Goal: Task Accomplishment & Management: Manage account settings

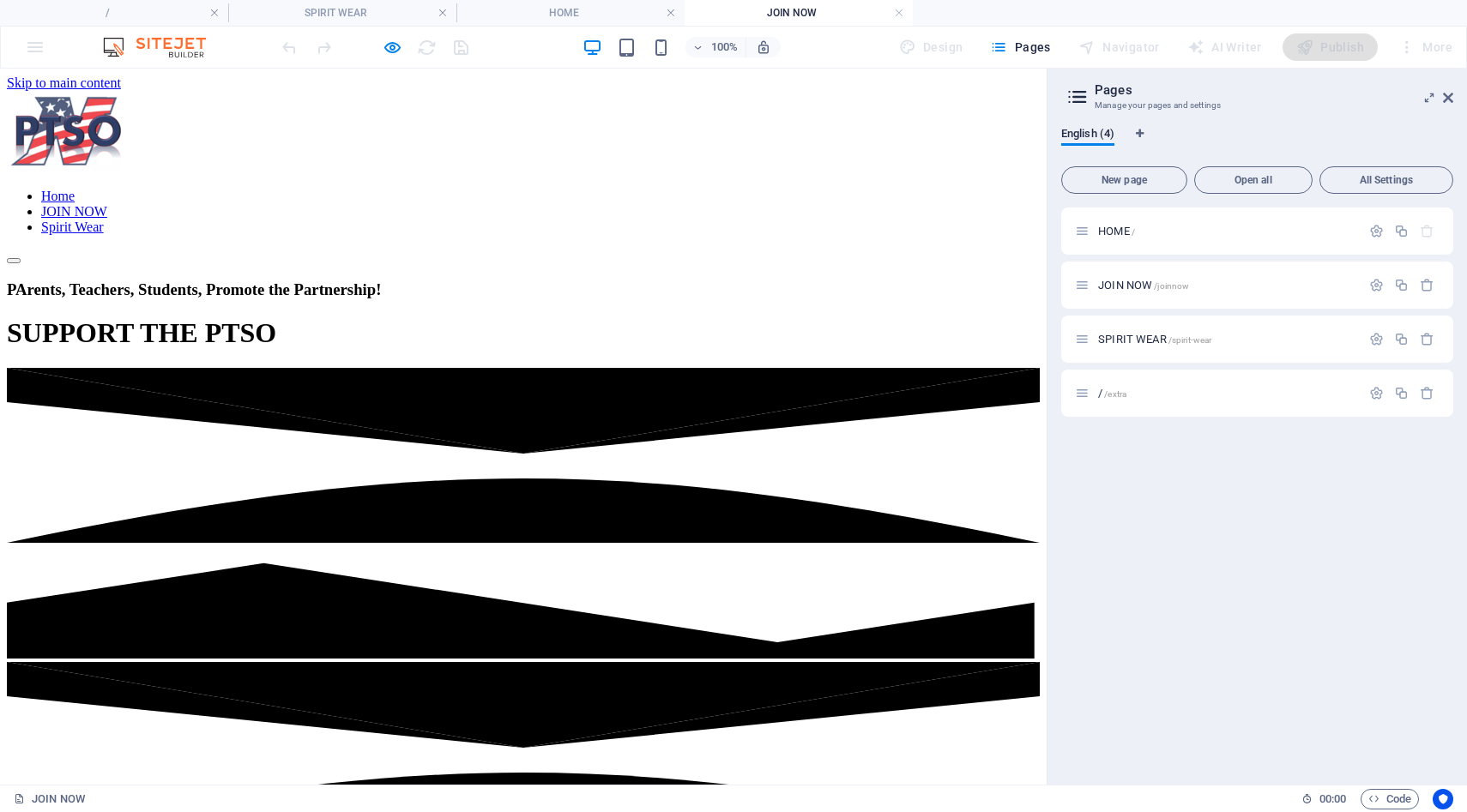
scroll to position [553, 0]
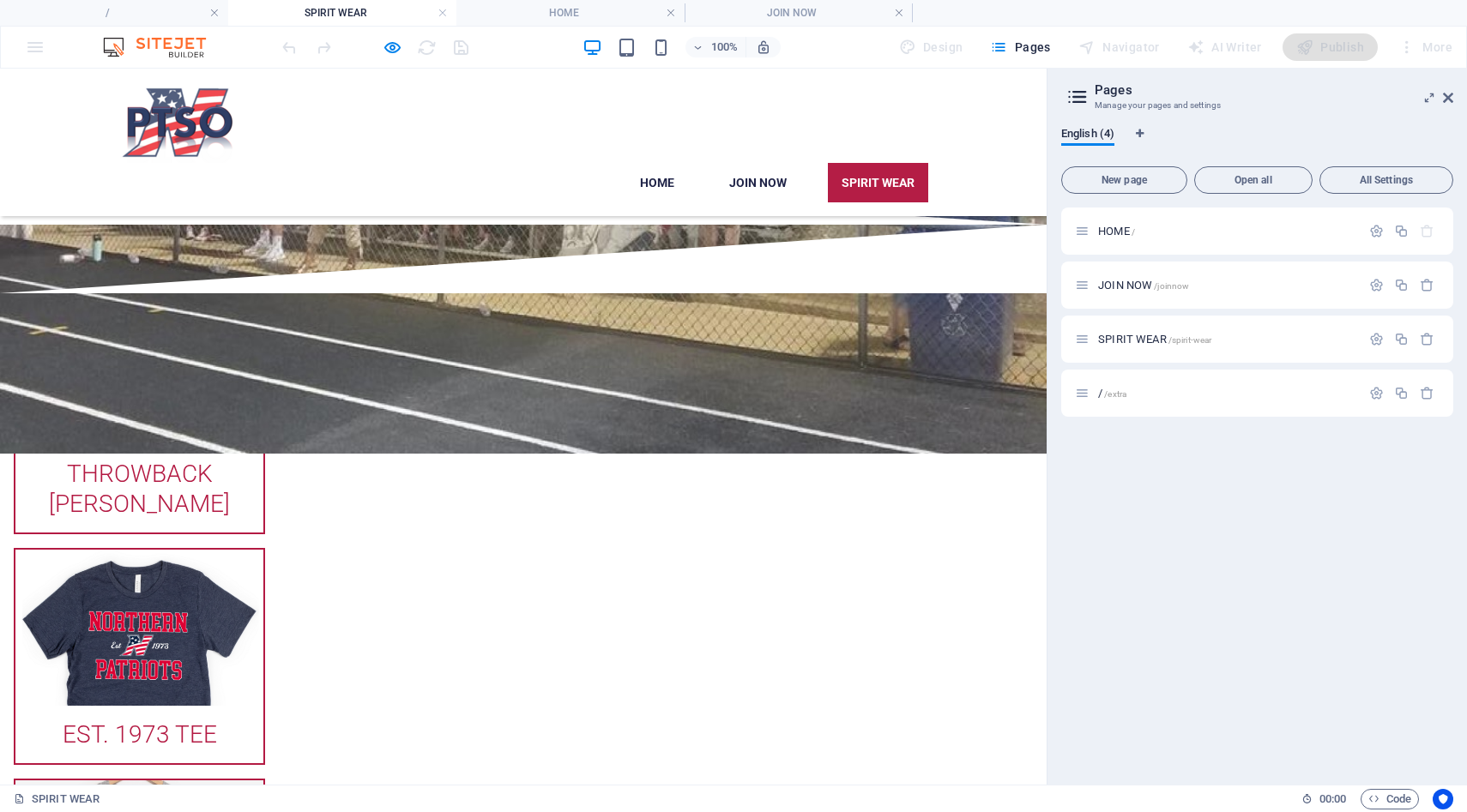
scroll to position [342, 0]
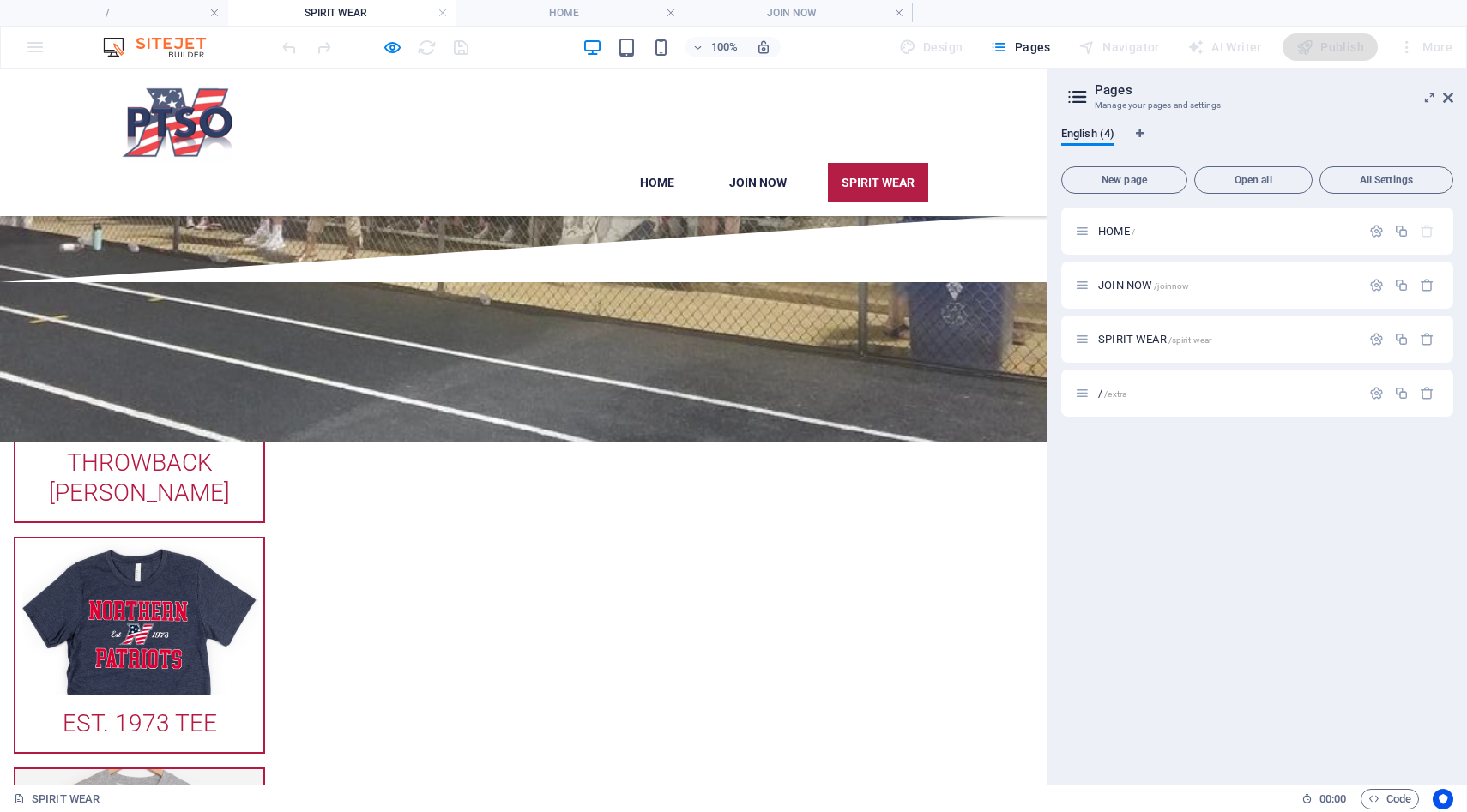
click at [1145, 342] on span "SPIRIT WEAR /spirit-wear" at bounding box center [1155, 339] width 113 height 12
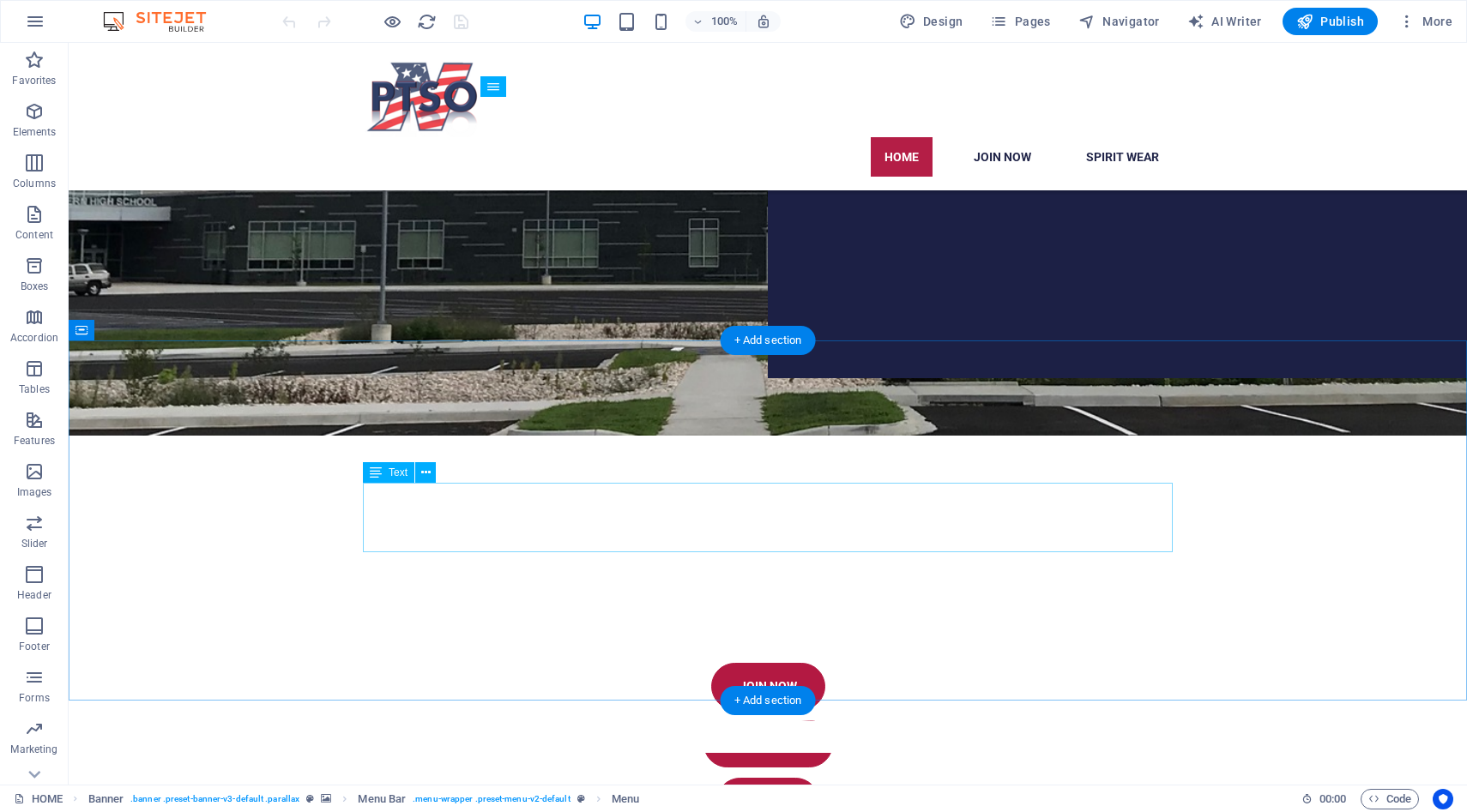
scroll to position [380, 0]
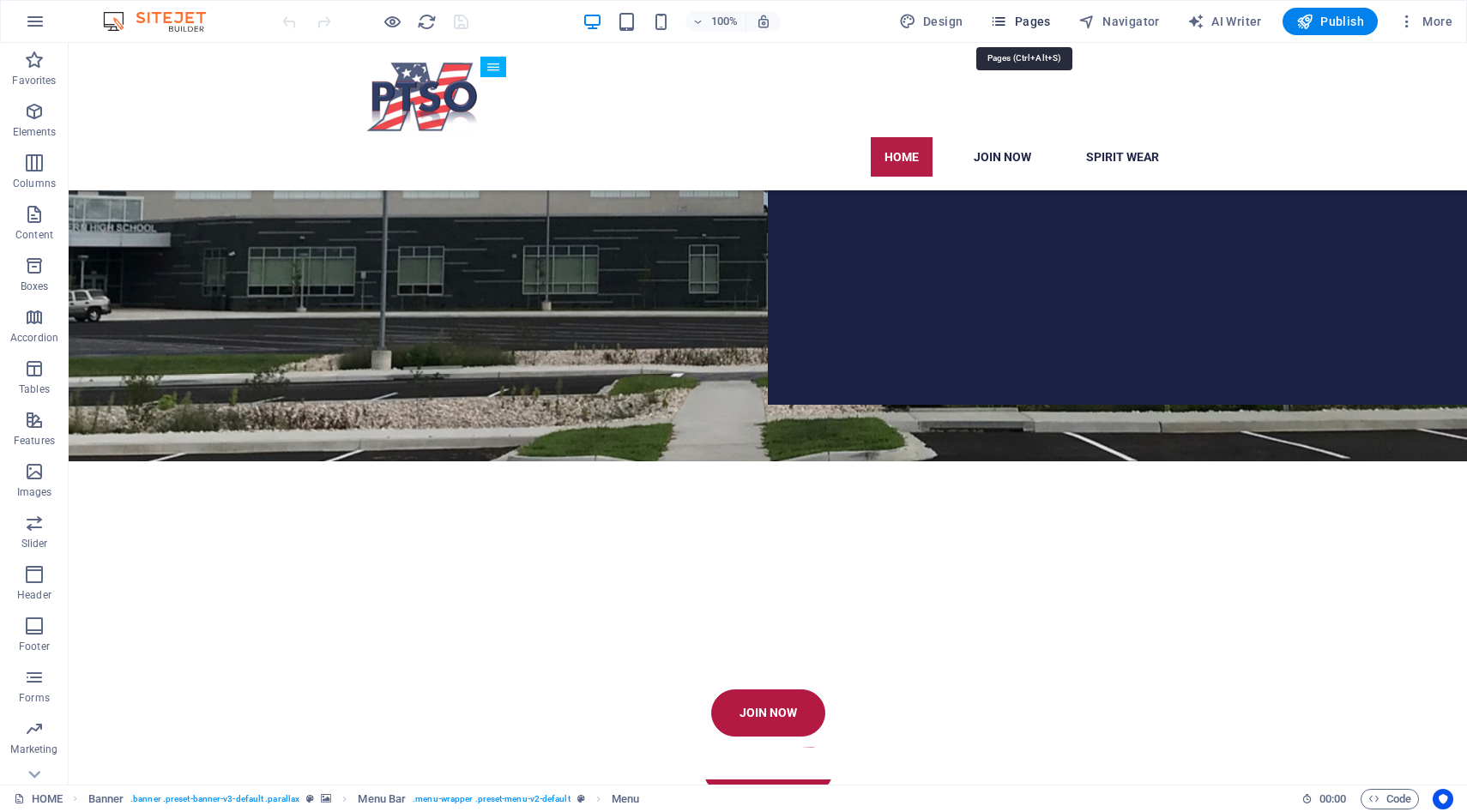
click at [1026, 14] on span "Pages" at bounding box center [1020, 21] width 60 height 17
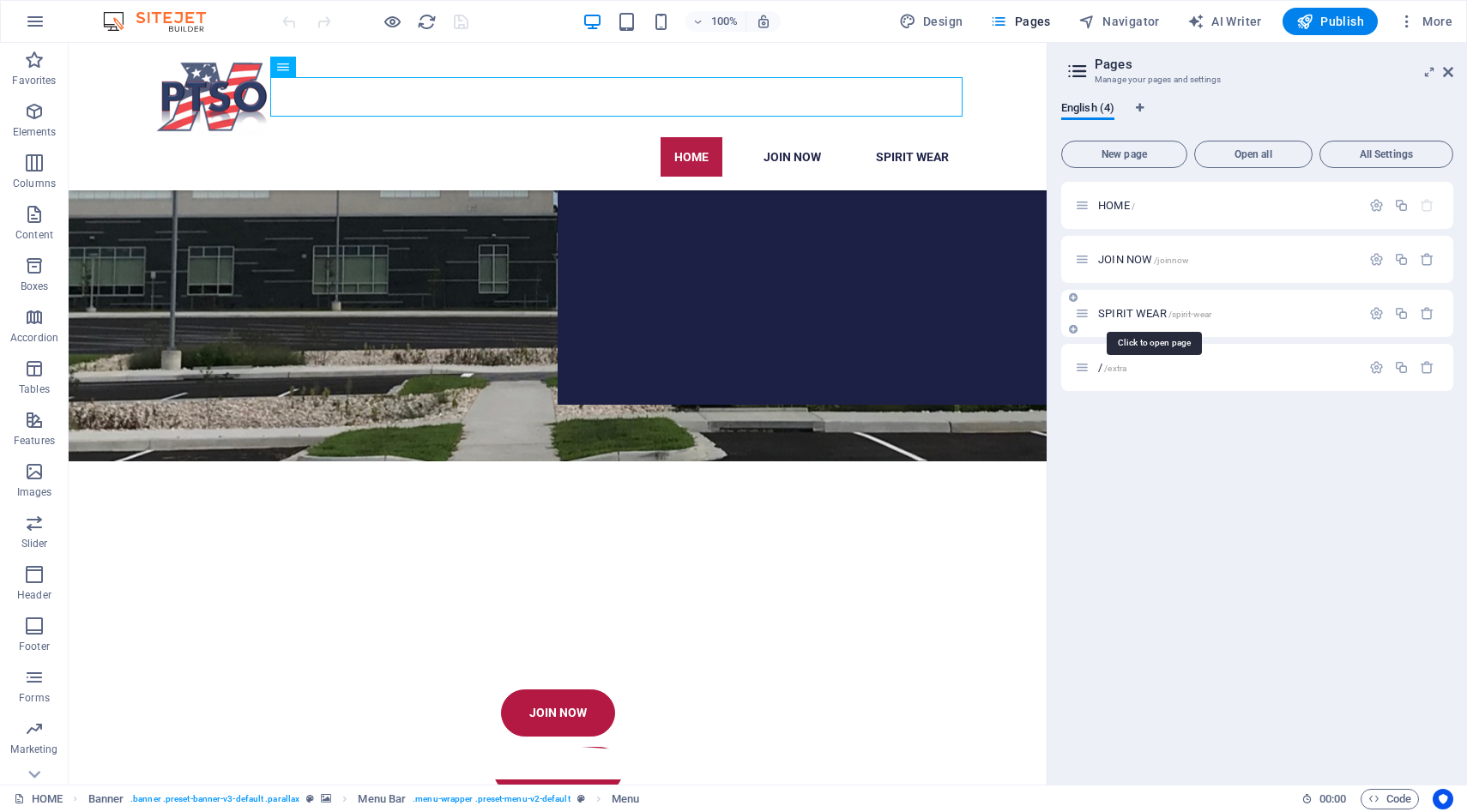
click at [1108, 314] on span "SPIRIT WEAR /spirit-wear" at bounding box center [1155, 313] width 113 height 12
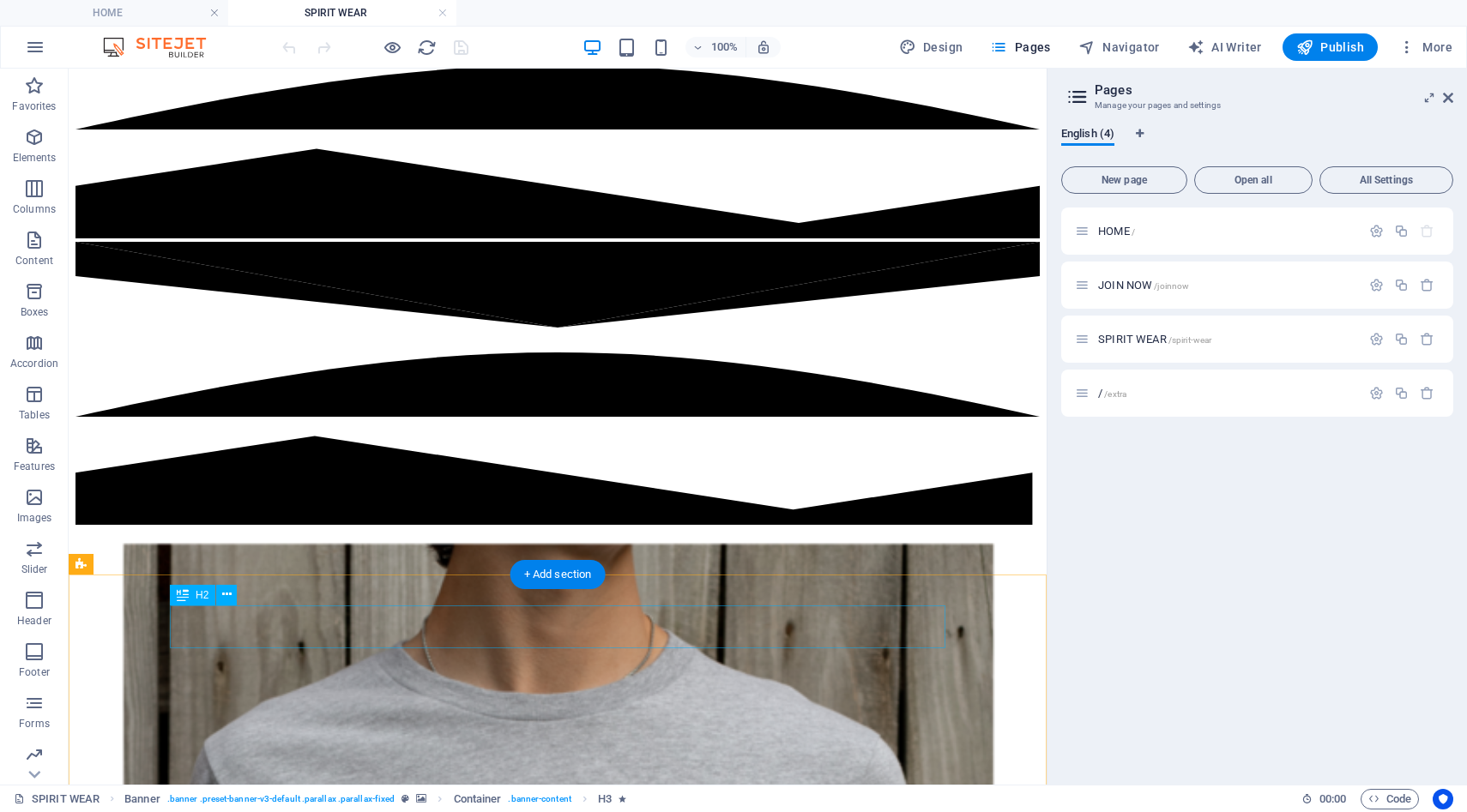
scroll to position [470, 0]
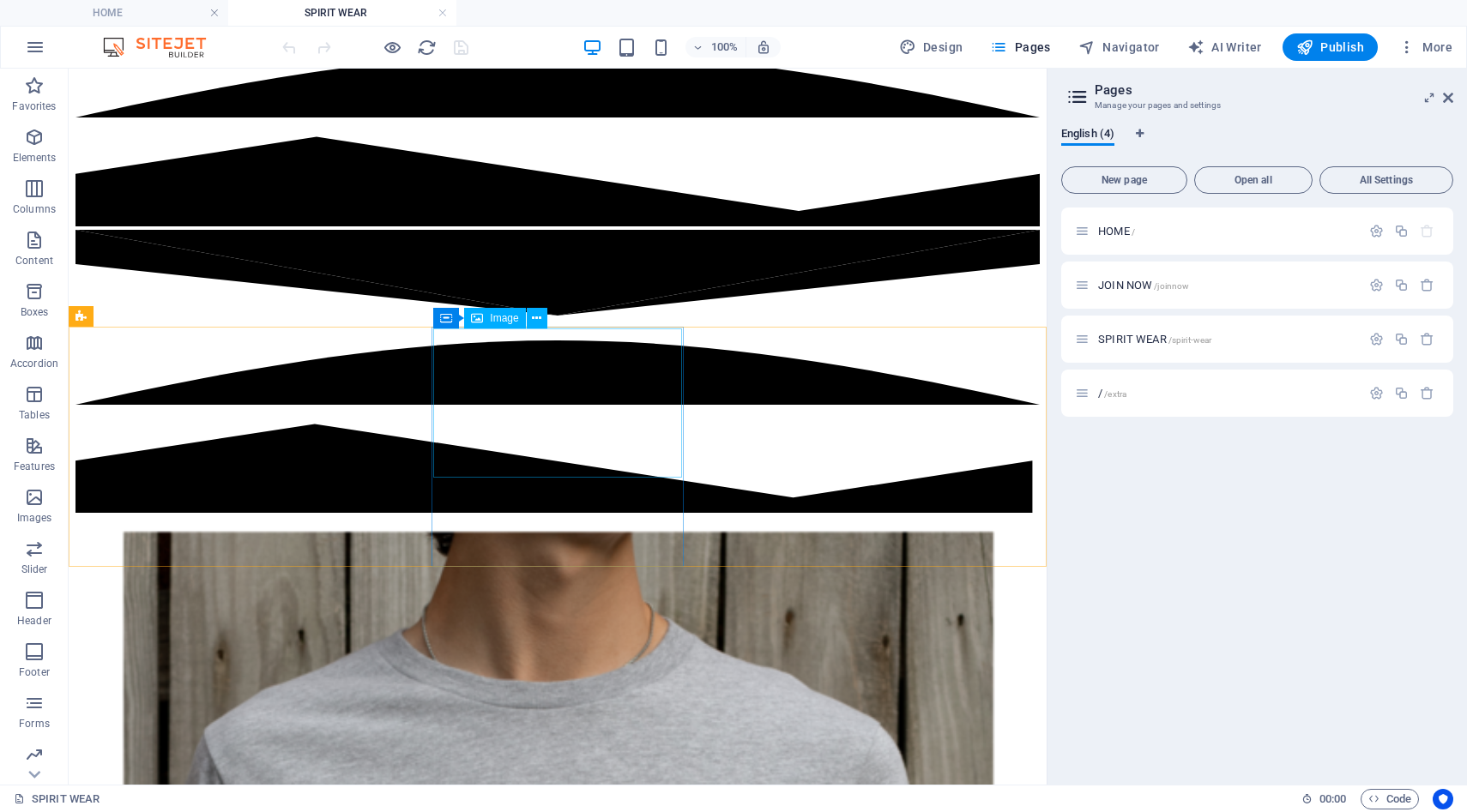
click at [490, 320] on span "Image" at bounding box center [505, 318] width 29 height 11
click at [531, 317] on button at bounding box center [537, 319] width 21 height 21
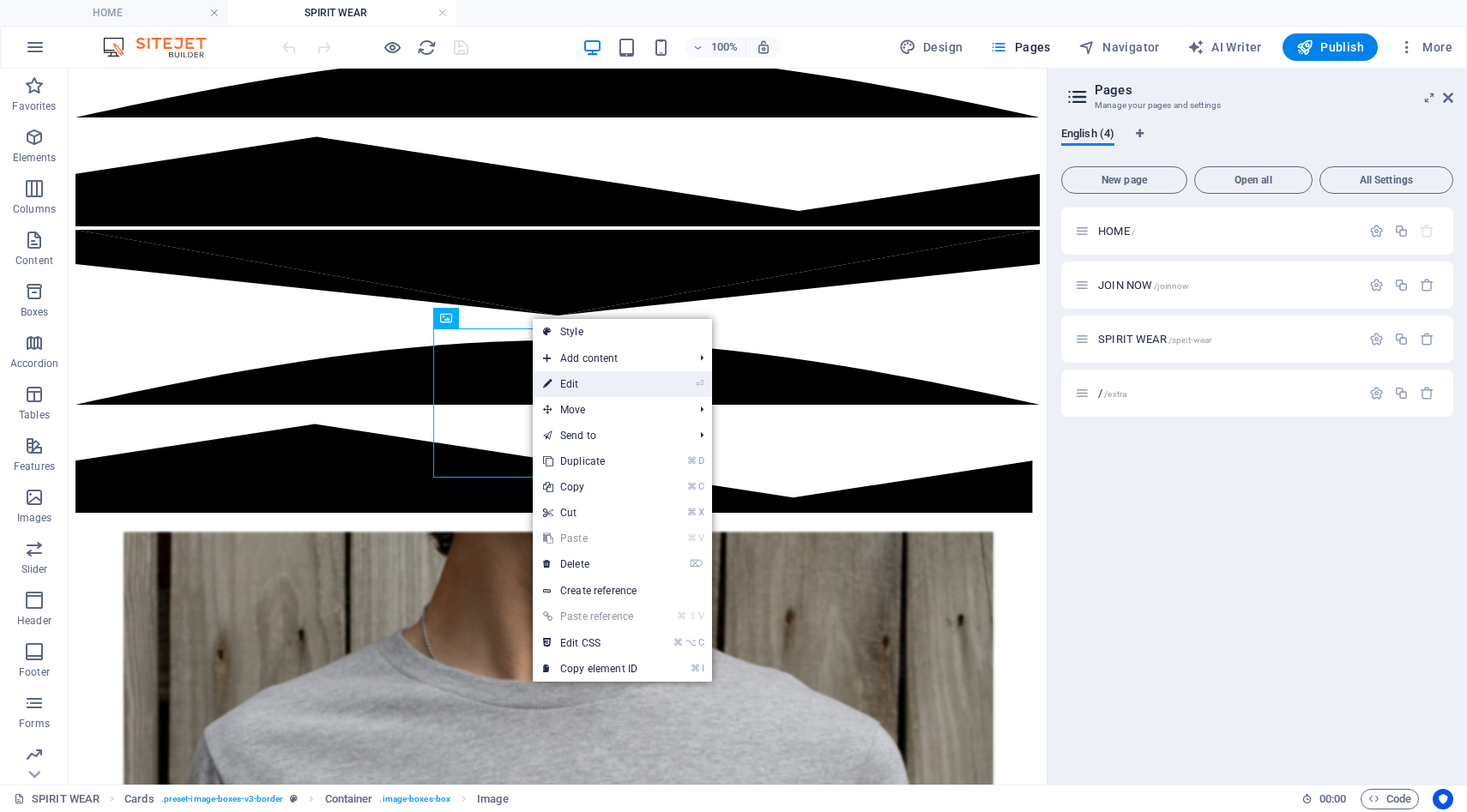
click at [560, 383] on link "⏎ Edit" at bounding box center [590, 384] width 115 height 26
select select "%"
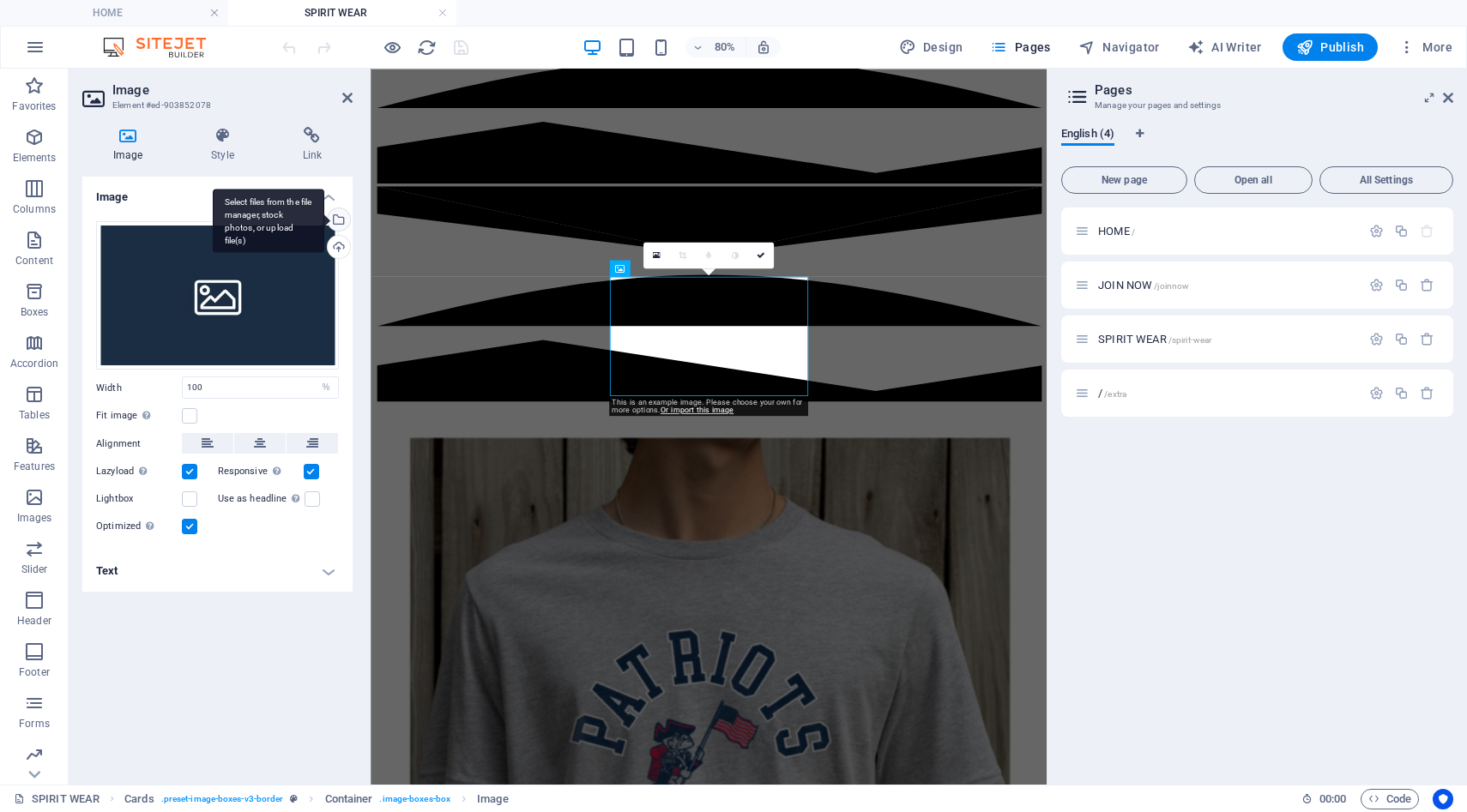
click at [325, 214] on div "Select files from the file manager, stock photos, or upload file(s)" at bounding box center [268, 220] width 111 height 64
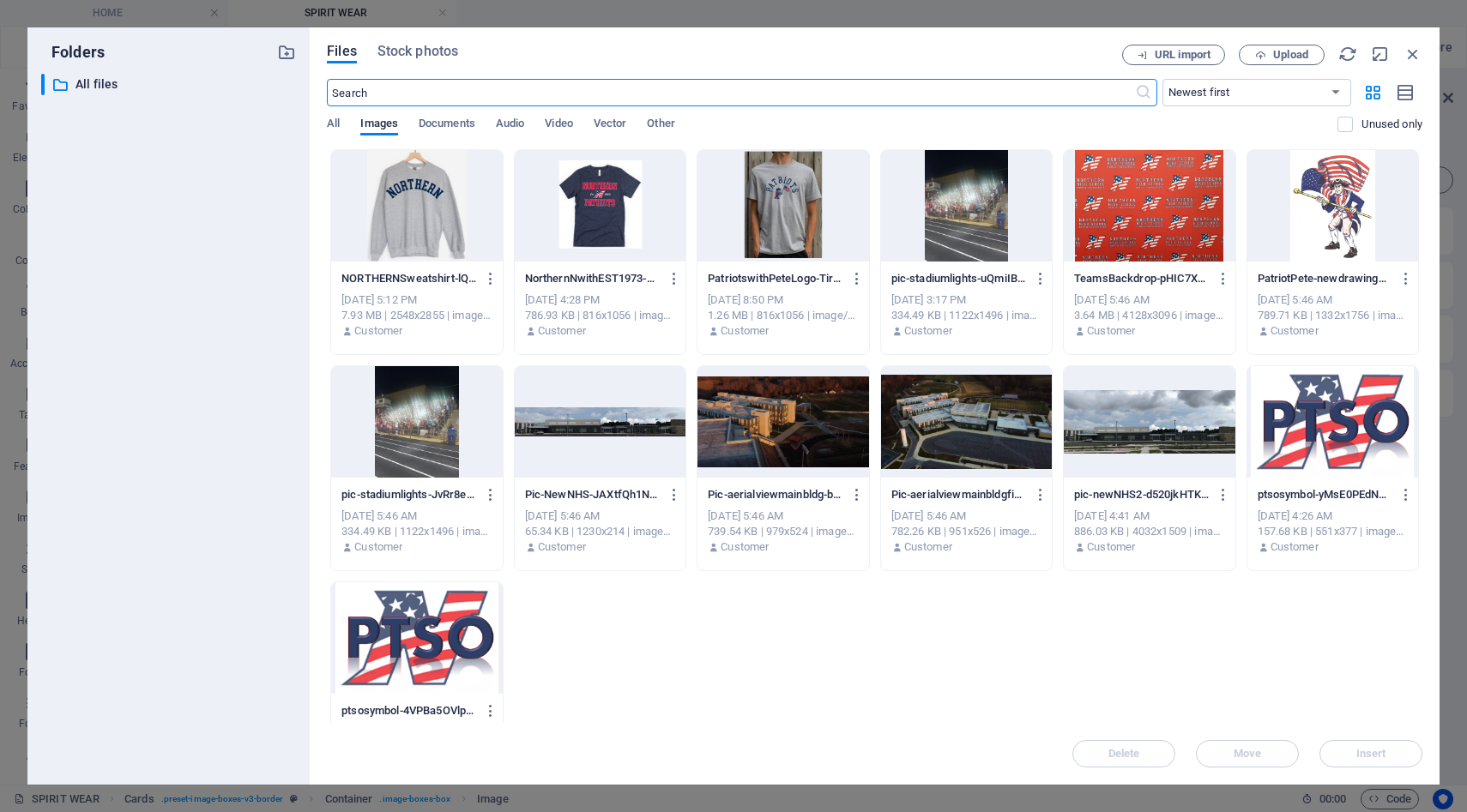
scroll to position [0, 0]
click at [1257, 53] on icon "button" at bounding box center [1261, 56] width 11 height 11
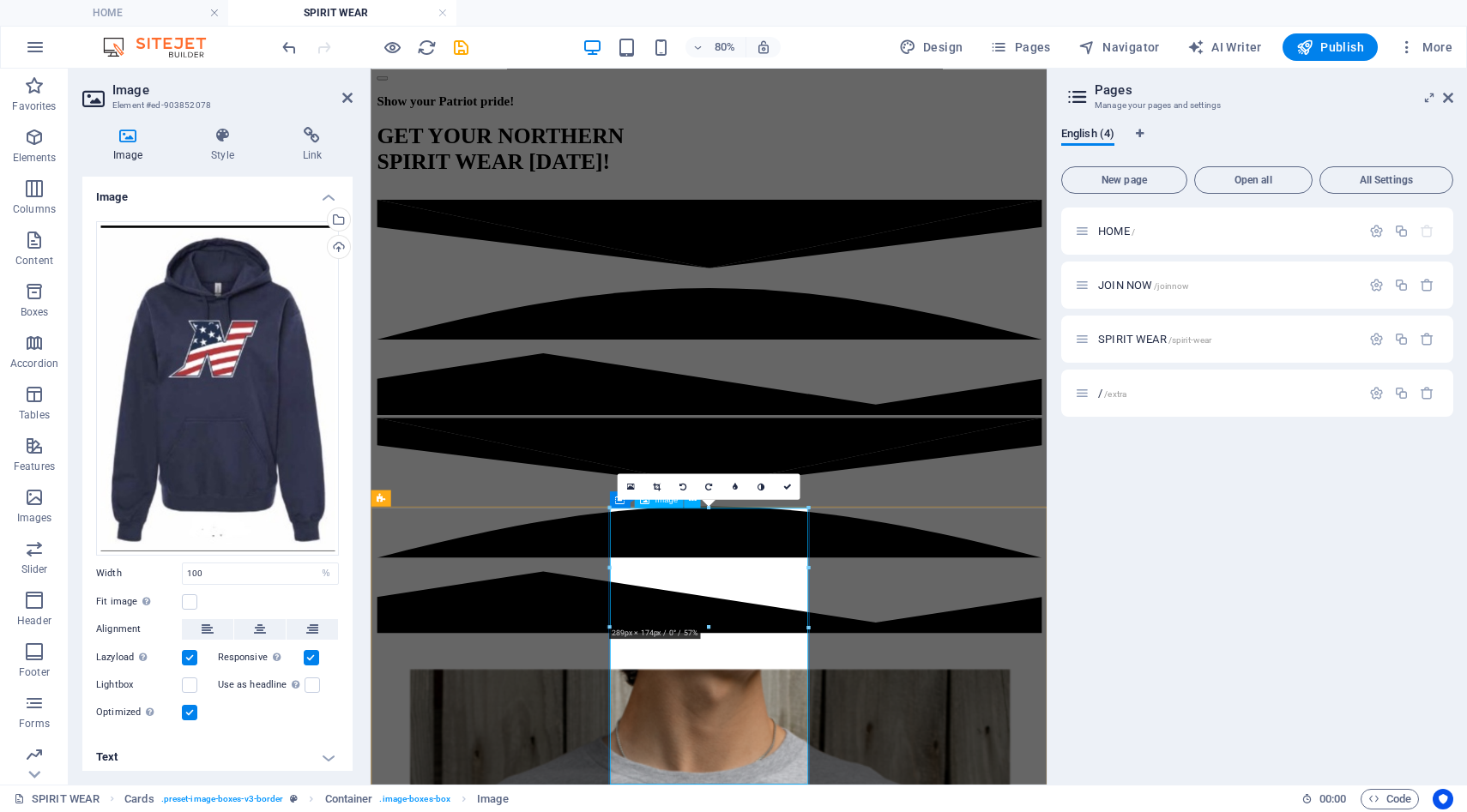
scroll to position [242, 0]
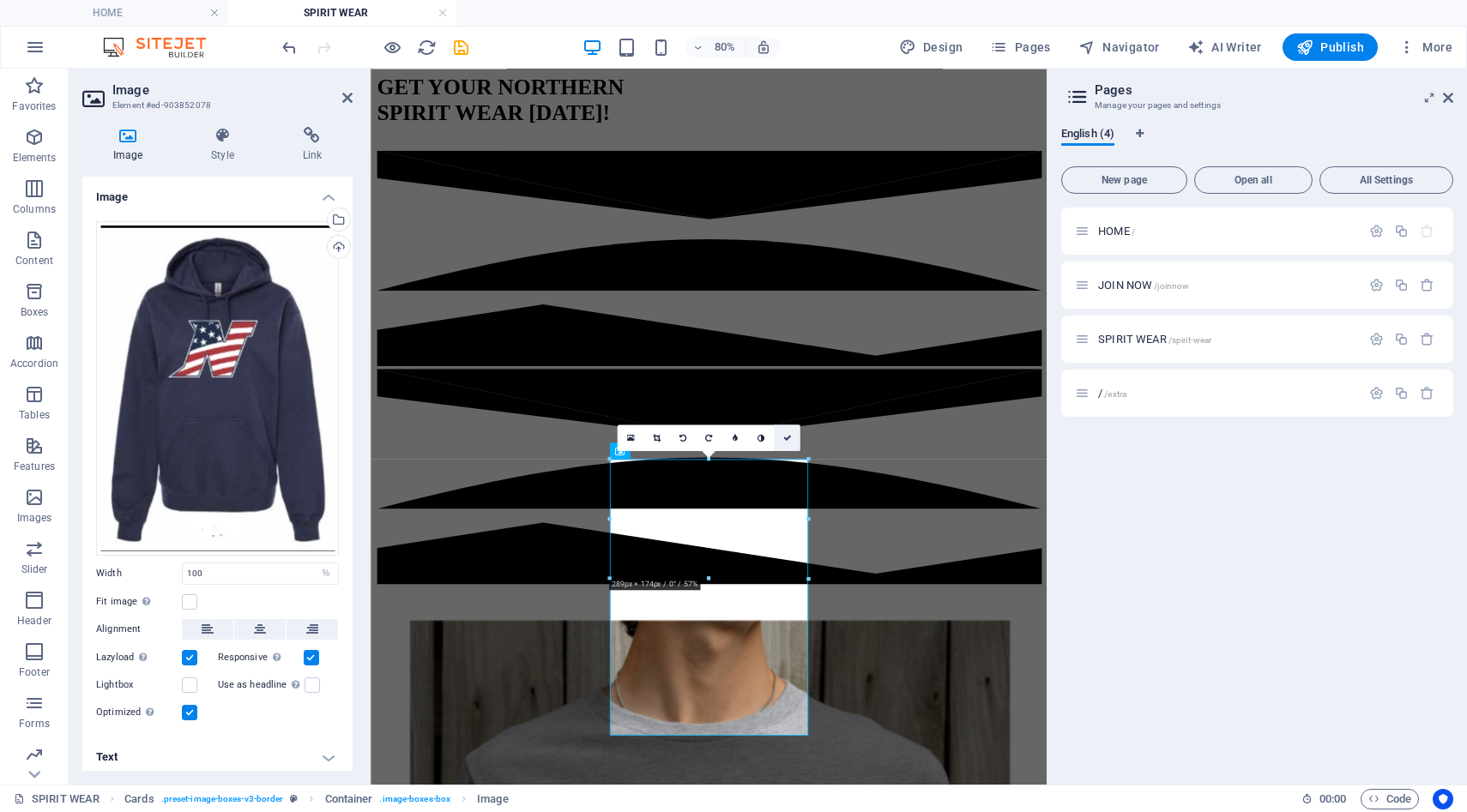
click at [792, 439] on link at bounding box center [786, 437] width 26 height 26
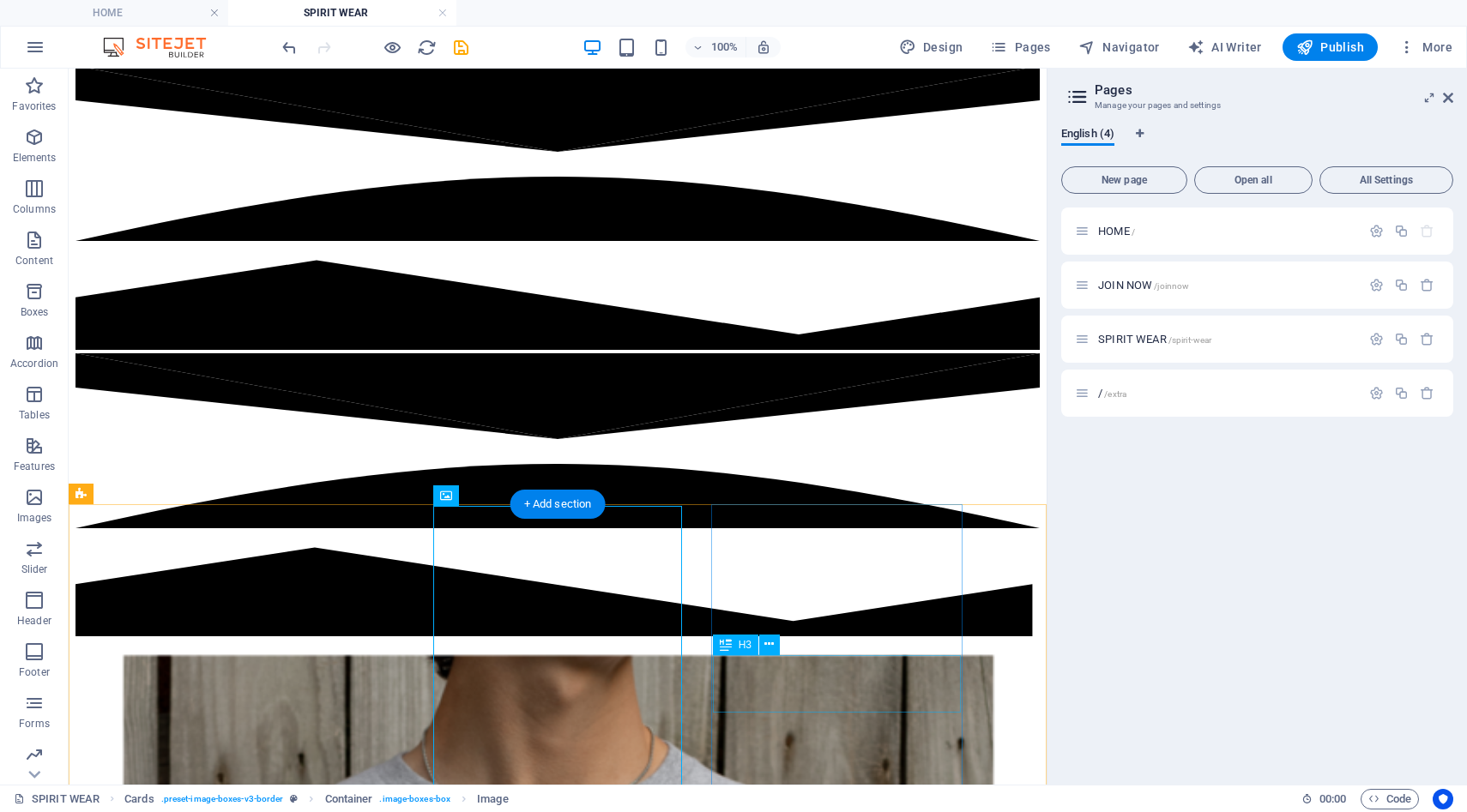
scroll to position [350, 0]
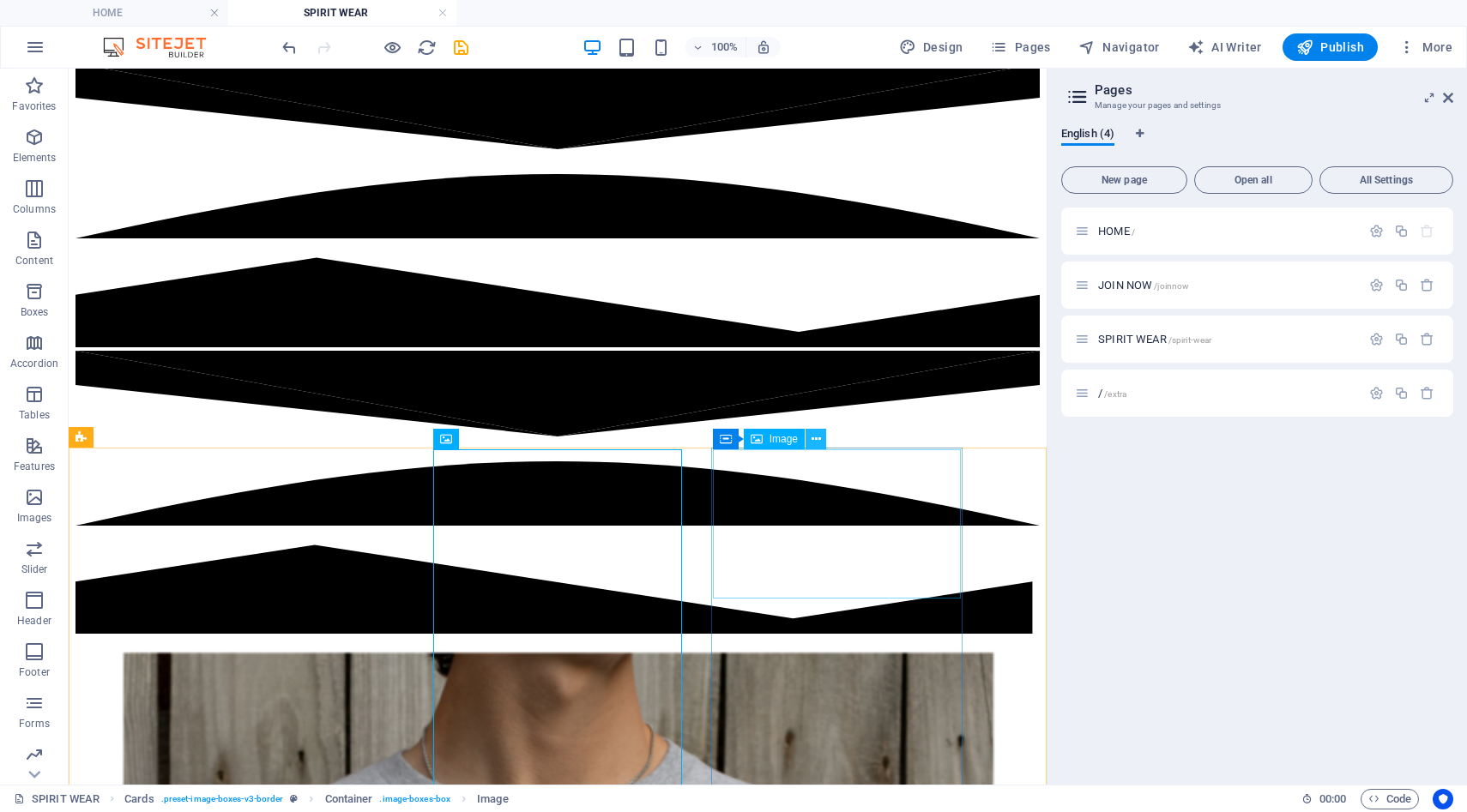
click at [820, 440] on icon at bounding box center [817, 440] width 10 height 18
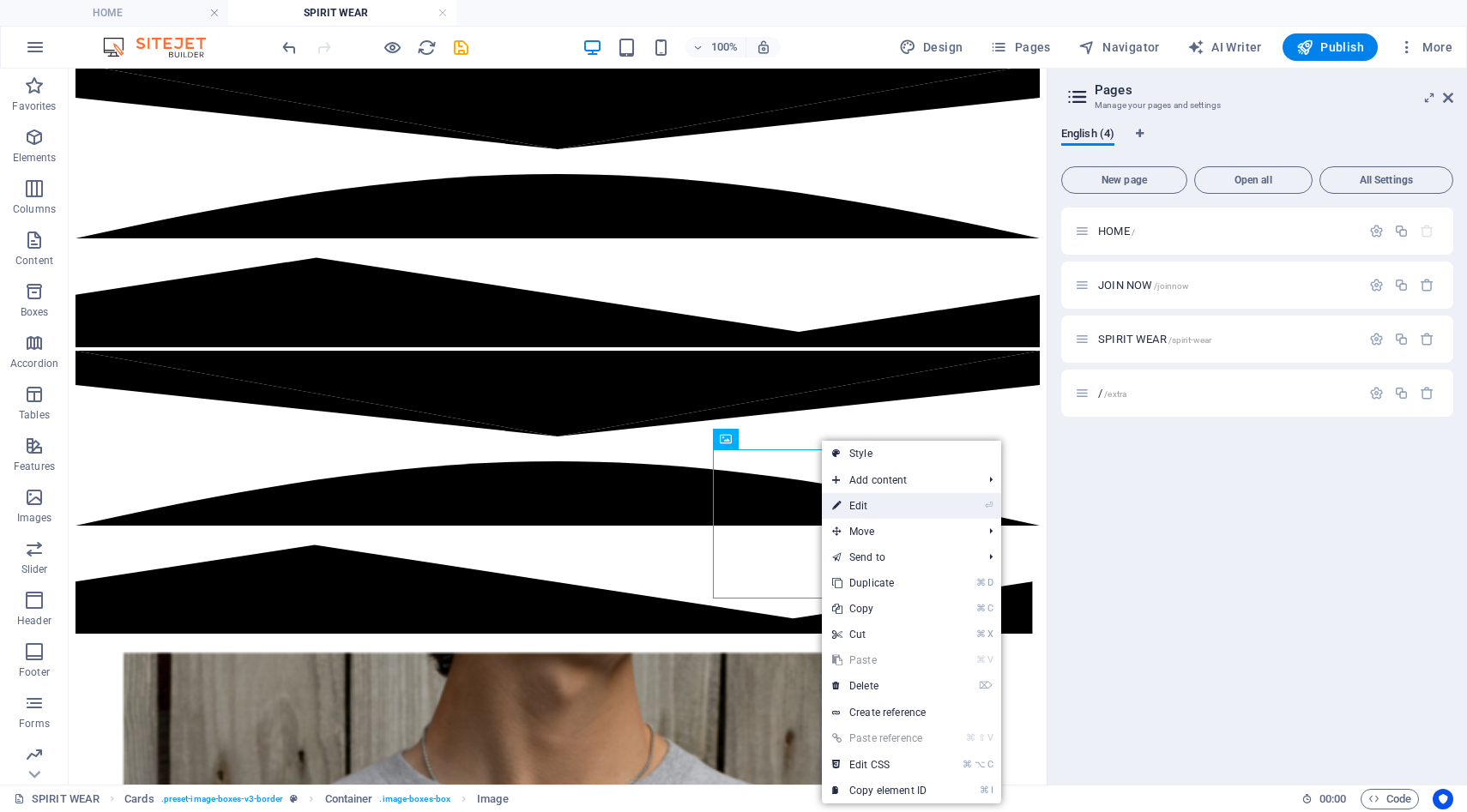
click at [889, 504] on link "⏎ Edit" at bounding box center [879, 506] width 115 height 26
select select "%"
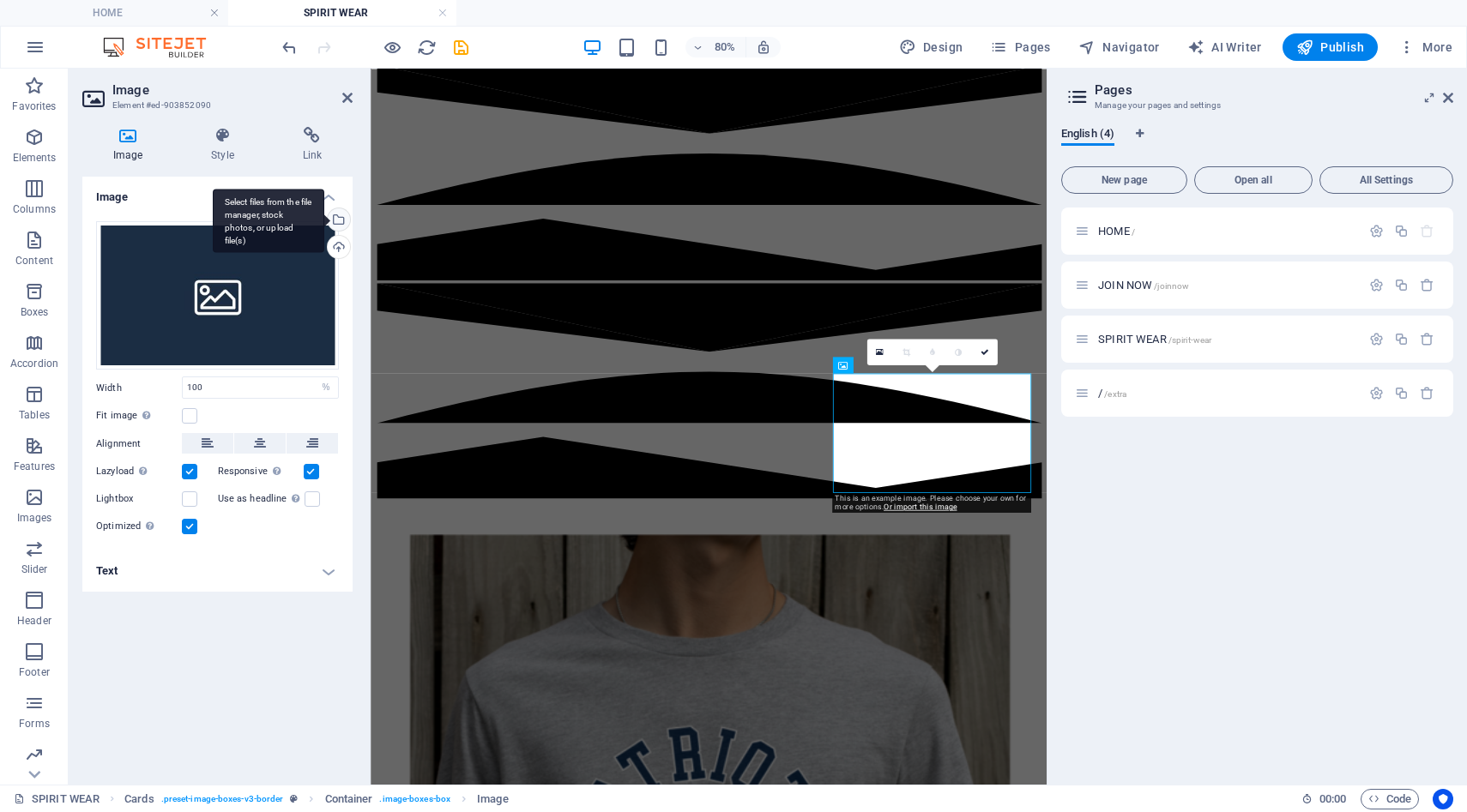
click at [338, 227] on div "Select files from the file manager, stock photos, or upload file(s)" at bounding box center [337, 221] width 26 height 26
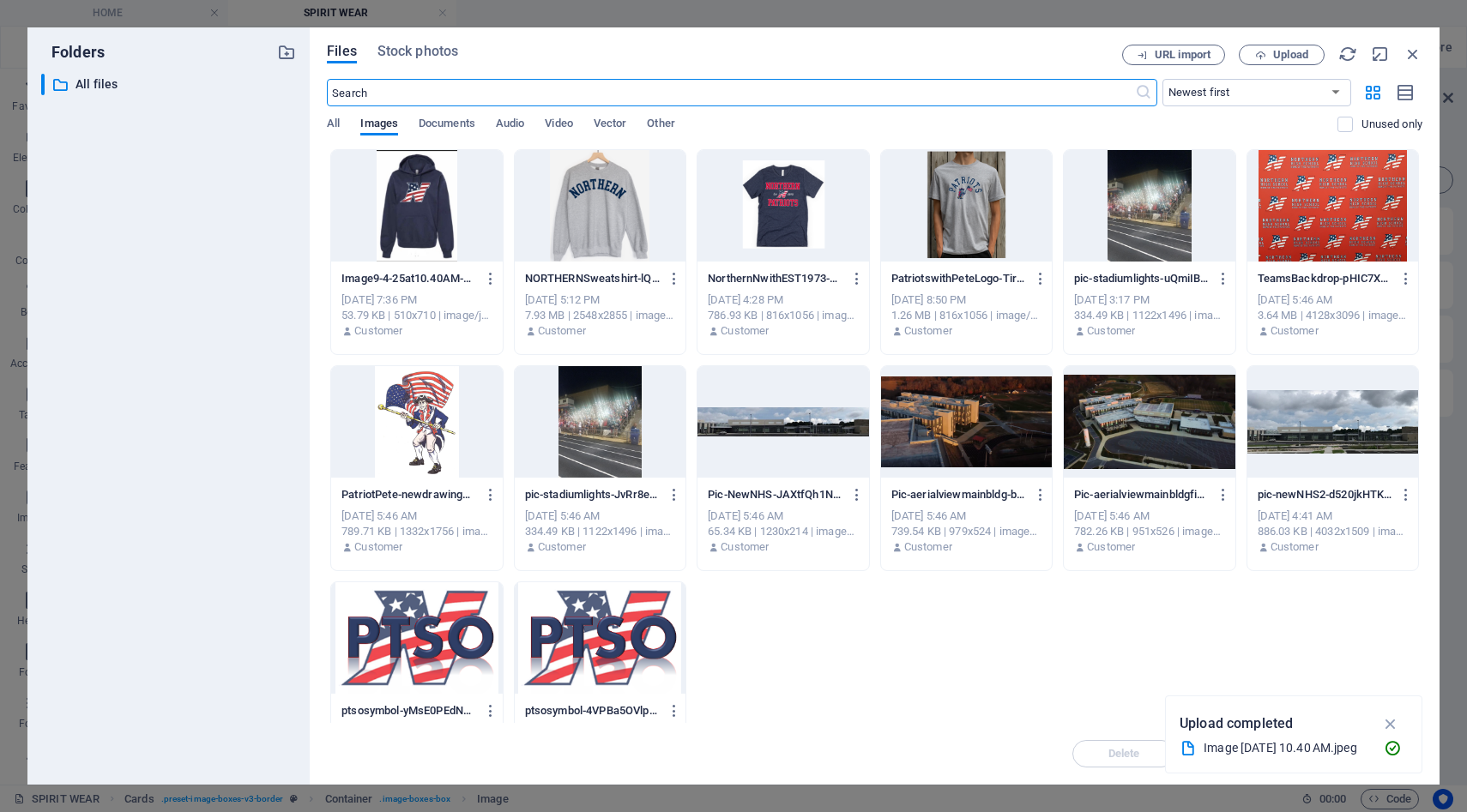
scroll to position [21, 0]
click at [404, 231] on div at bounding box center [417, 206] width 170 height 111
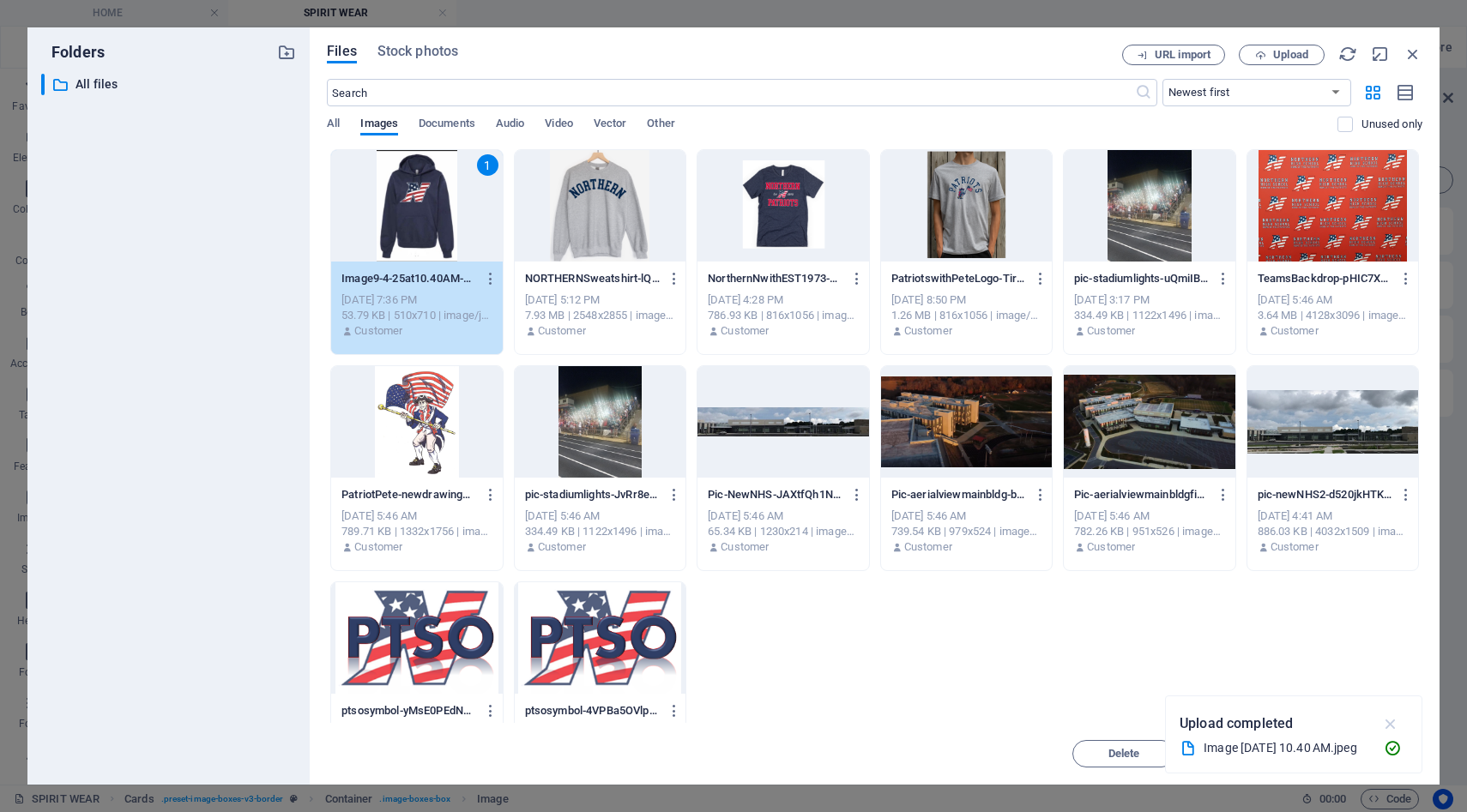
click at [1393, 732] on icon "button" at bounding box center [1390, 724] width 20 height 19
click at [1385, 754] on span "Insert" at bounding box center [1370, 754] width 30 height 11
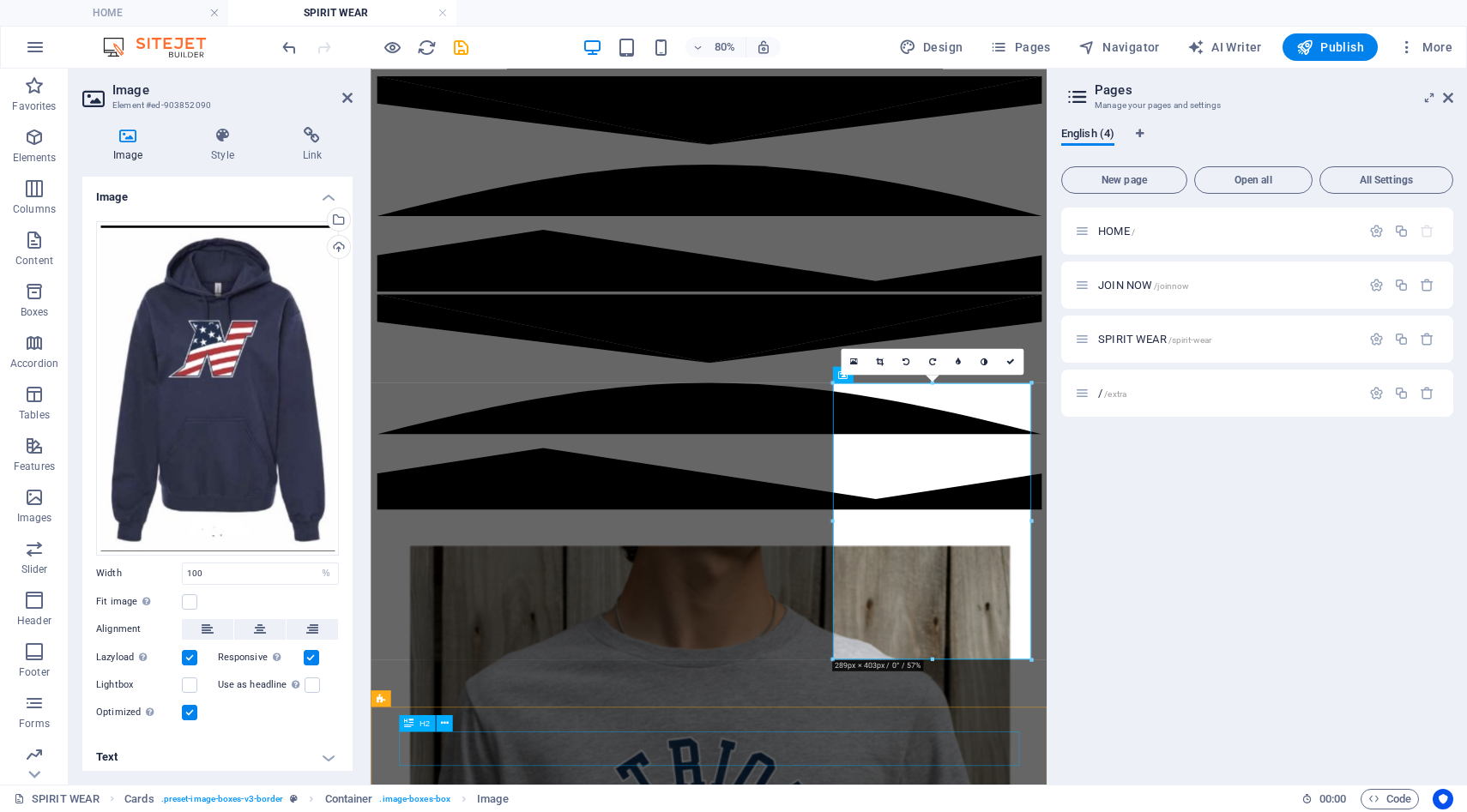
scroll to position [341, 0]
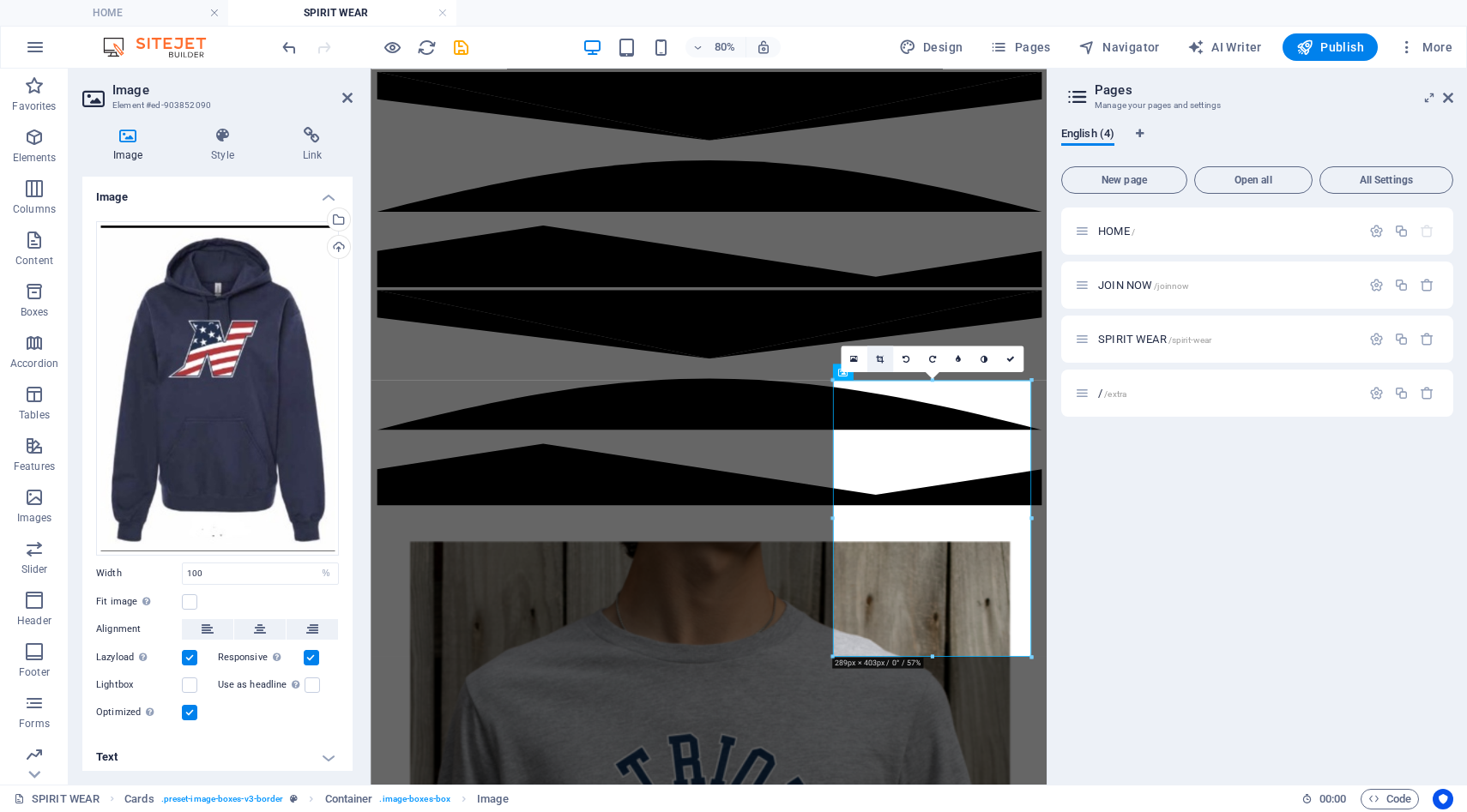
click at [881, 358] on icon at bounding box center [880, 358] width 8 height 9
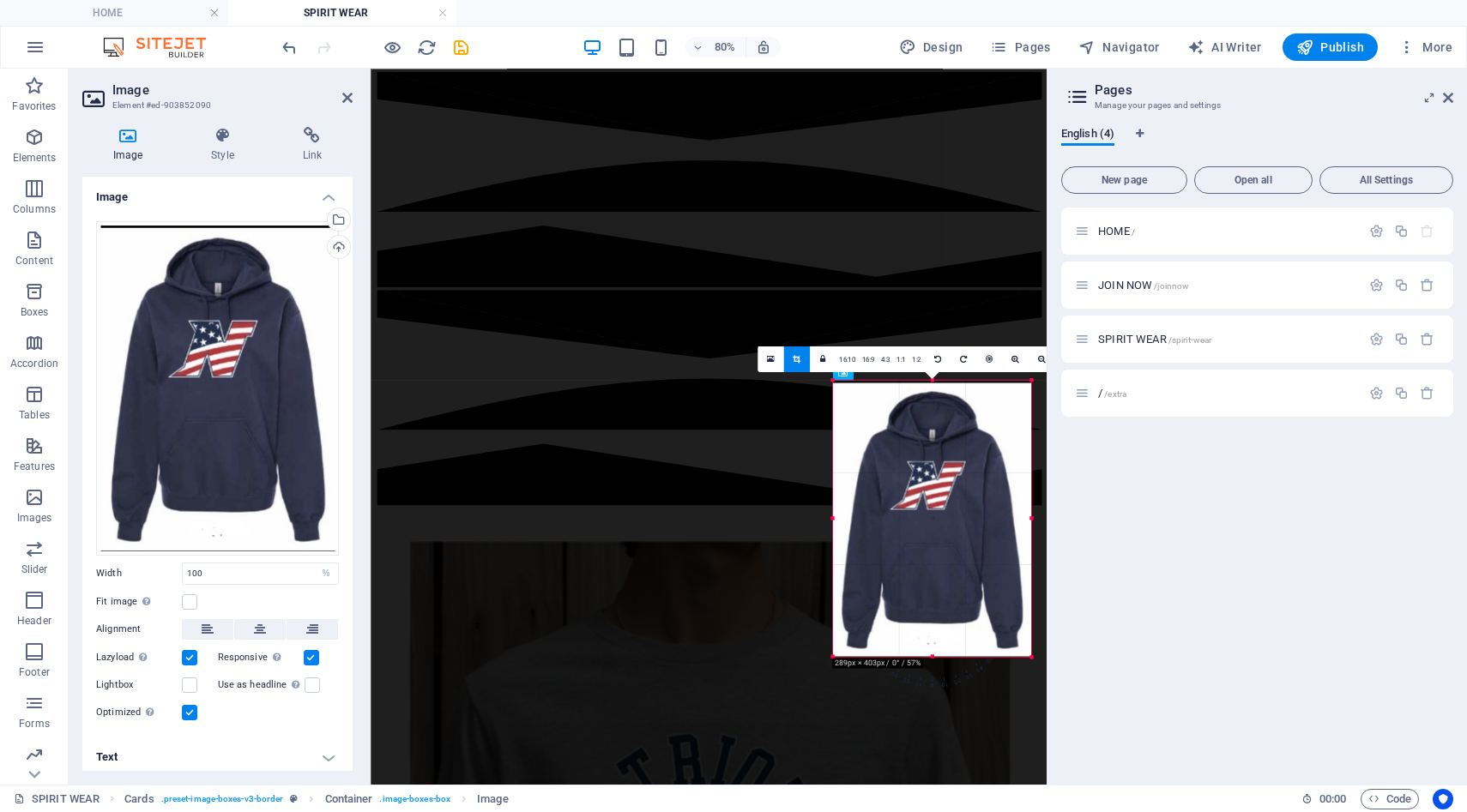
click at [935, 652] on div at bounding box center [932, 519] width 198 height 276
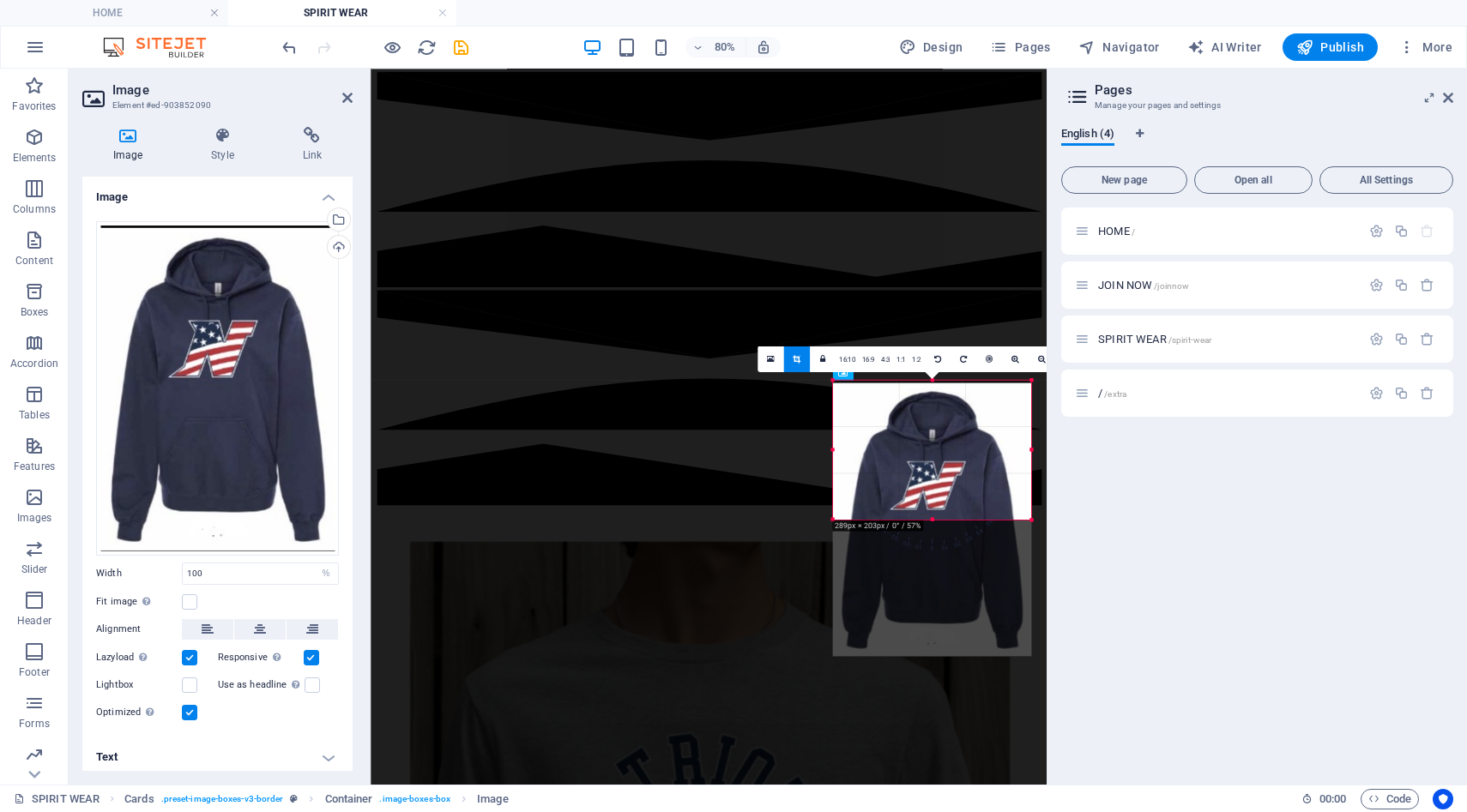
drag, startPoint x: 930, startPoint y: 655, endPoint x: 910, endPoint y: 483, distance: 173.2
click at [910, 483] on div "180 170 160 150 140 130 120 110 100 90 80 70 60 50 40 30 20 10 0 -10 -20 -30 -4…" at bounding box center [932, 449] width 198 height 139
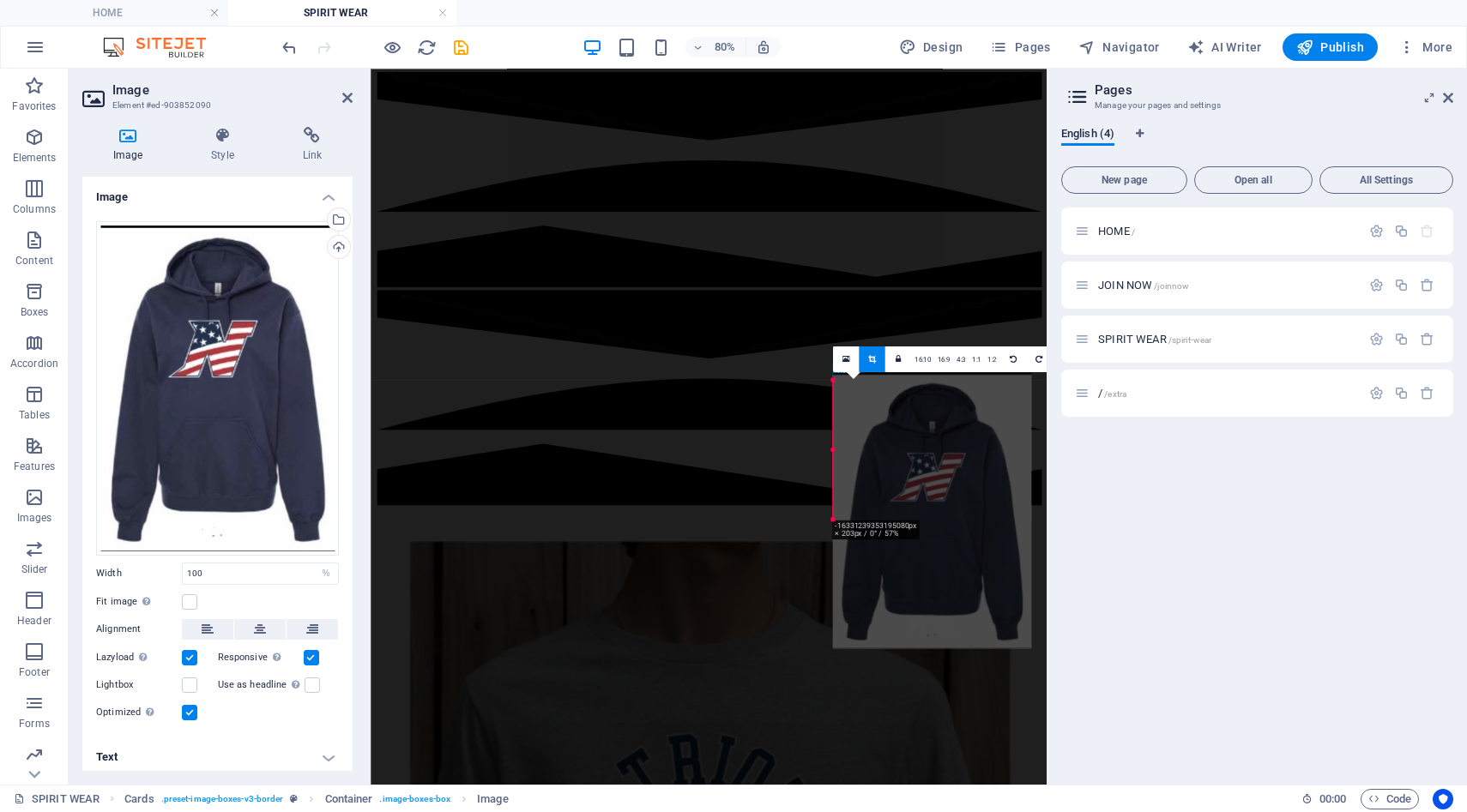
drag, startPoint x: 934, startPoint y: 489, endPoint x: 936, endPoint y: 479, distance: 10.2
click at [936, 479] on div at bounding box center [932, 510] width 198 height 276
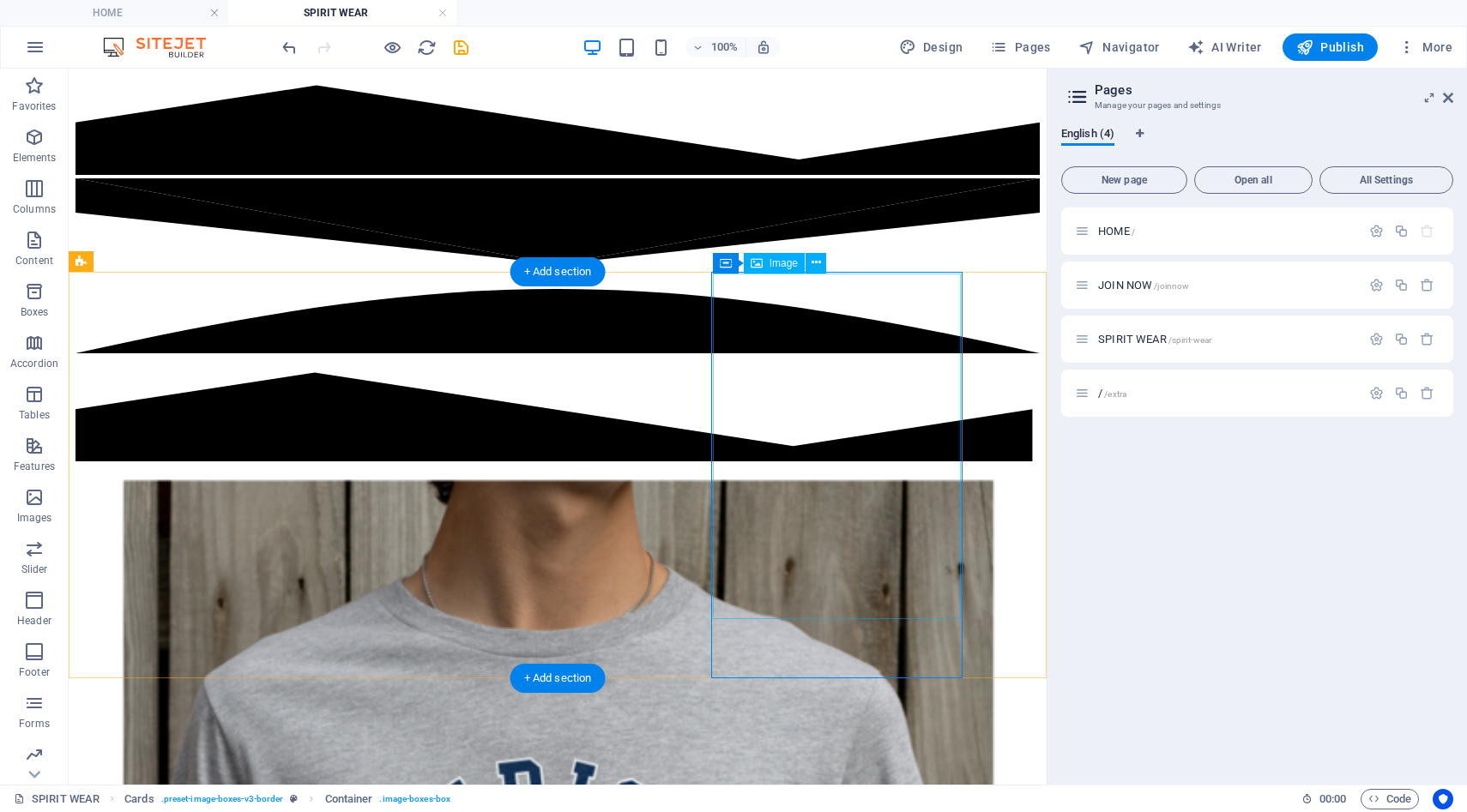
scroll to position [525, 0]
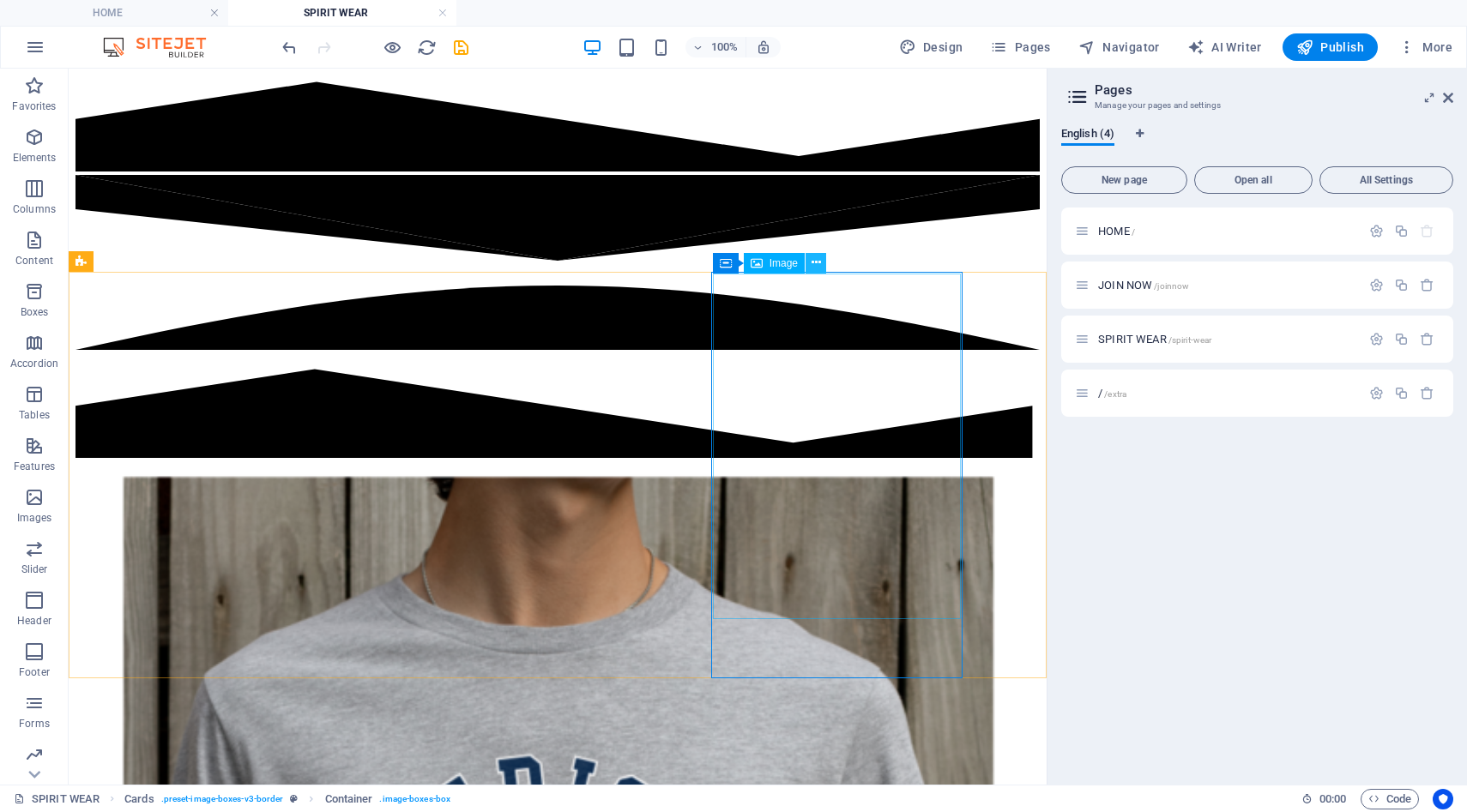
click at [818, 270] on icon at bounding box center [817, 262] width 10 height 18
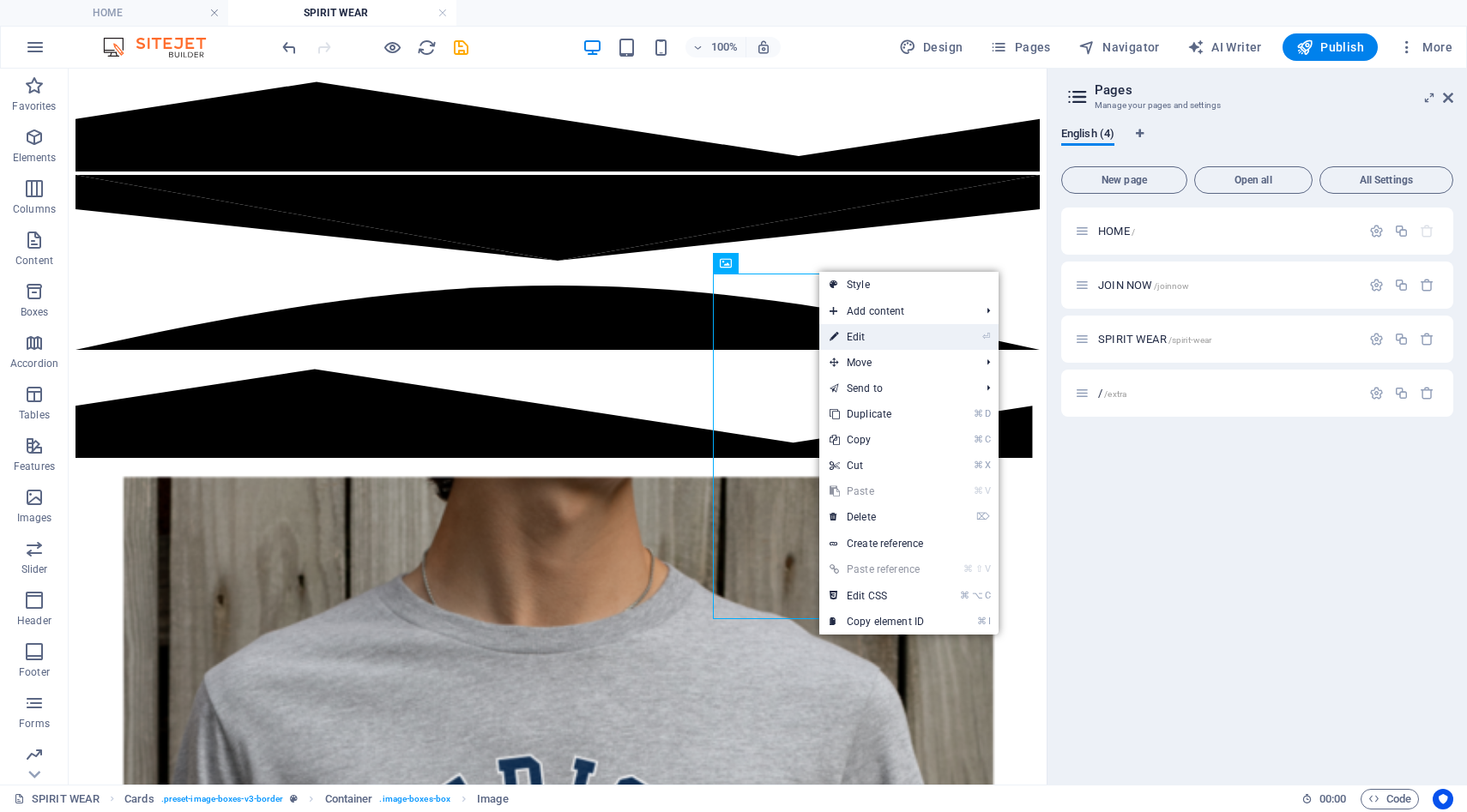
click at [844, 336] on link "⏎ Edit" at bounding box center [877, 337] width 115 height 26
select select "%"
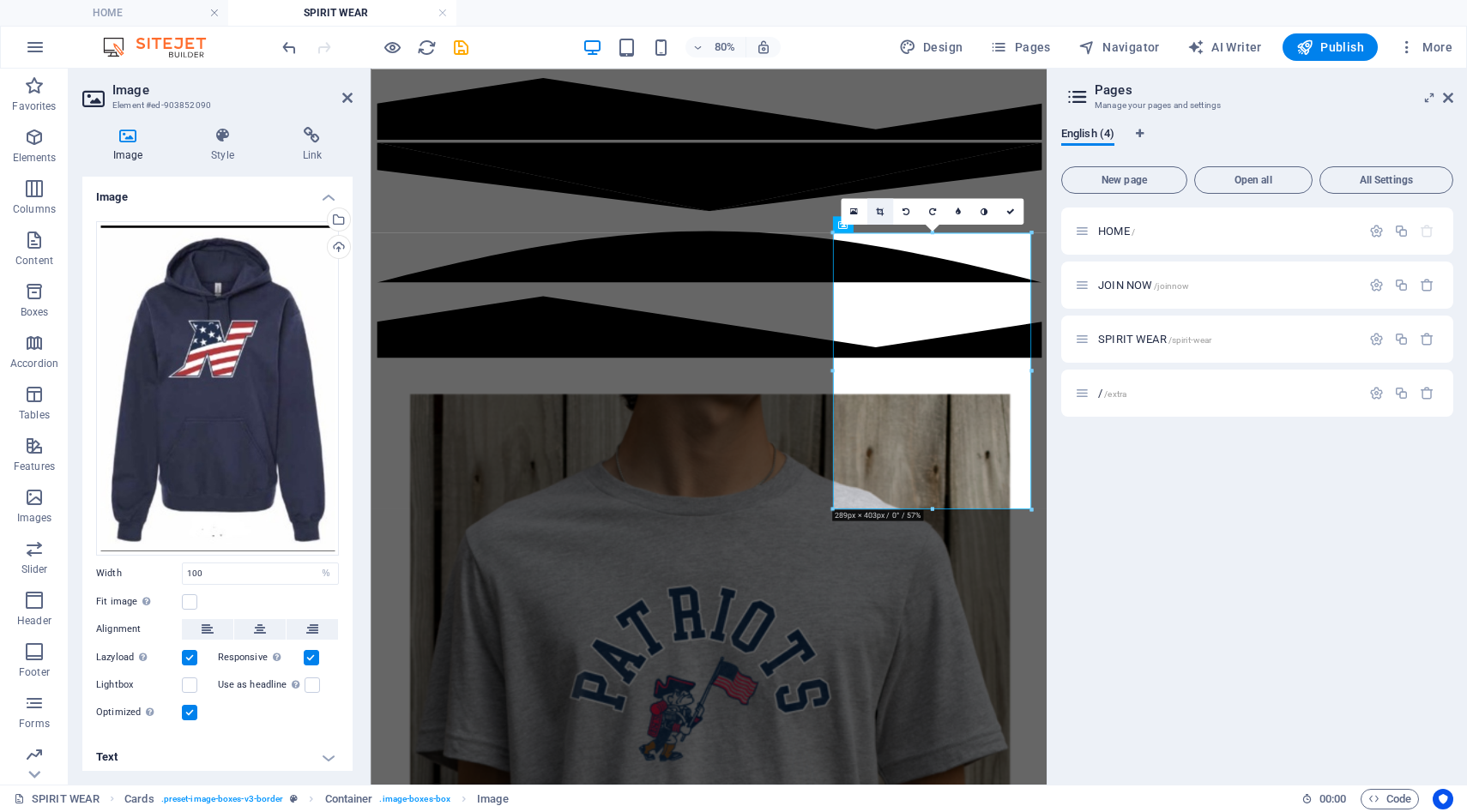
click at [879, 210] on icon at bounding box center [880, 211] width 8 height 9
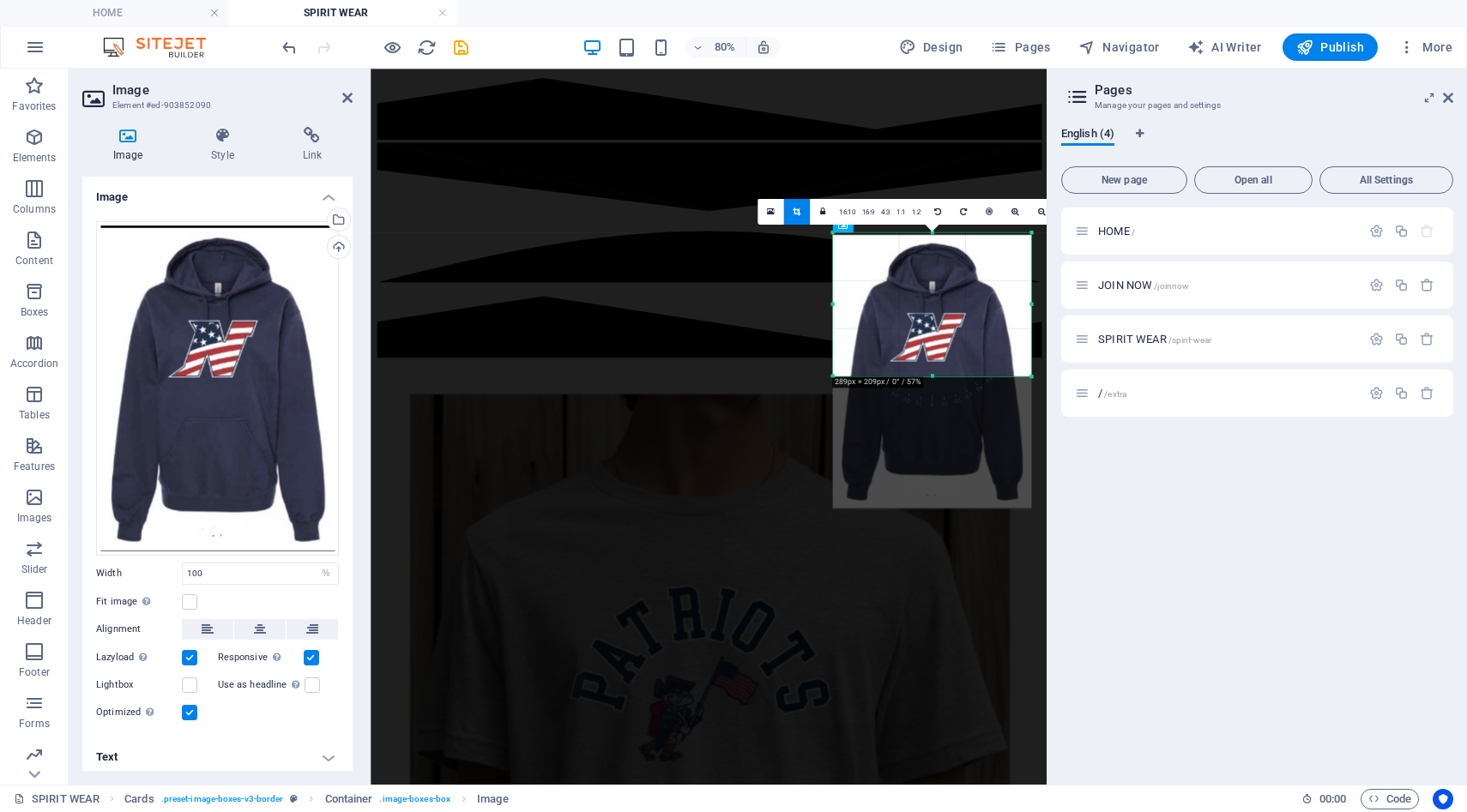
drag, startPoint x: 935, startPoint y: 508, endPoint x: 929, endPoint y: 342, distance: 166.1
click at [929, 342] on div "180 170 160 150 140 130 120 110 100 90 80 70 60 50 40 30 20 10 0 -10 -20 -30 -4…" at bounding box center [932, 304] width 198 height 144
click at [1446, 97] on icon at bounding box center [1448, 98] width 11 height 13
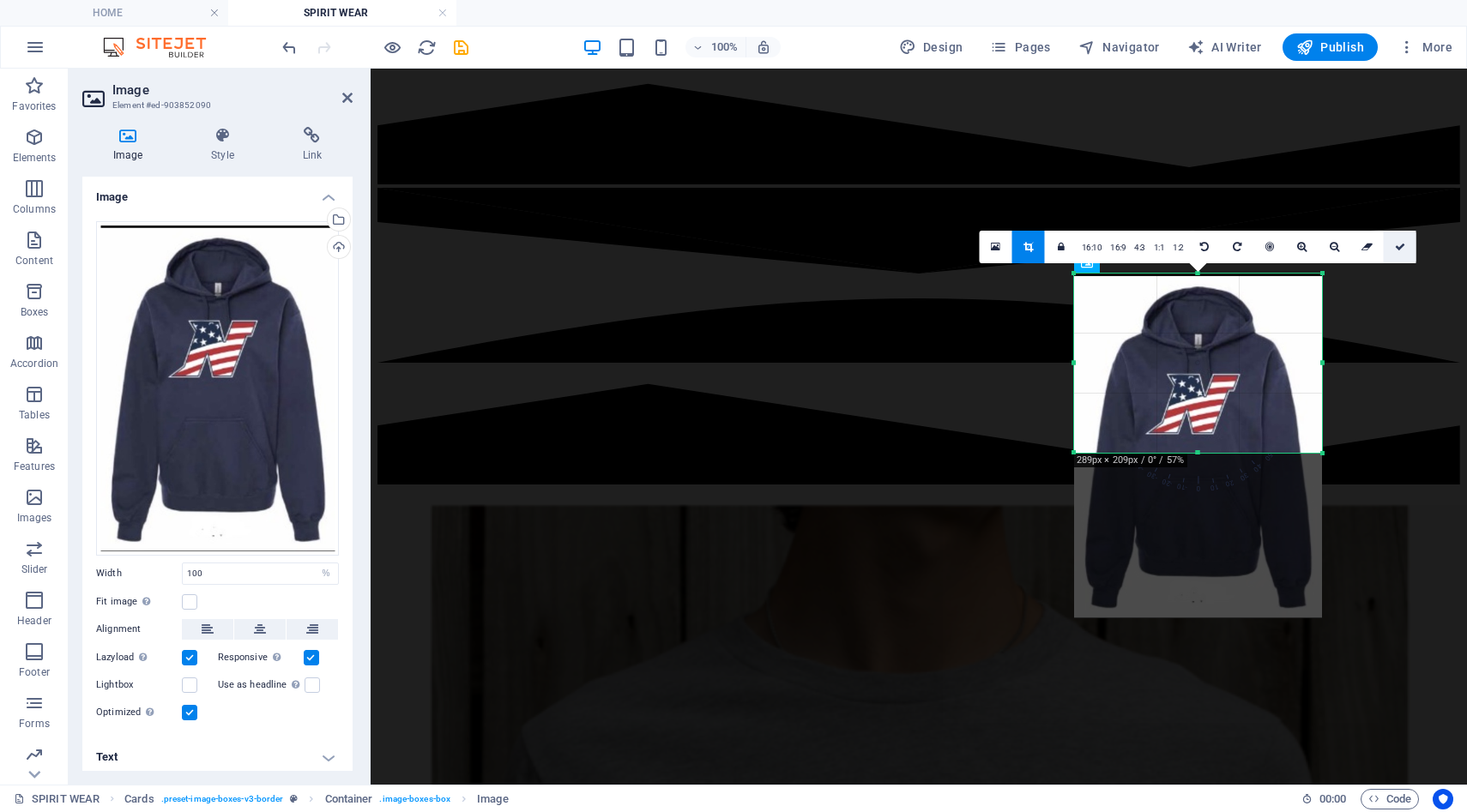
click at [1398, 245] on icon at bounding box center [1400, 247] width 11 height 11
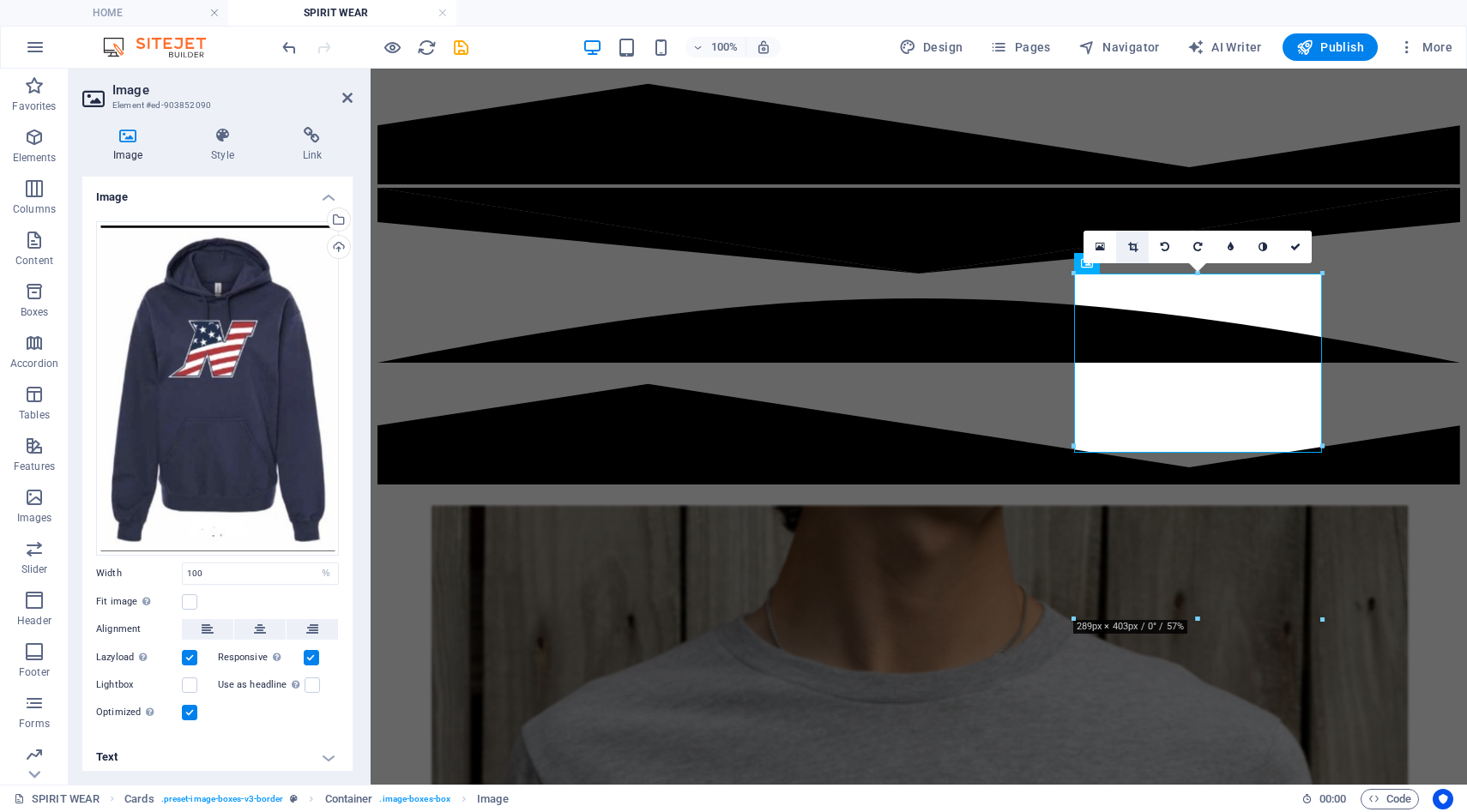
click at [1133, 244] on icon at bounding box center [1133, 247] width 10 height 11
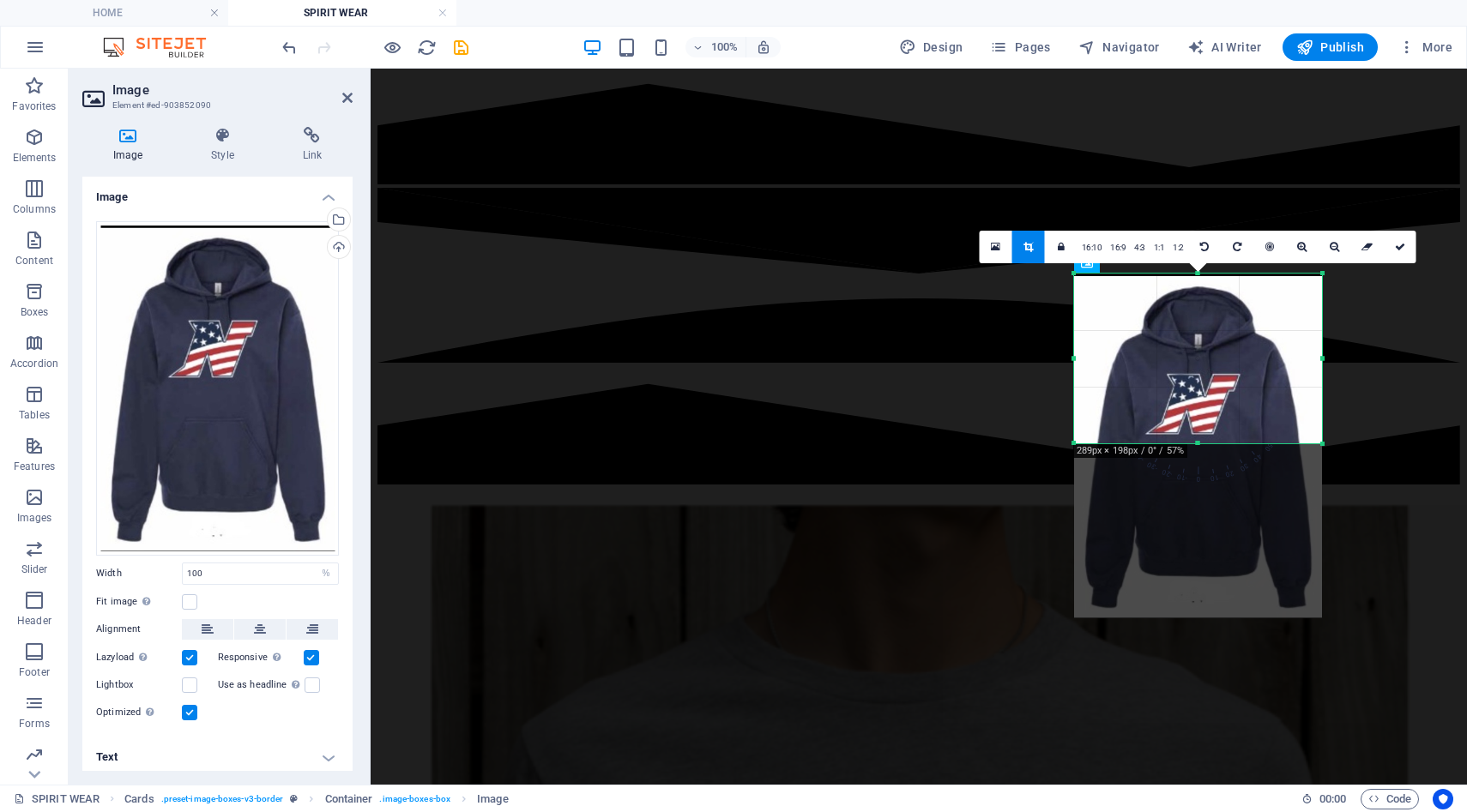
drag, startPoint x: 1199, startPoint y: 451, endPoint x: 1199, endPoint y: 441, distance: 10.0
click at [1199, 441] on div at bounding box center [1198, 443] width 248 height 6
click at [1404, 246] on icon at bounding box center [1400, 247] width 11 height 11
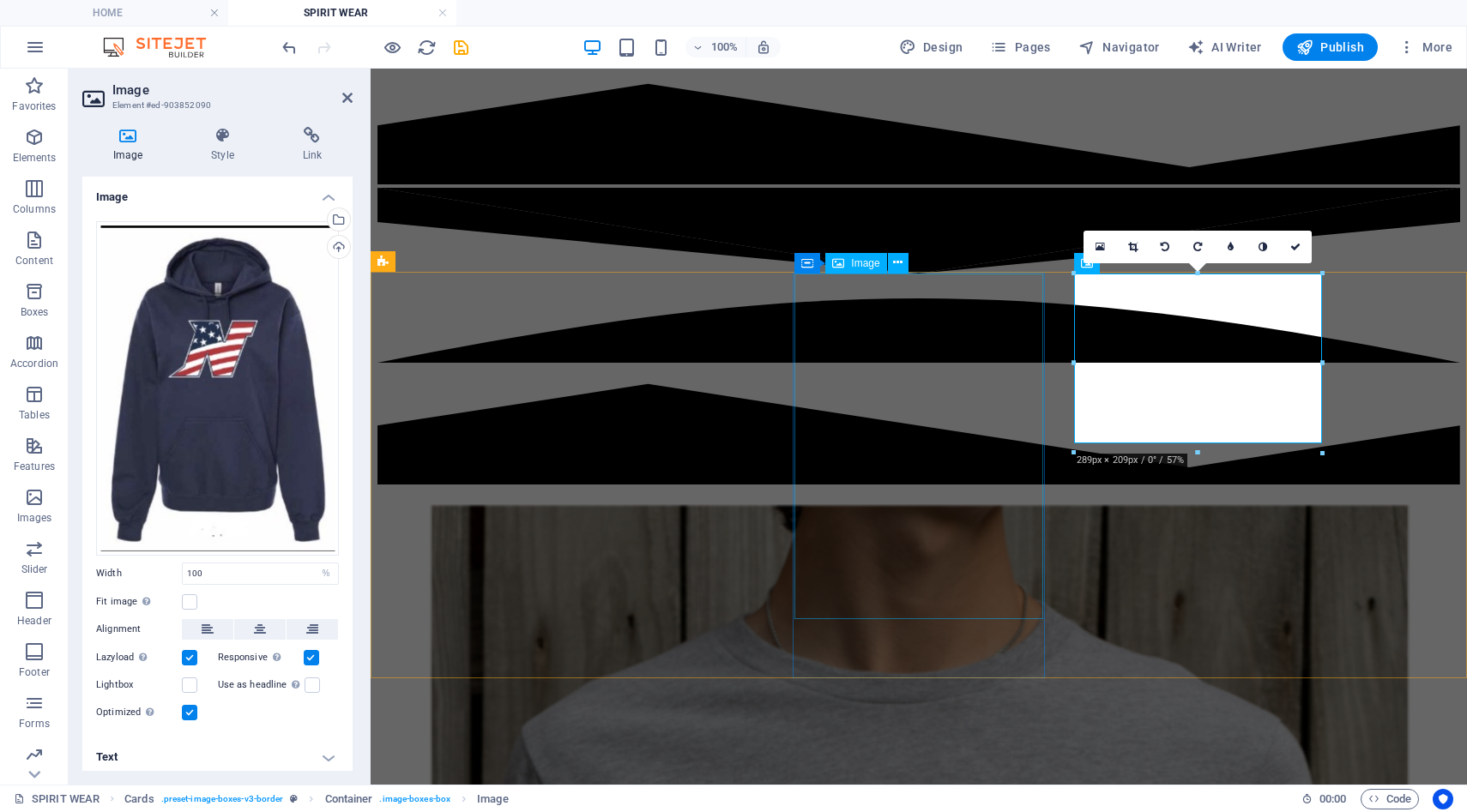
click at [875, 267] on span "Image" at bounding box center [866, 263] width 29 height 11
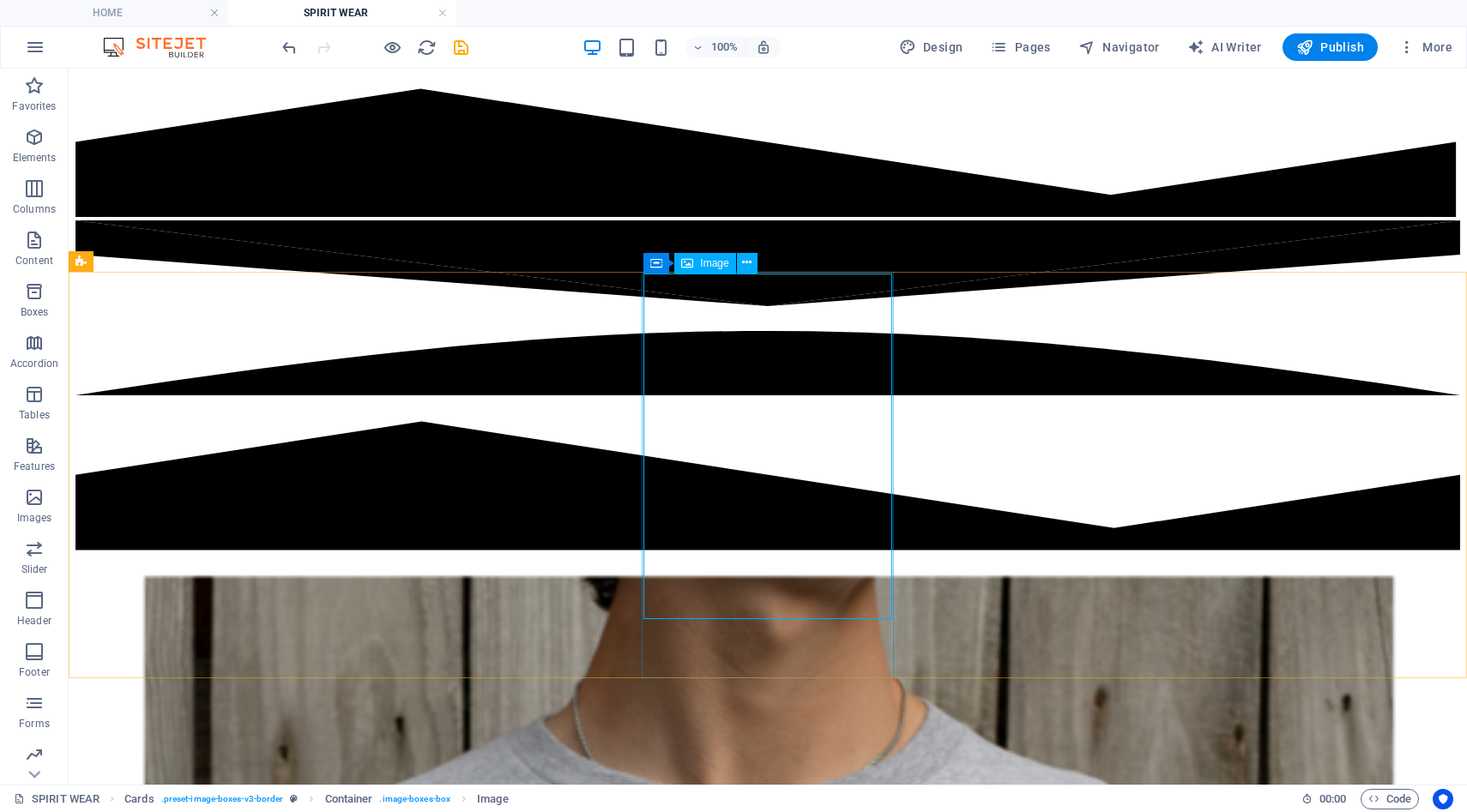
click at [697, 268] on div "Image" at bounding box center [705, 263] width 61 height 21
click at [748, 266] on icon at bounding box center [747, 262] width 10 height 18
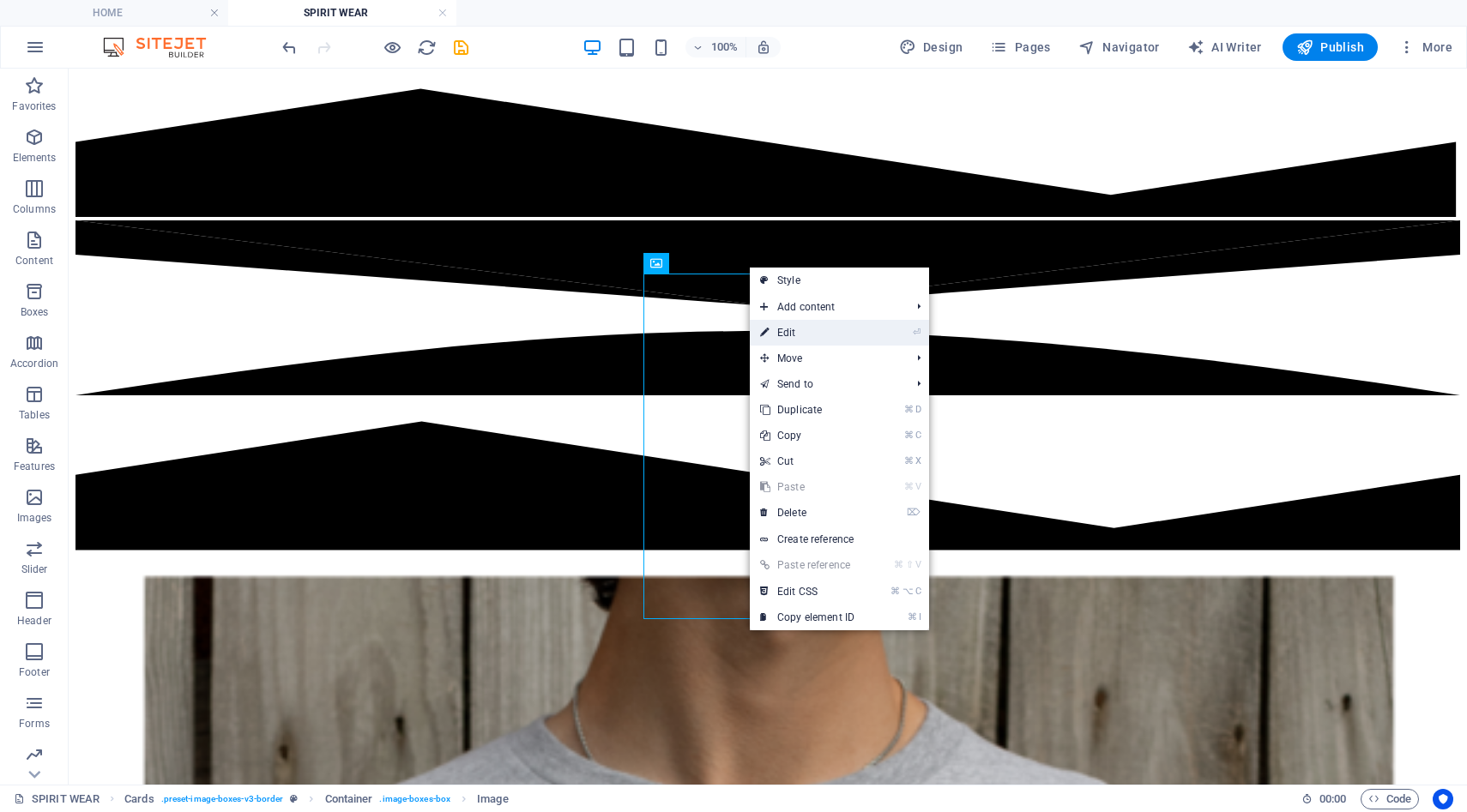
click at [776, 338] on link "⏎ Edit" at bounding box center [807, 332] width 115 height 26
select select "%"
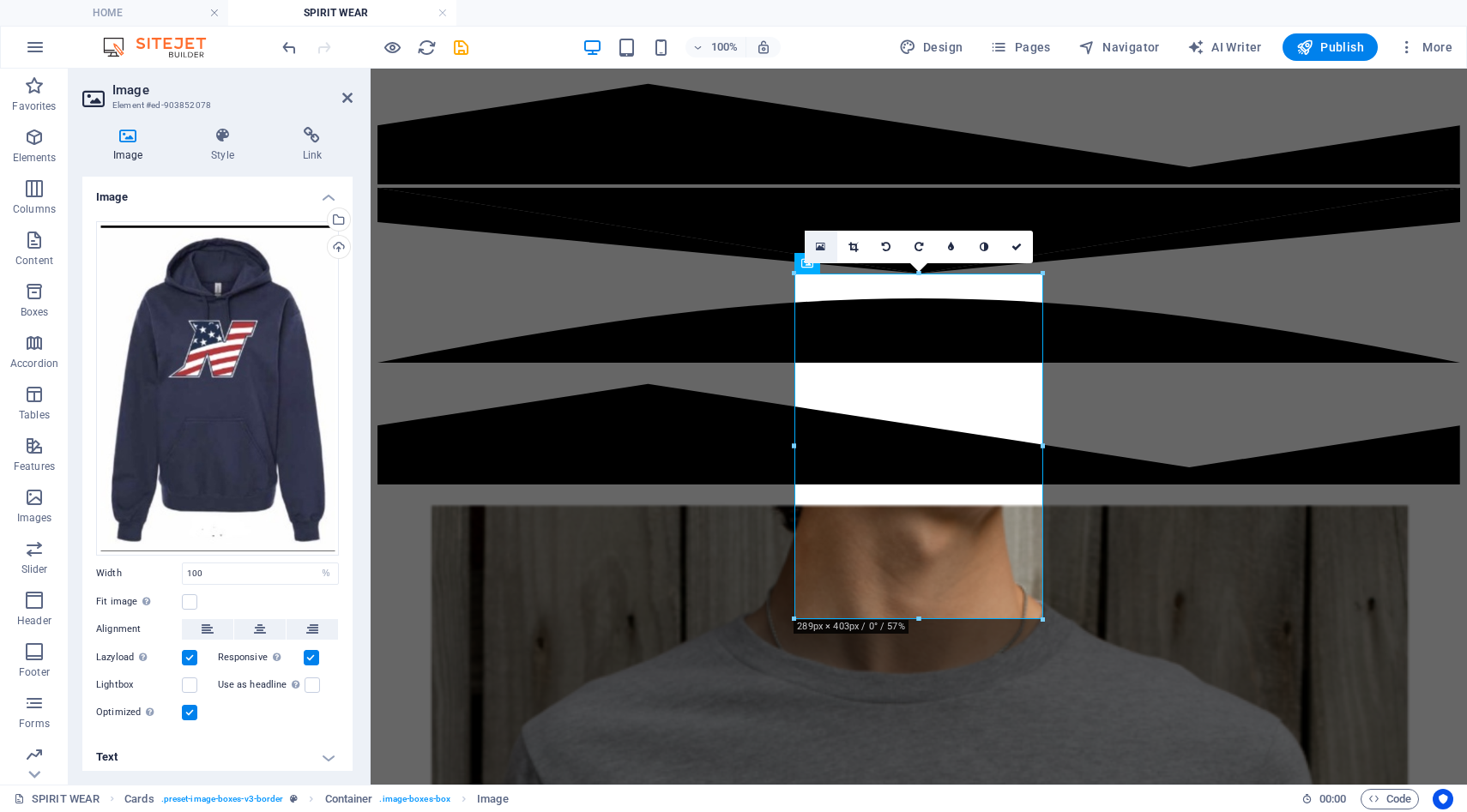
click at [819, 248] on icon at bounding box center [821, 247] width 10 height 12
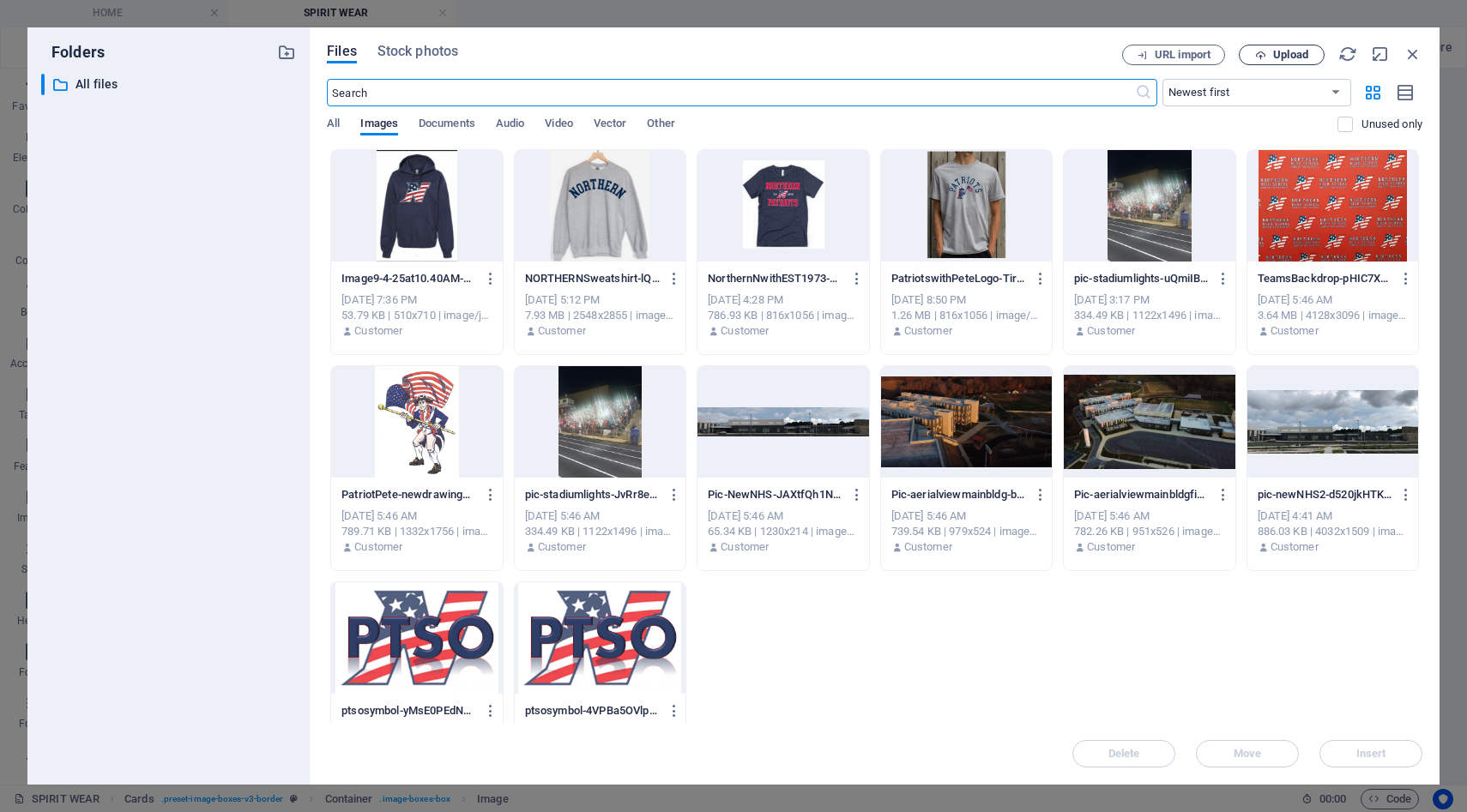
click at [1270, 59] on span "Upload" at bounding box center [1281, 56] width 70 height 11
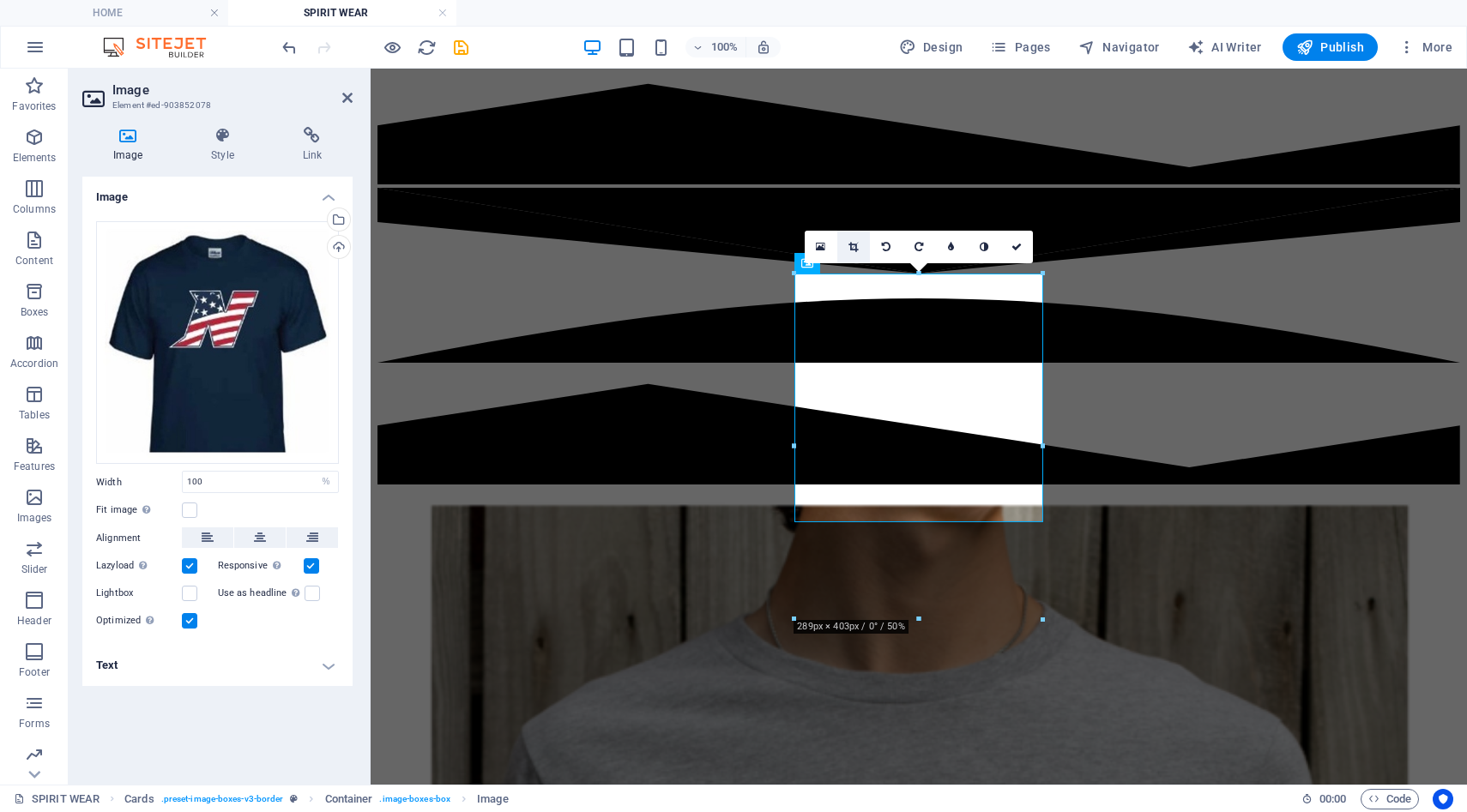
click at [856, 250] on icon at bounding box center [853, 247] width 10 height 11
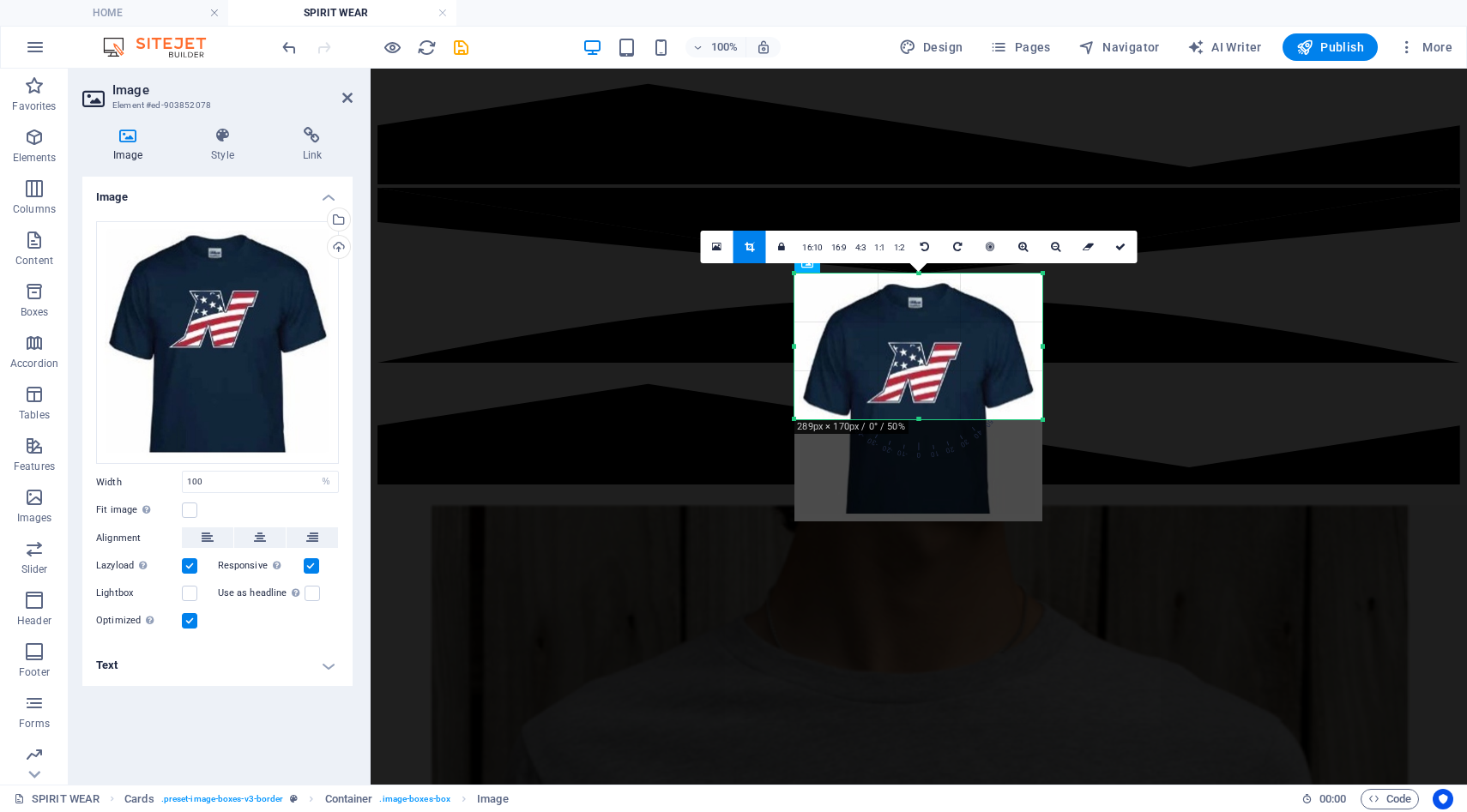
drag, startPoint x: 917, startPoint y: 520, endPoint x: 908, endPoint y: 417, distance: 103.4
click at [908, 417] on div at bounding box center [918, 419] width 248 height 6
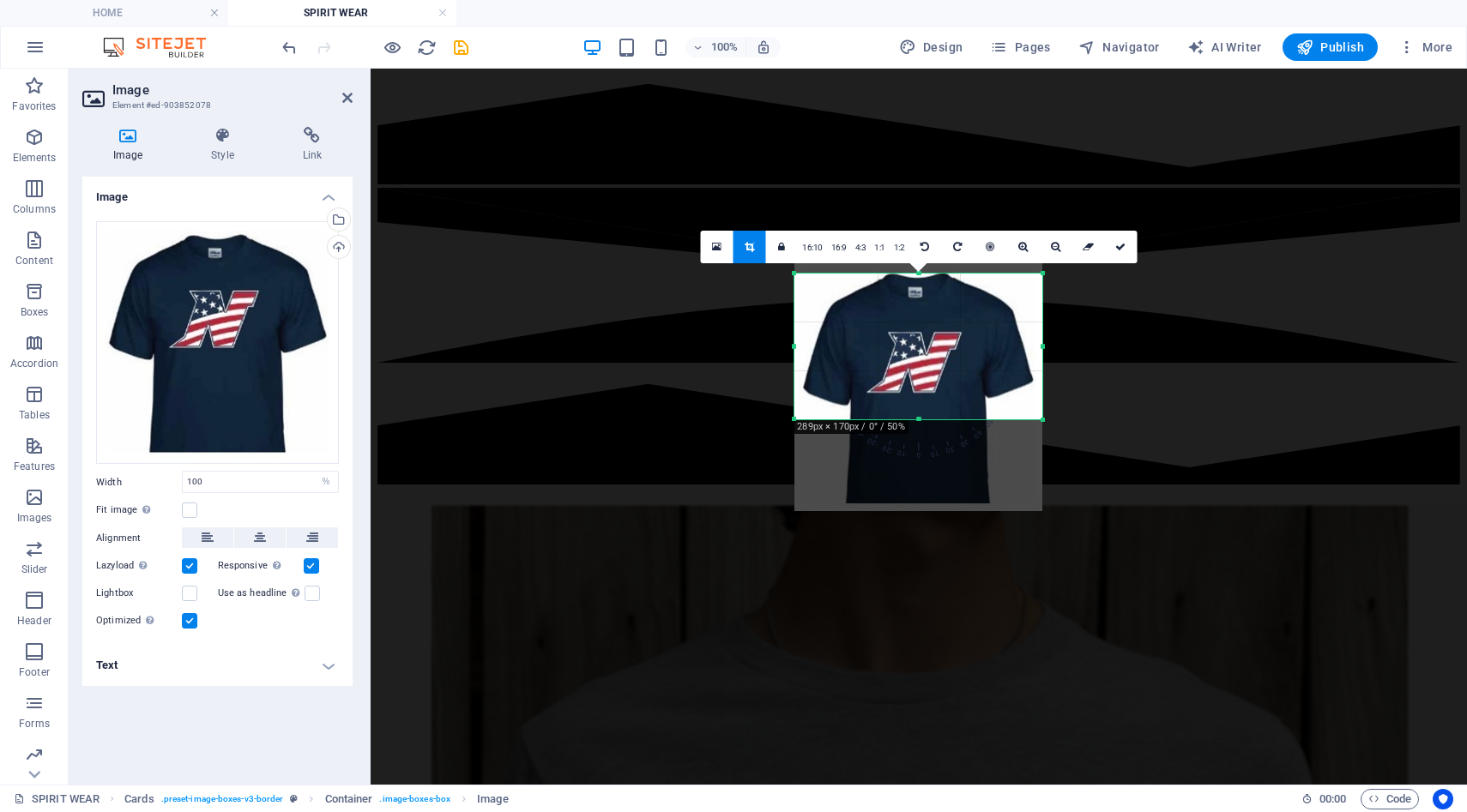
drag, startPoint x: 898, startPoint y: 350, endPoint x: 898, endPoint y: 341, distance: 9.0
click at [898, 341] on div at bounding box center [918, 388] width 248 height 249
click at [1120, 251] on icon at bounding box center [1120, 247] width 11 height 11
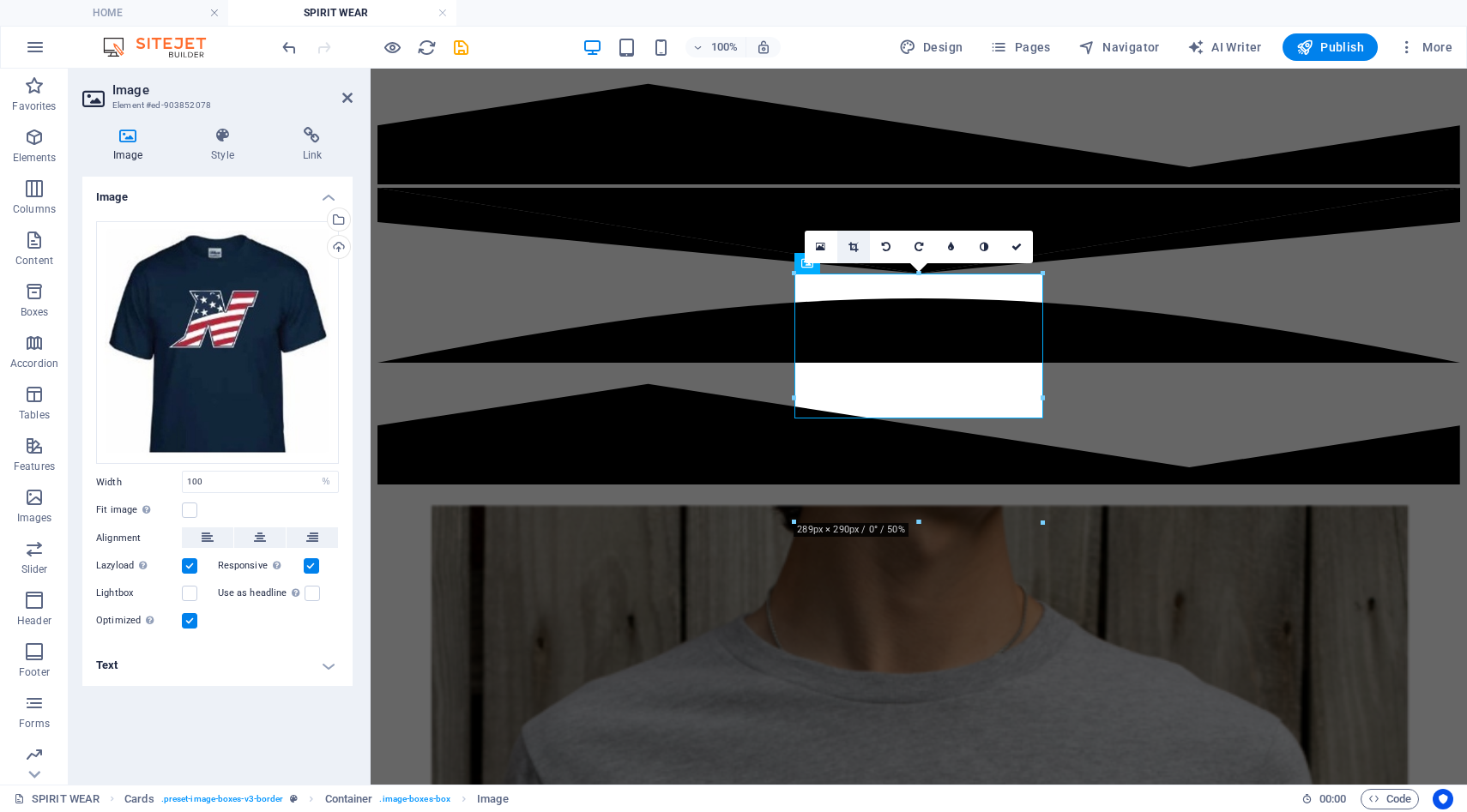
click at [858, 250] on icon at bounding box center [853, 247] width 10 height 11
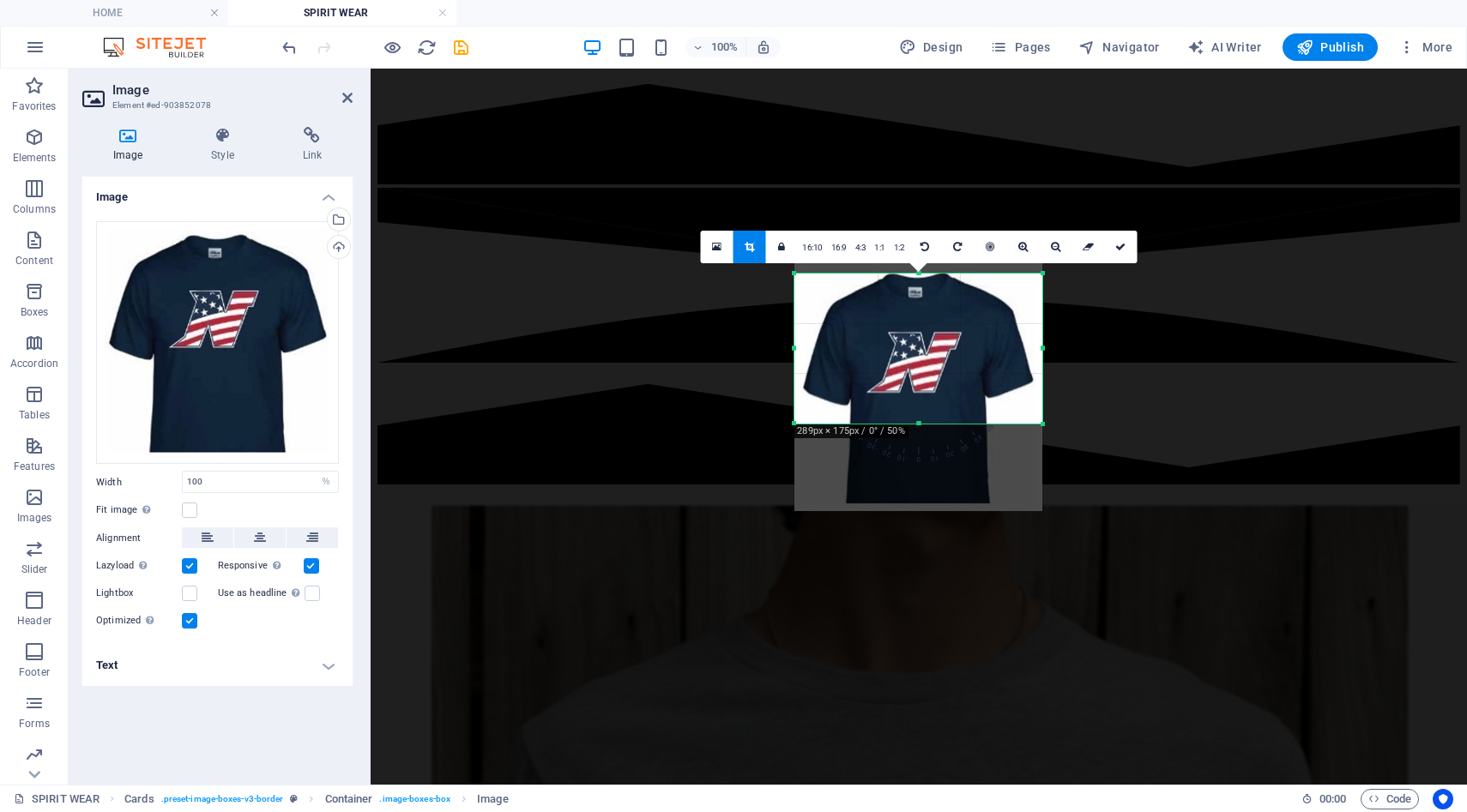
click at [919, 424] on div at bounding box center [918, 424] width 248 height 6
click at [1118, 251] on icon at bounding box center [1120, 247] width 11 height 11
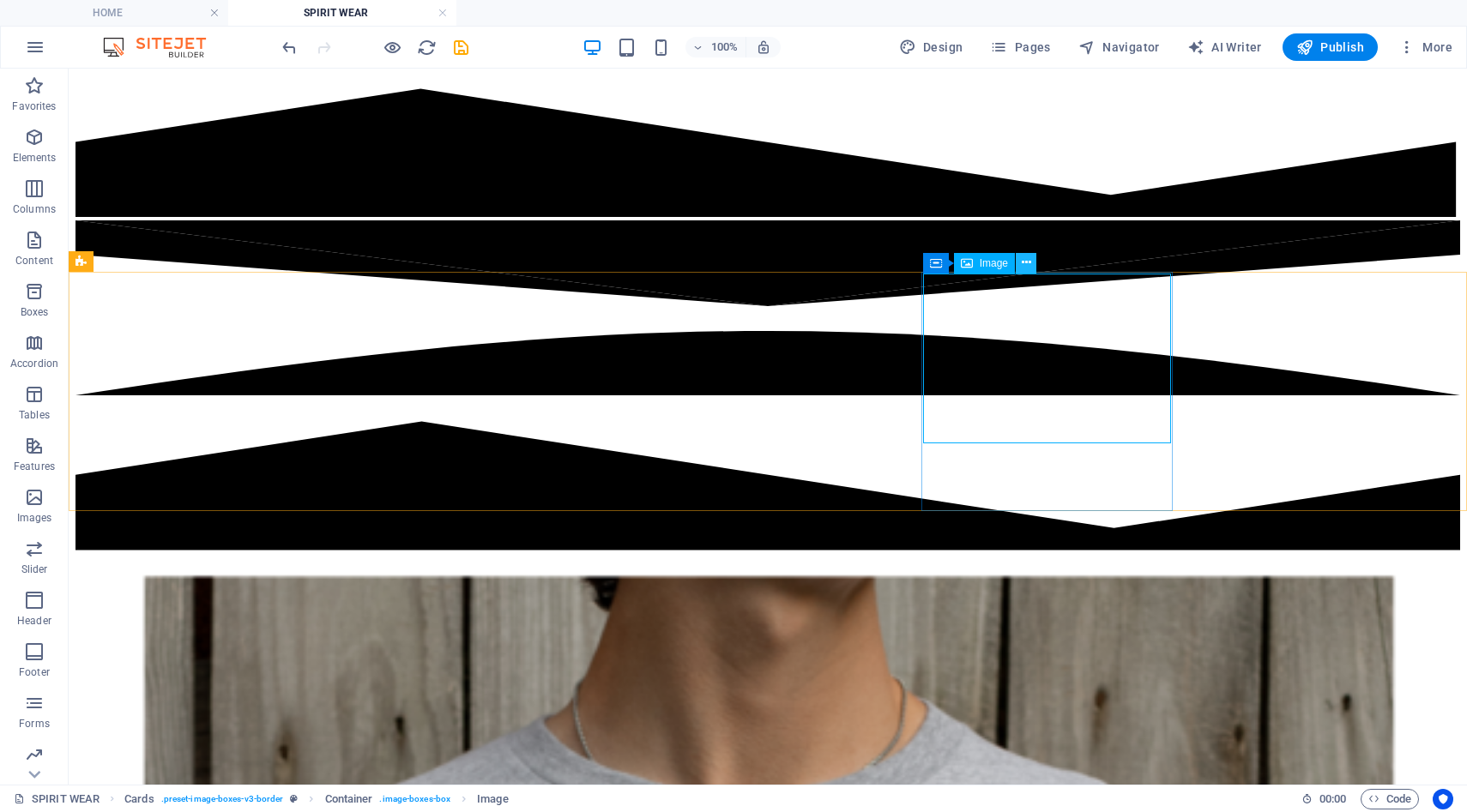
click at [1027, 263] on icon at bounding box center [1027, 262] width 10 height 18
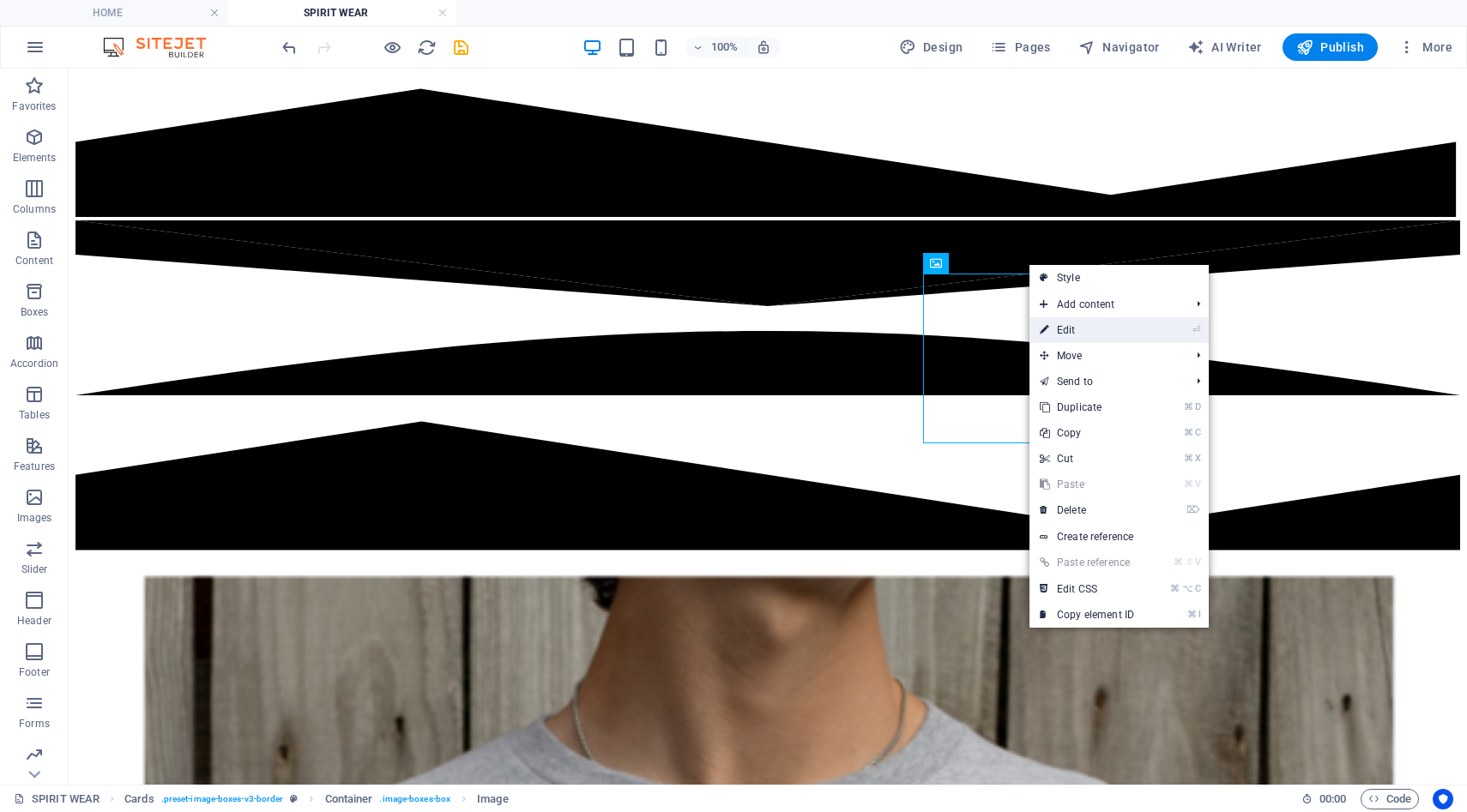
click at [1051, 327] on link "⏎ Edit" at bounding box center [1087, 329] width 115 height 26
select select "%"
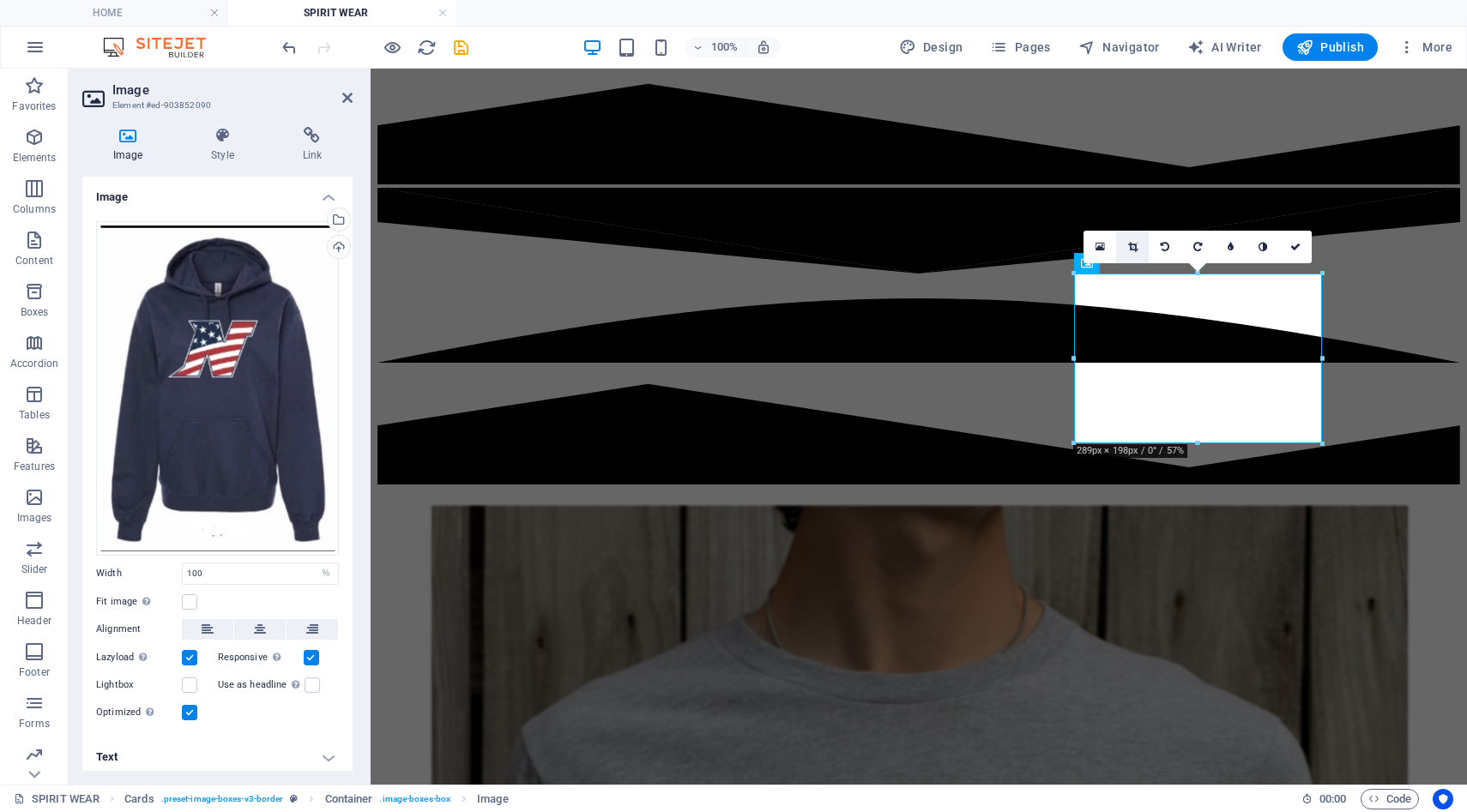
click at [1133, 245] on icon at bounding box center [1133, 247] width 10 height 11
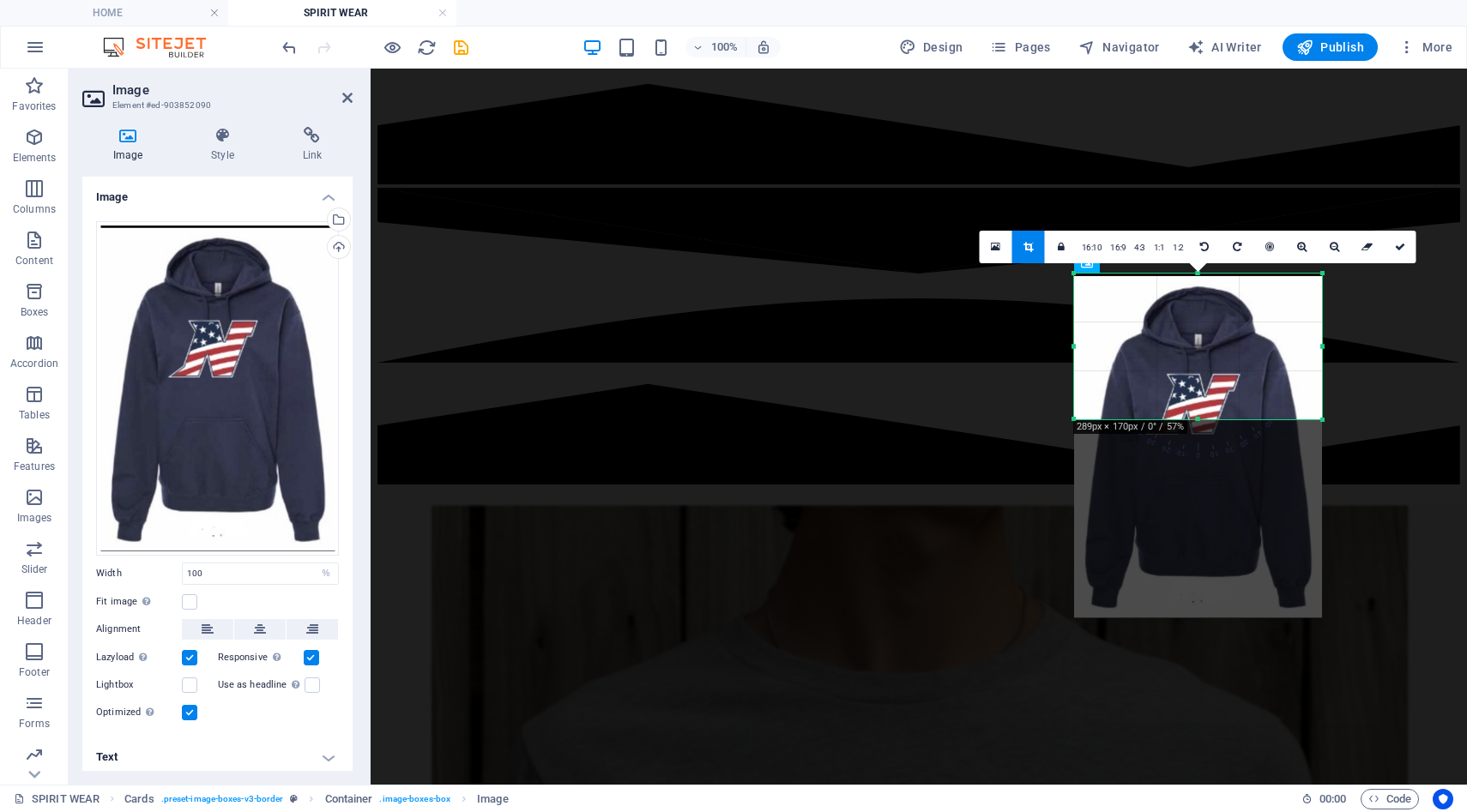
drag, startPoint x: 1199, startPoint y: 442, endPoint x: 1195, endPoint y: 418, distance: 24.3
click at [1195, 418] on div at bounding box center [1198, 419] width 248 height 6
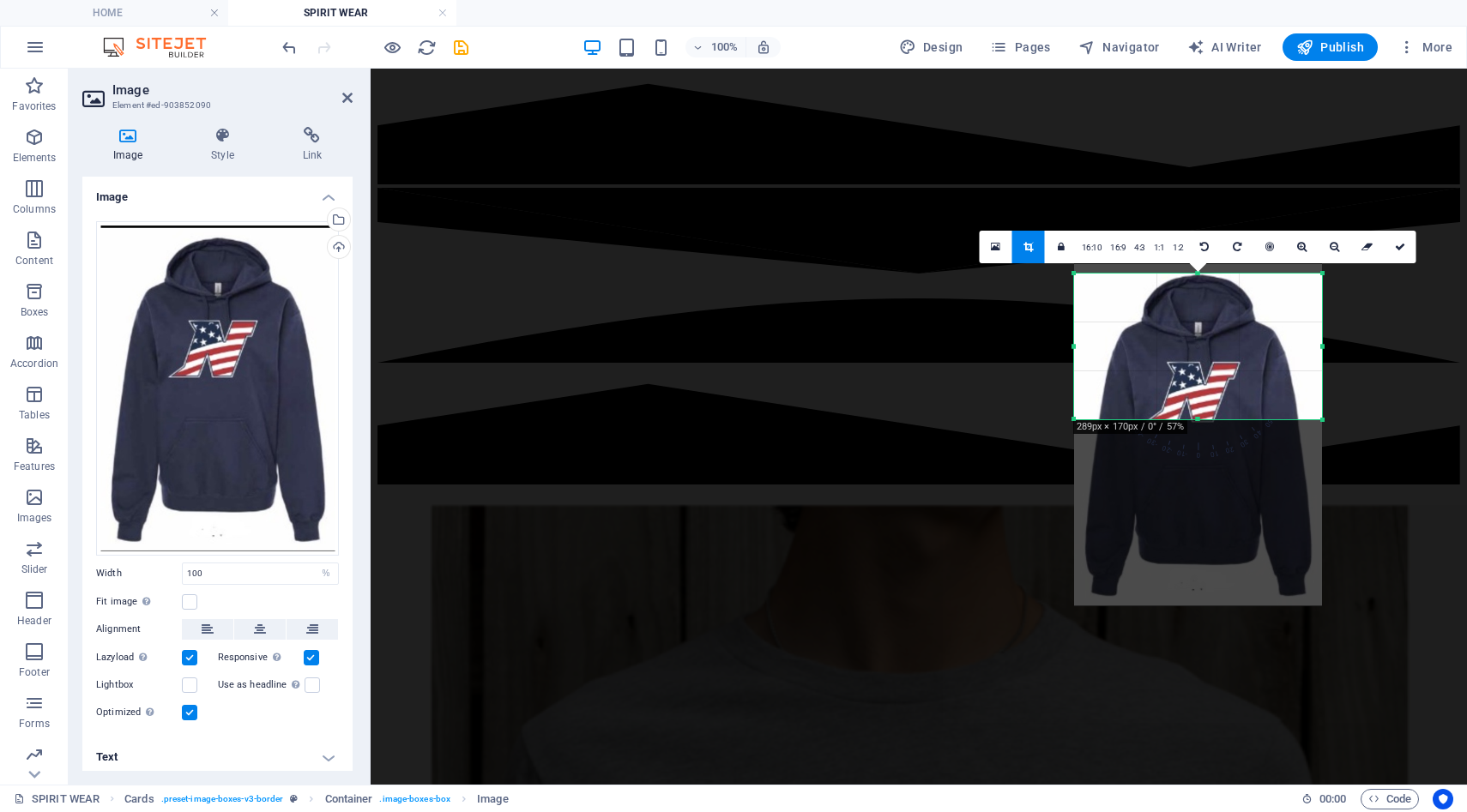
drag, startPoint x: 1203, startPoint y: 354, endPoint x: 1202, endPoint y: 342, distance: 12.0
click at [1202, 342] on div at bounding box center [1198, 434] width 248 height 345
click at [1400, 249] on icon at bounding box center [1400, 247] width 11 height 11
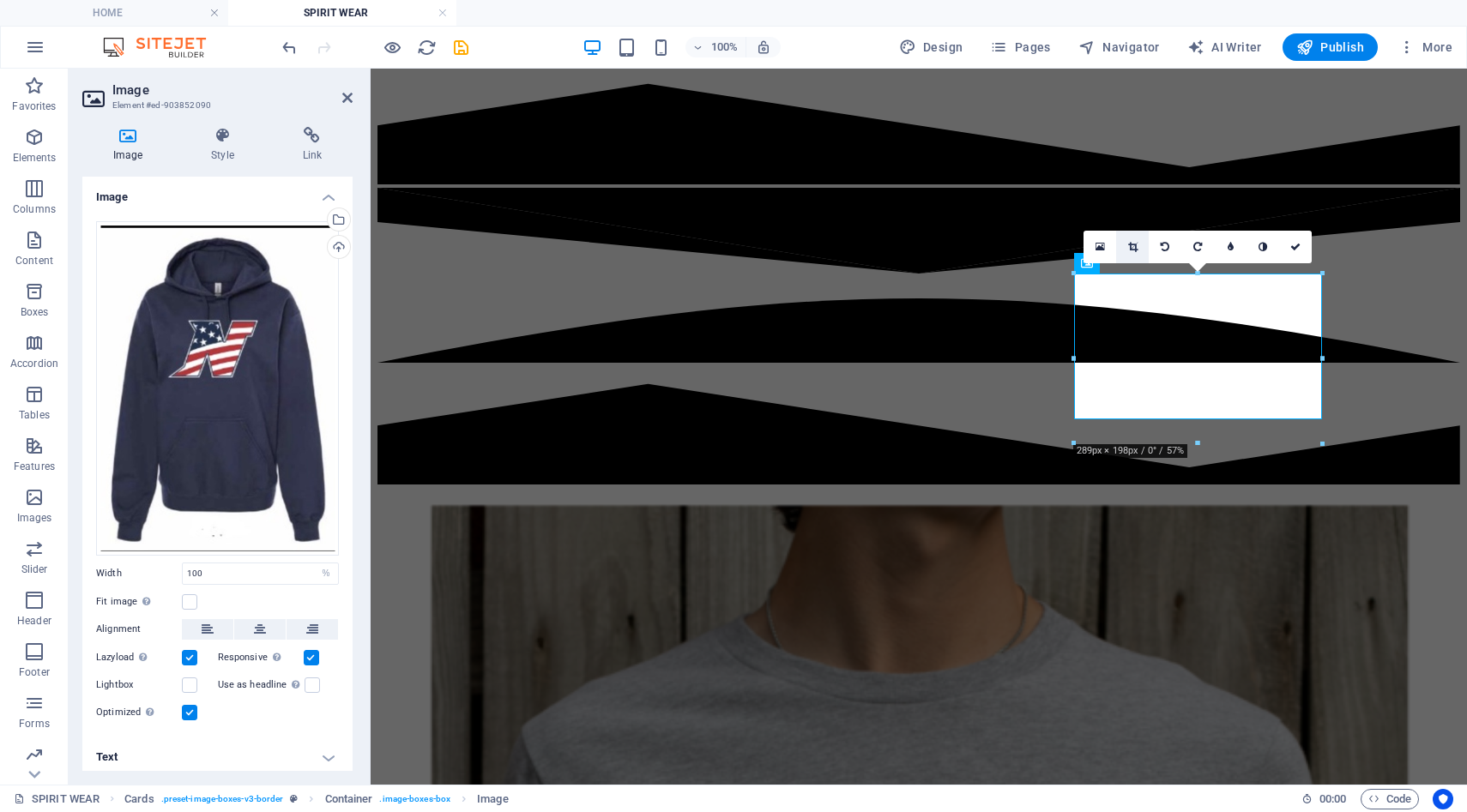
click at [1139, 250] on link at bounding box center [1133, 247] width 33 height 33
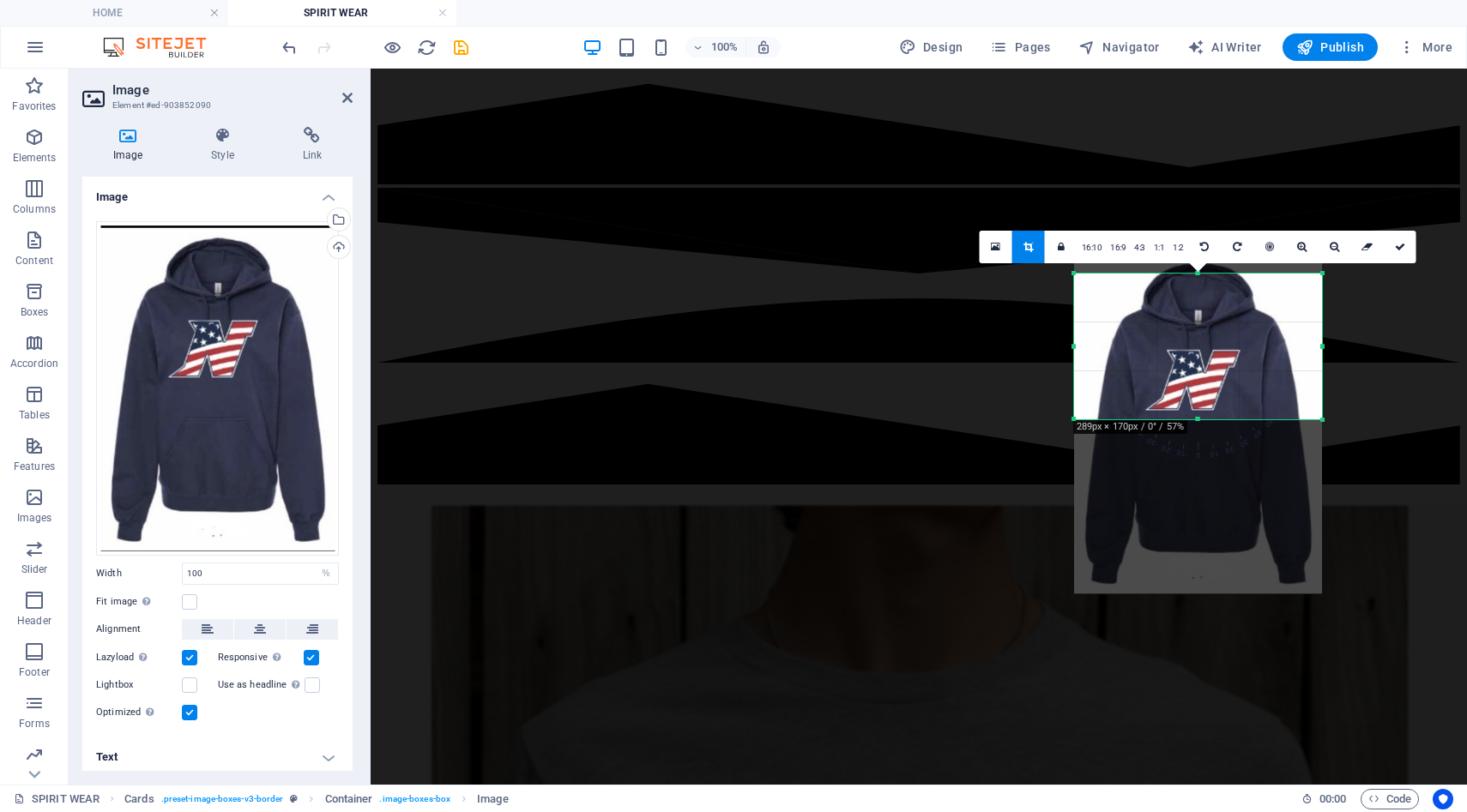
drag, startPoint x: 1220, startPoint y: 383, endPoint x: 1221, endPoint y: 371, distance: 12.0
click at [1221, 371] on div at bounding box center [1198, 422] width 248 height 345
click at [1397, 244] on icon at bounding box center [1400, 247] width 11 height 11
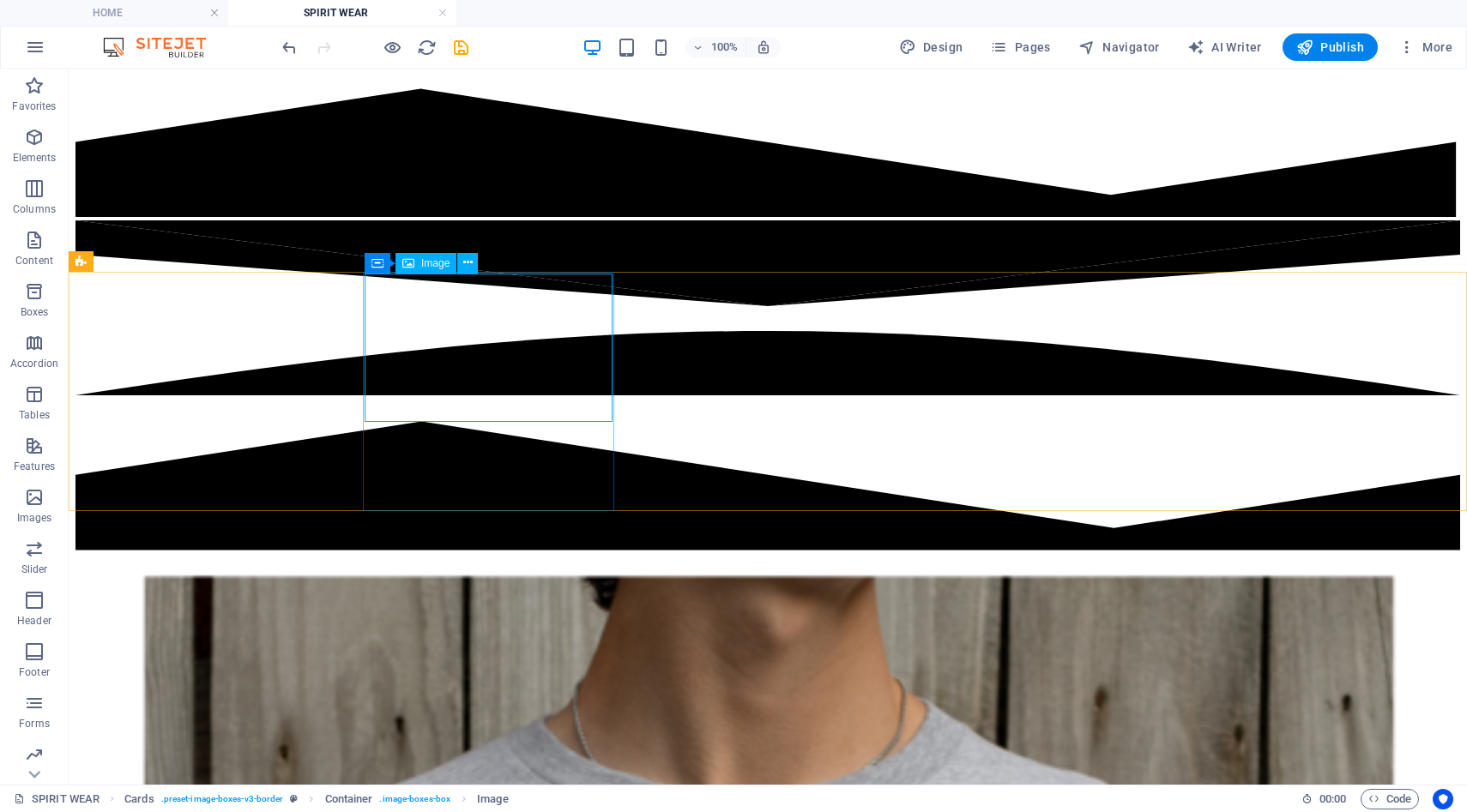
click at [428, 263] on span "Image" at bounding box center [436, 263] width 29 height 11
click at [469, 260] on icon at bounding box center [468, 262] width 10 height 18
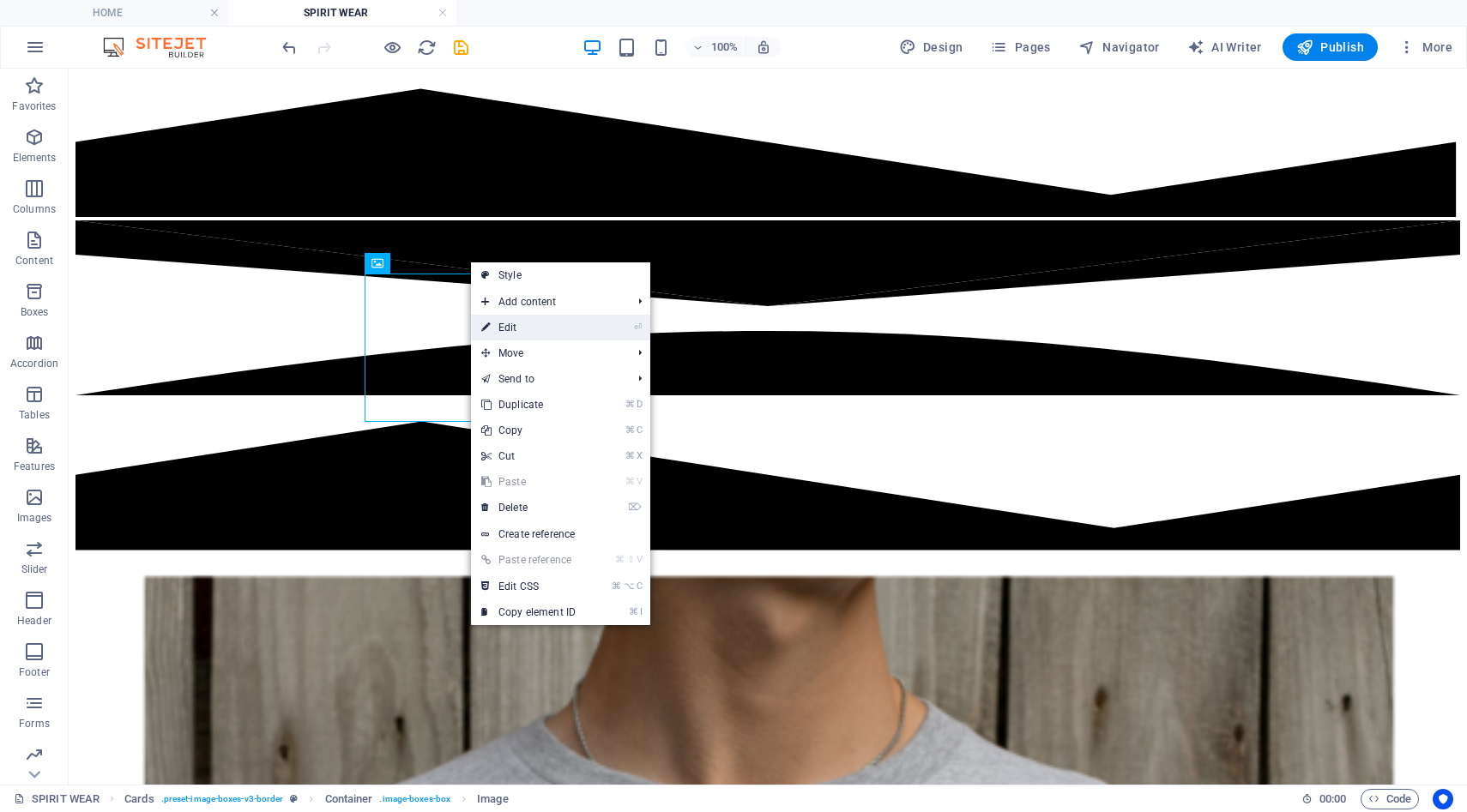
click at [508, 323] on link "⏎ Edit" at bounding box center [529, 327] width 115 height 26
select select "%"
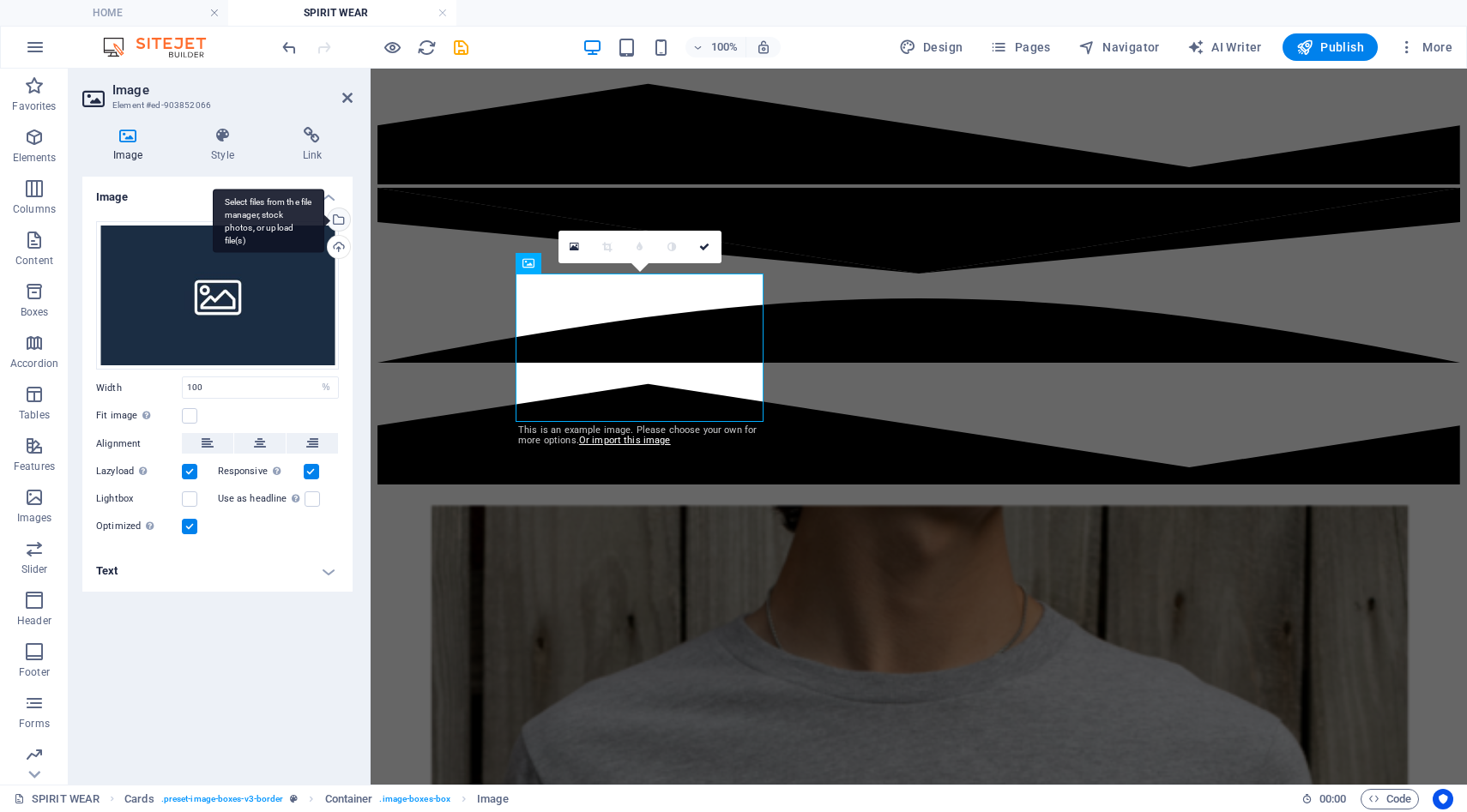
click at [340, 221] on div "Select files from the file manager, stock photos, or upload file(s)" at bounding box center [337, 221] width 26 height 26
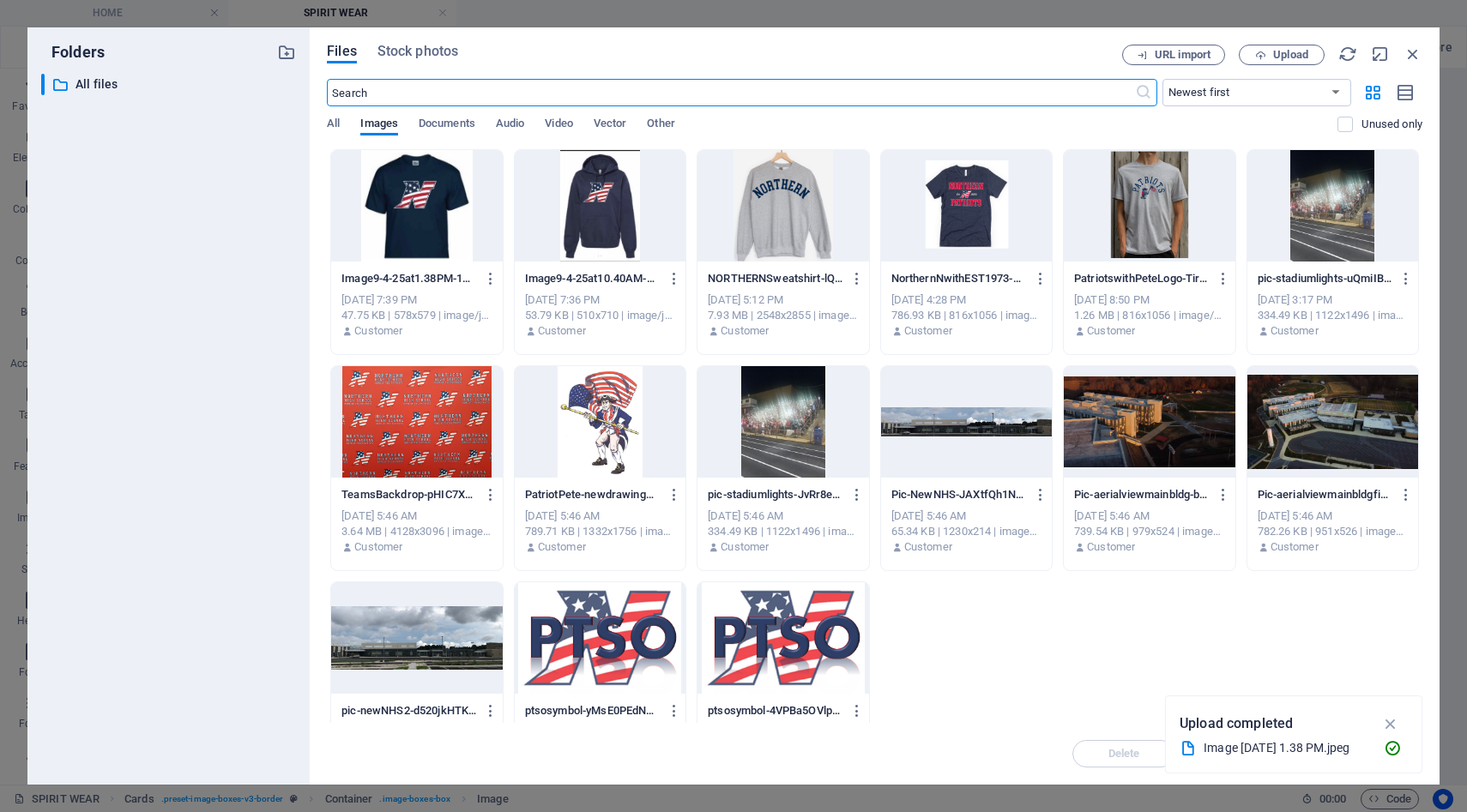
click at [754, 228] on div at bounding box center [782, 206] width 170 height 111
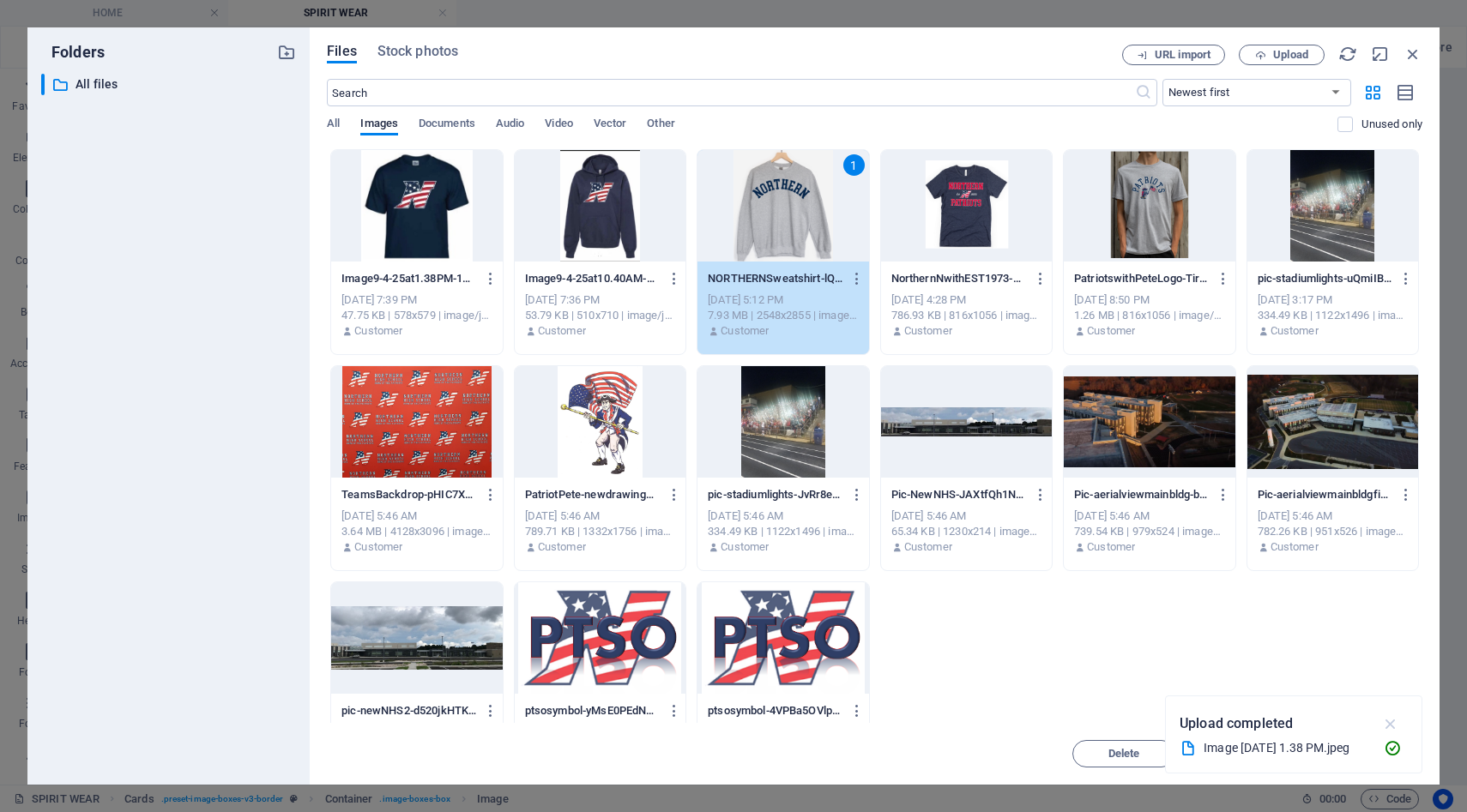
click at [1388, 725] on icon "button" at bounding box center [1390, 724] width 20 height 19
click at [1374, 753] on span "Insert" at bounding box center [1370, 754] width 30 height 11
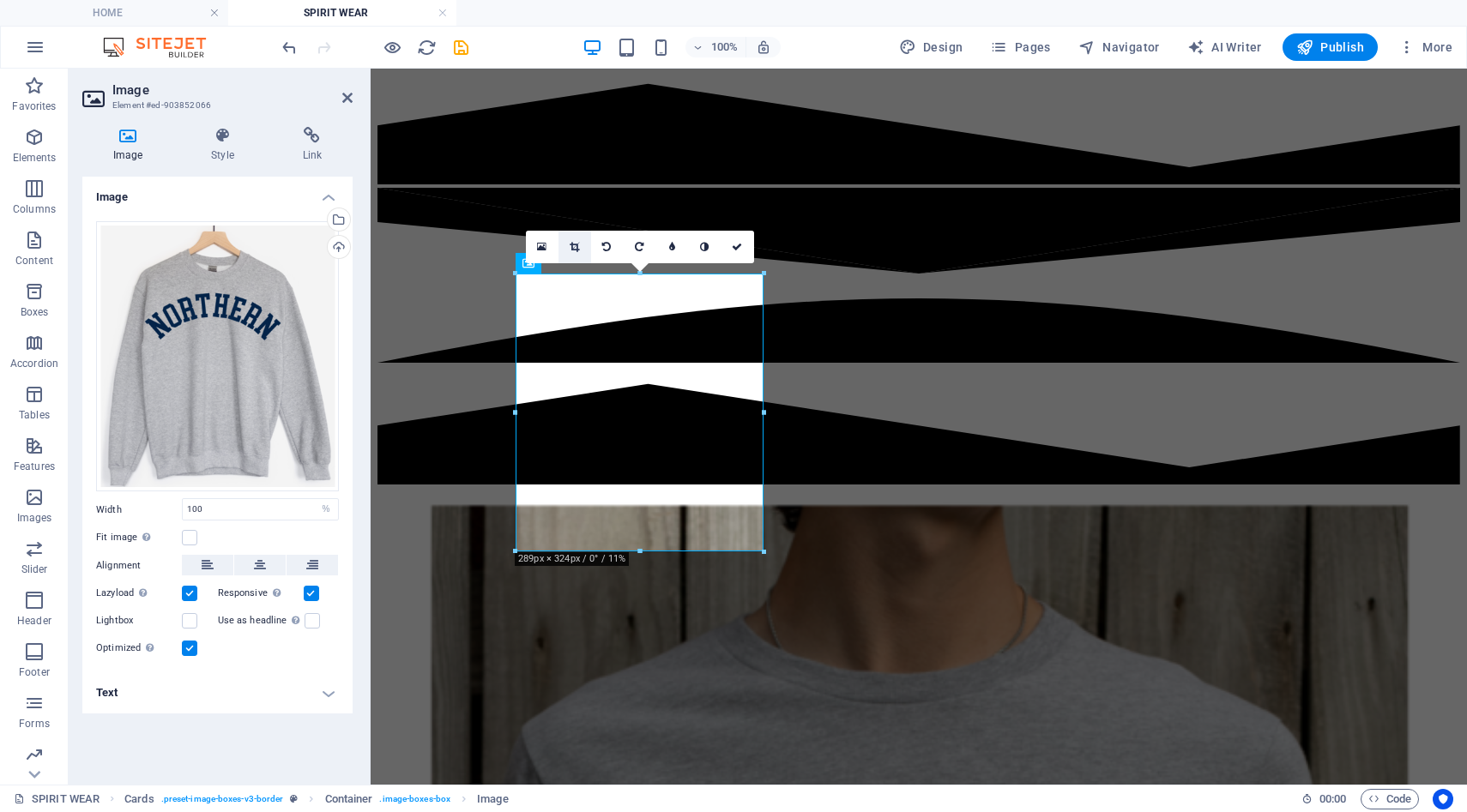
click at [571, 250] on icon at bounding box center [575, 247] width 10 height 11
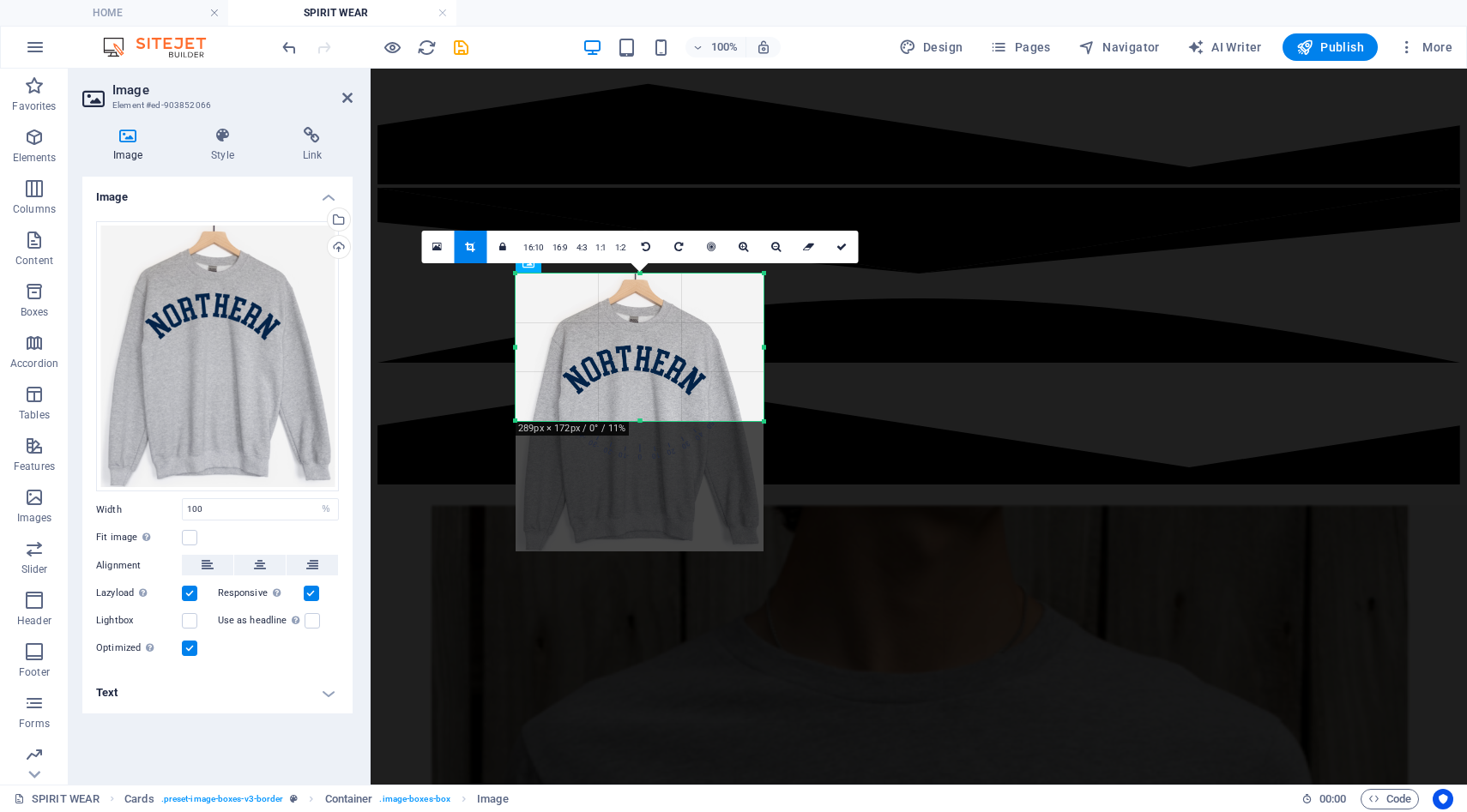
drag, startPoint x: 639, startPoint y: 553, endPoint x: 628, endPoint y: 423, distance: 130.5
click at [628, 423] on div at bounding box center [639, 421] width 248 height 6
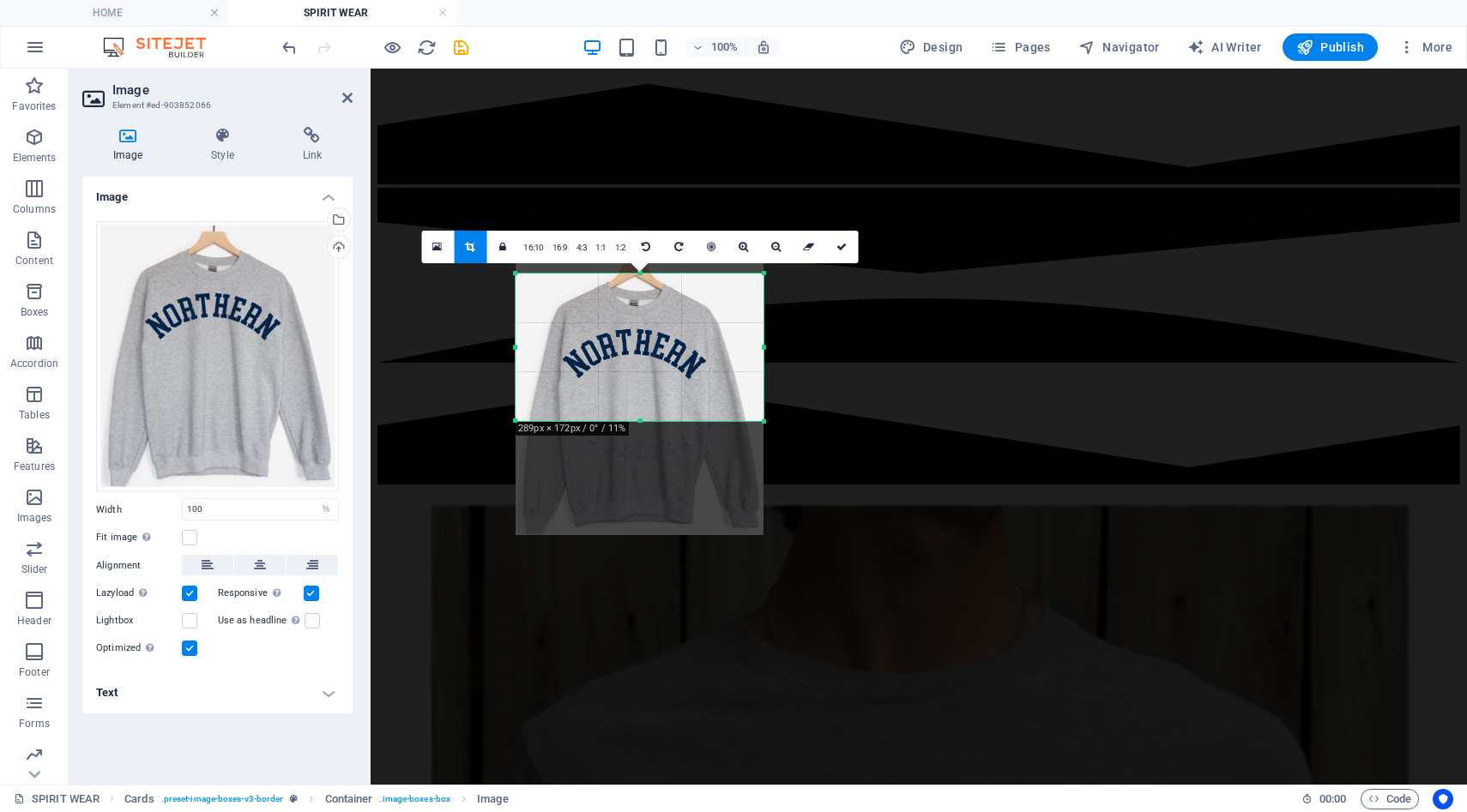
drag, startPoint x: 620, startPoint y: 362, endPoint x: 620, endPoint y: 346, distance: 16.0
click at [620, 346] on div at bounding box center [639, 396] width 248 height 278
click at [840, 245] on icon at bounding box center [842, 247] width 11 height 11
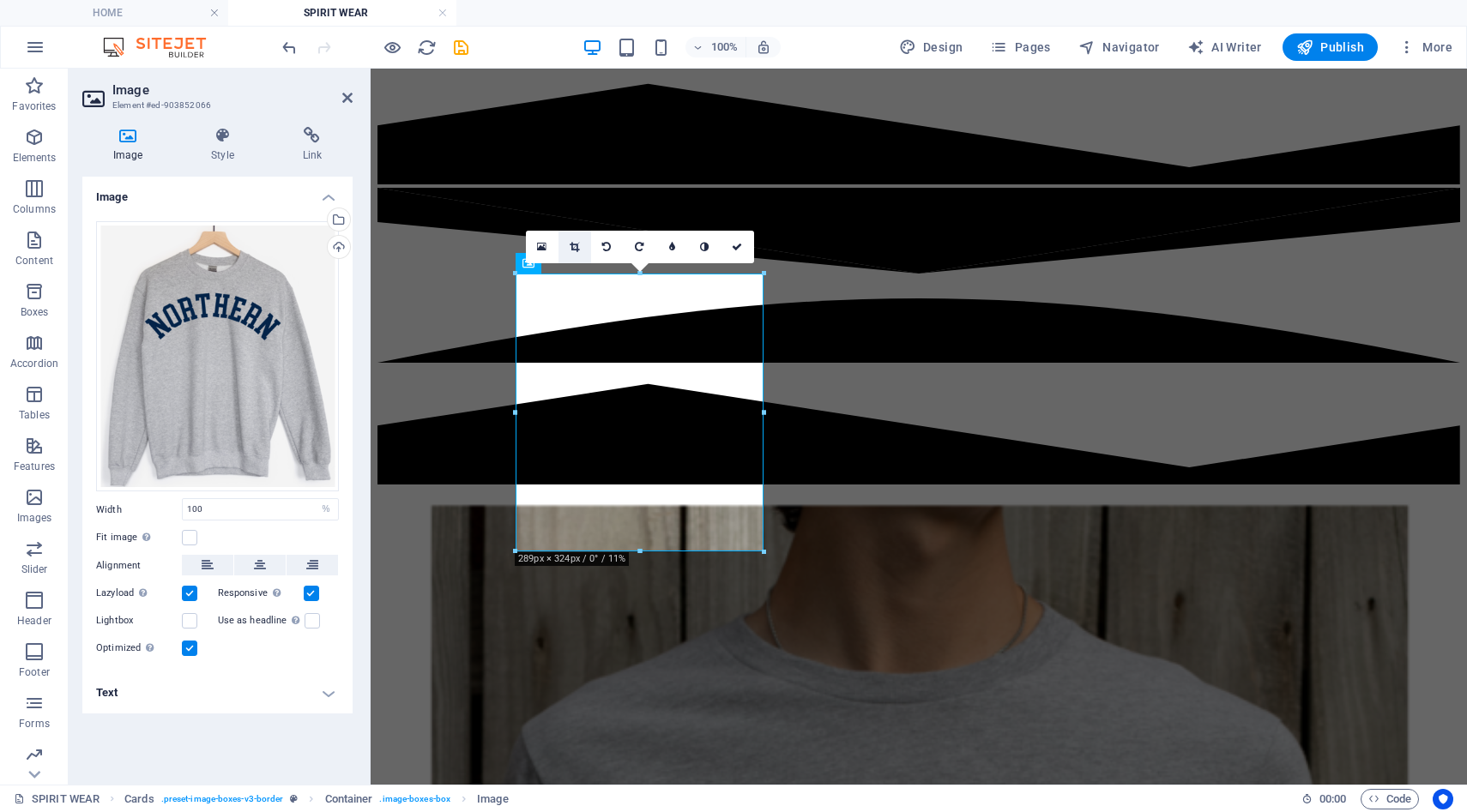
click at [574, 252] on link at bounding box center [575, 247] width 33 height 33
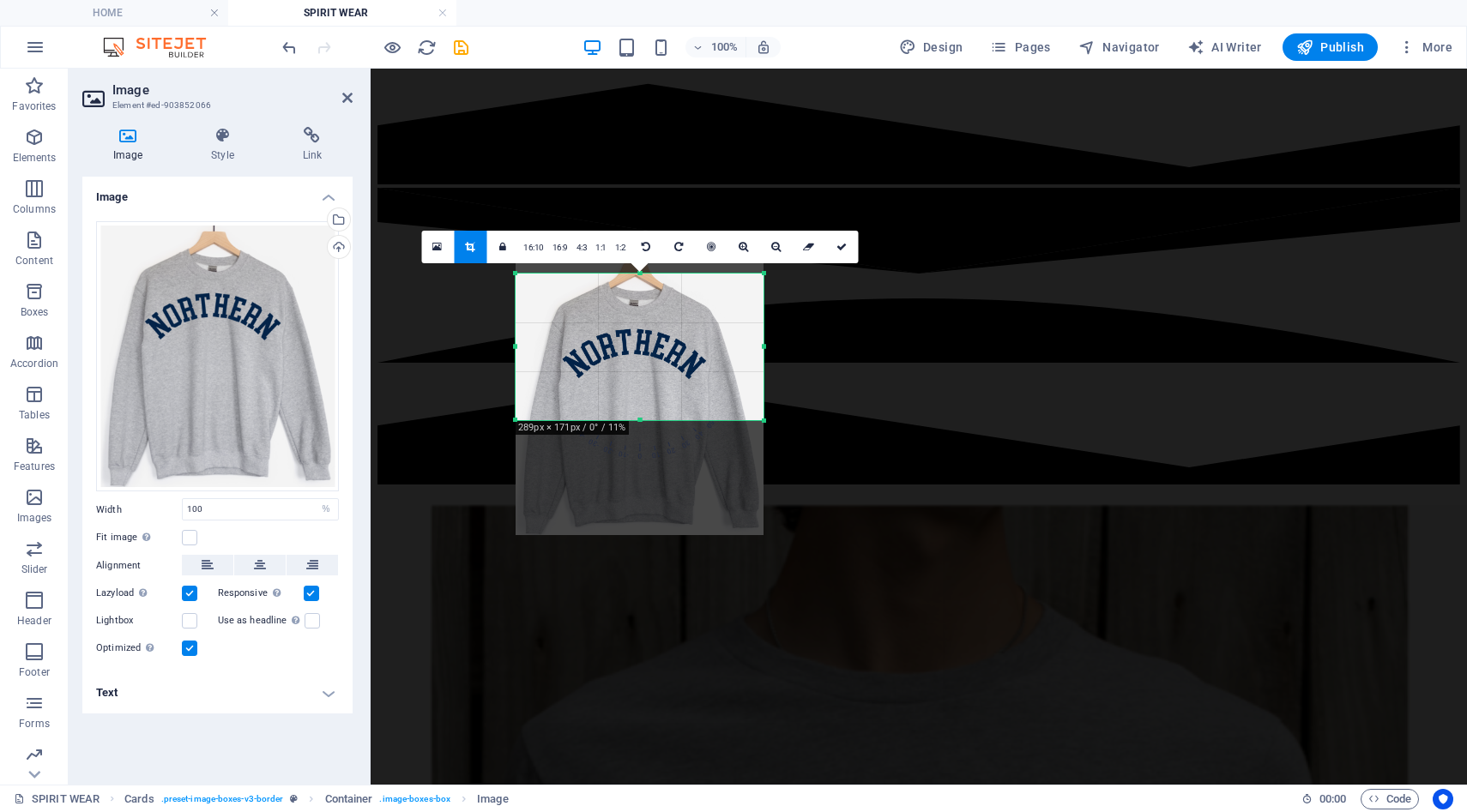
drag, startPoint x: 640, startPoint y: 550, endPoint x: 641, endPoint y: 418, distance: 132.0
click at [641, 418] on div at bounding box center [639, 420] width 248 height 6
click at [846, 245] on link at bounding box center [842, 247] width 33 height 33
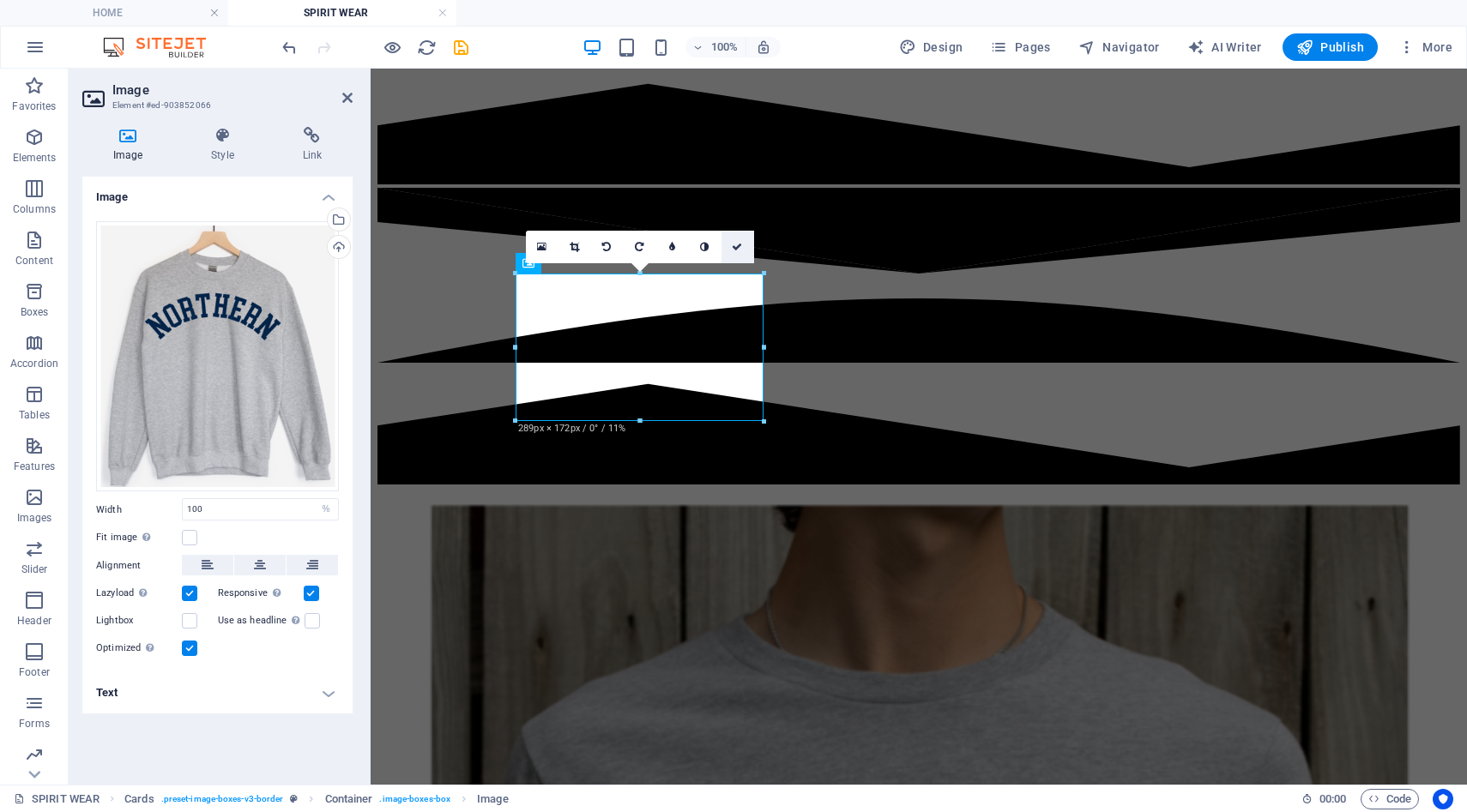
click at [742, 245] on link at bounding box center [737, 247] width 33 height 33
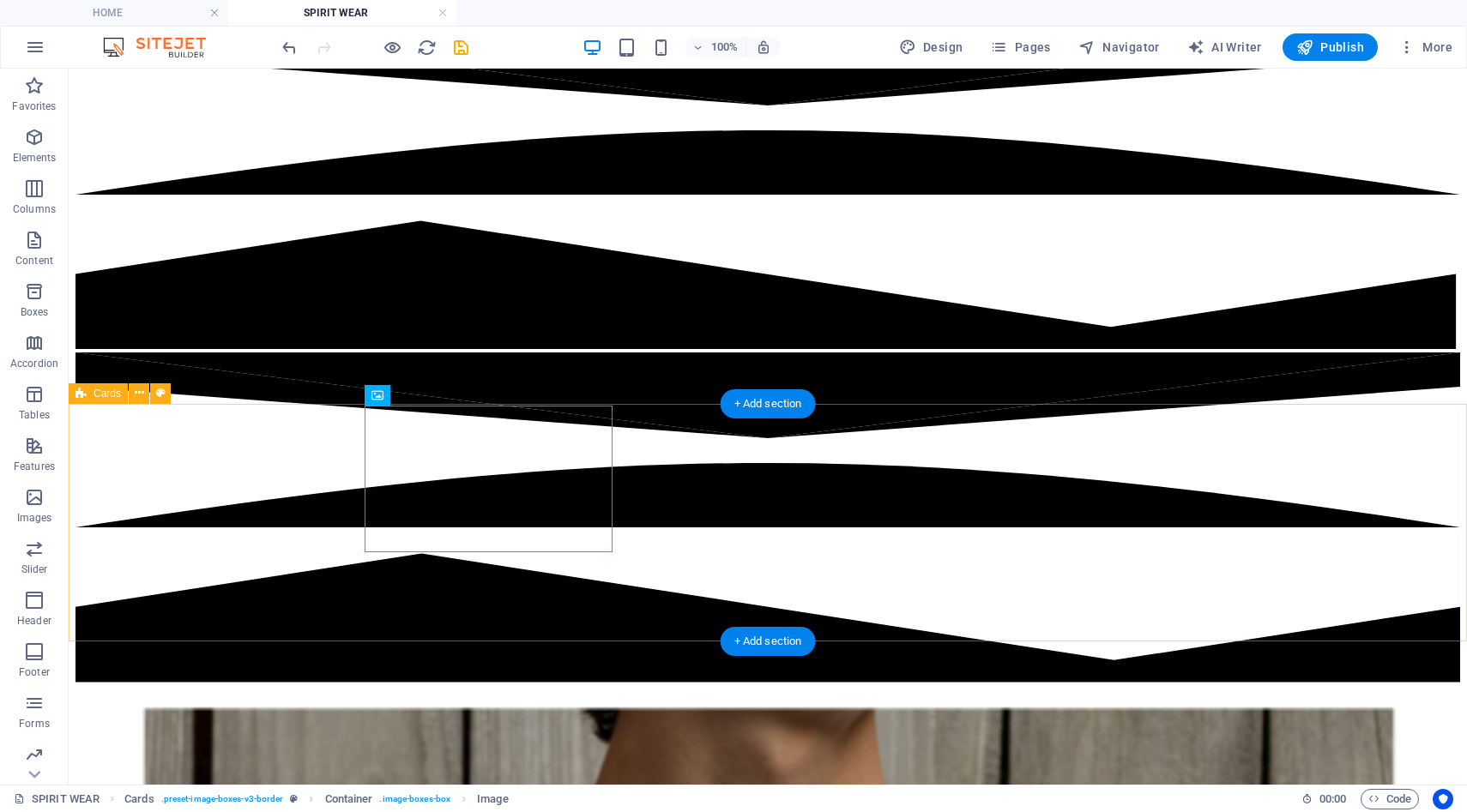
scroll to position [397, 0]
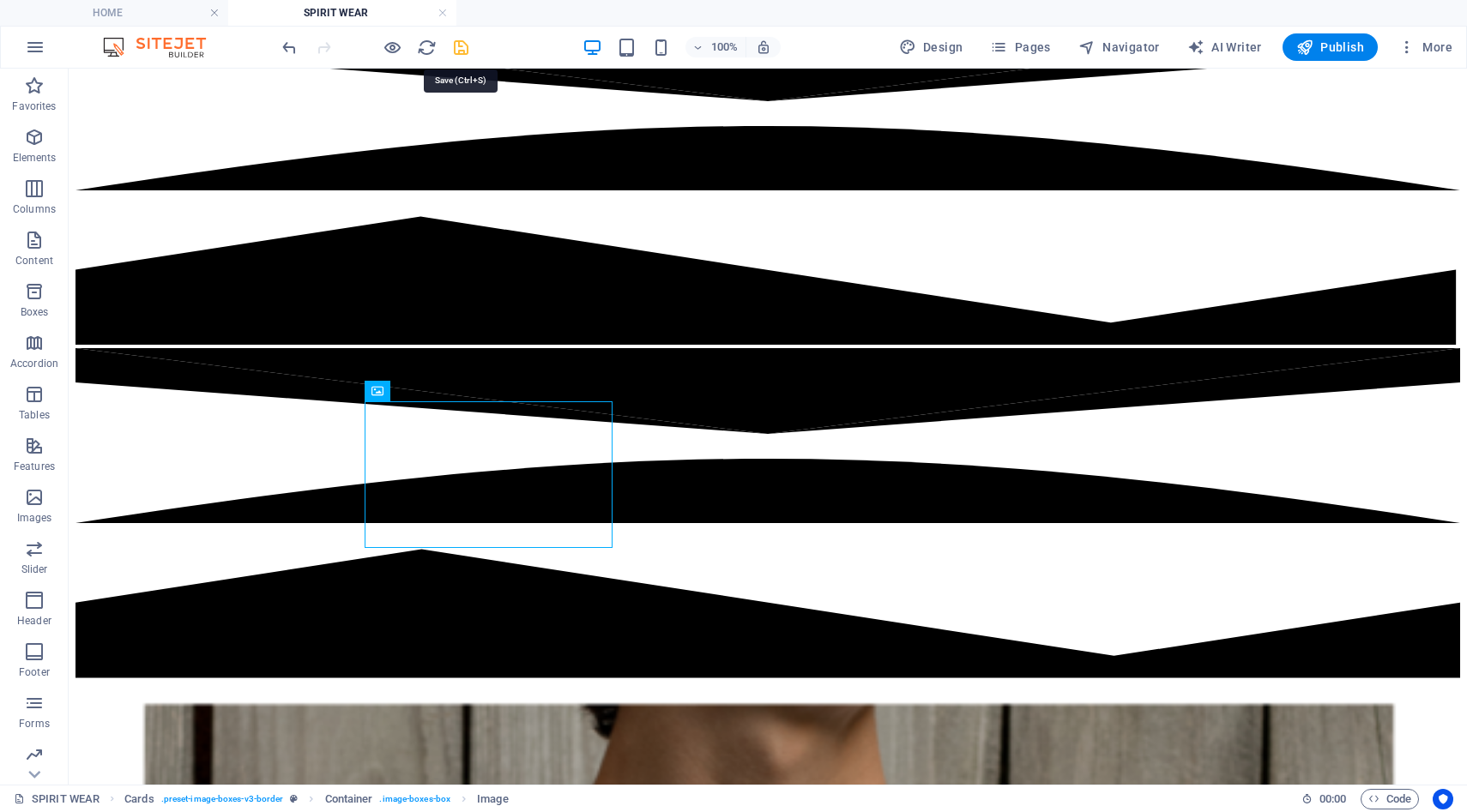
click at [465, 45] on icon "save" at bounding box center [461, 47] width 20 height 20
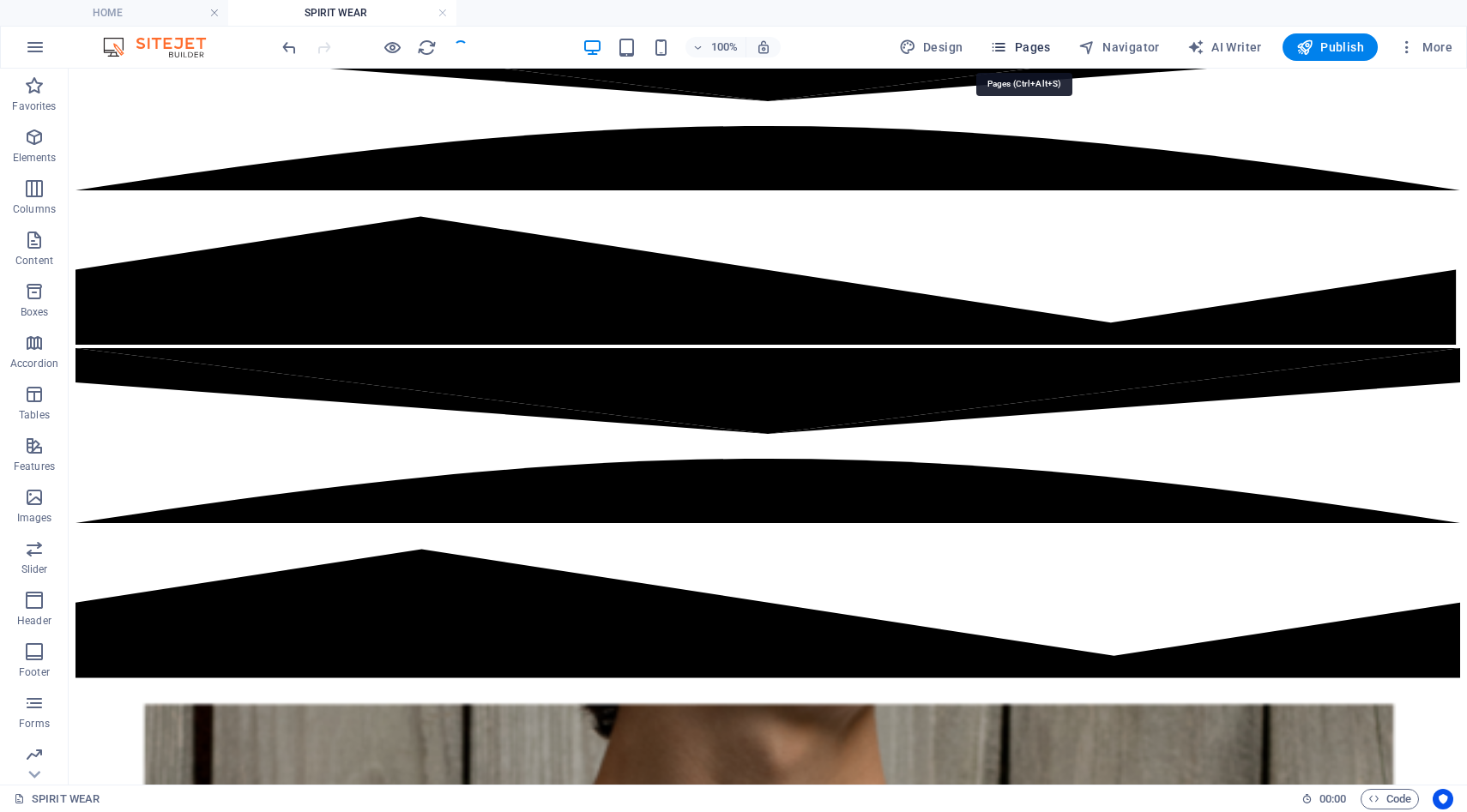
click at [1002, 50] on icon "button" at bounding box center [999, 47] width 17 height 17
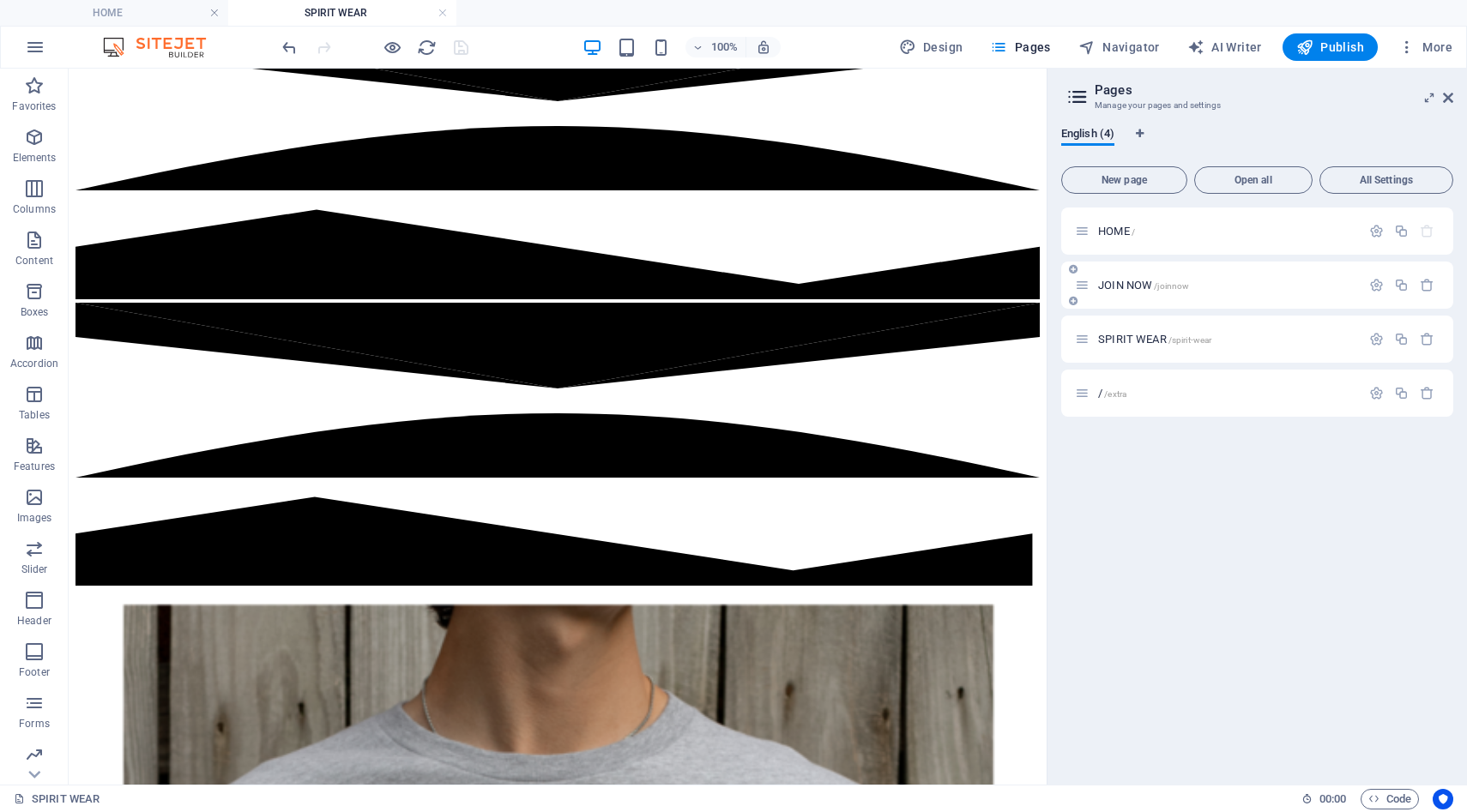
click at [1111, 291] on div "JOIN NOW /joinnow" at bounding box center [1218, 285] width 285 height 20
click at [1113, 283] on span "JOIN NOW /joinnow" at bounding box center [1143, 284] width 91 height 12
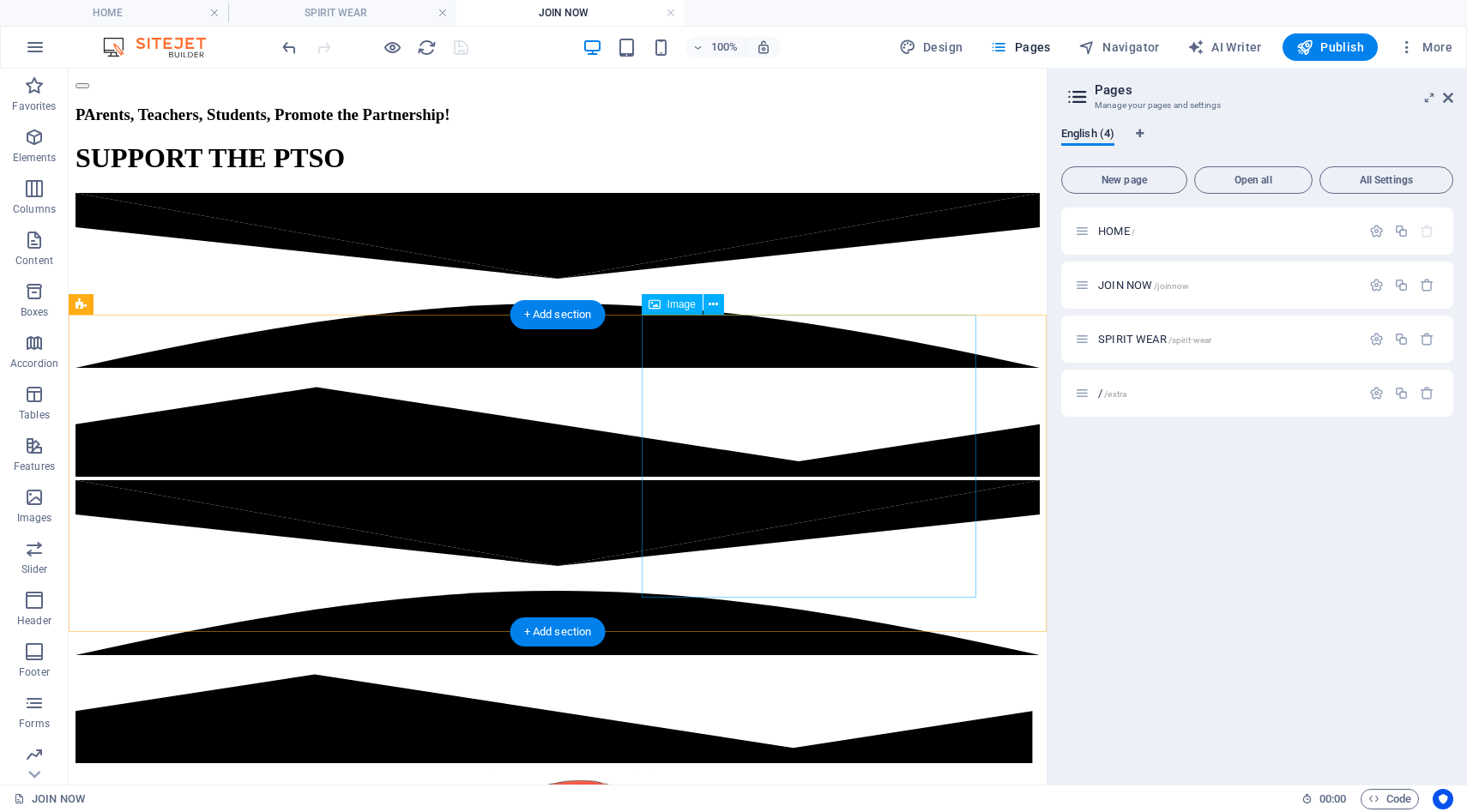
scroll to position [173, 0]
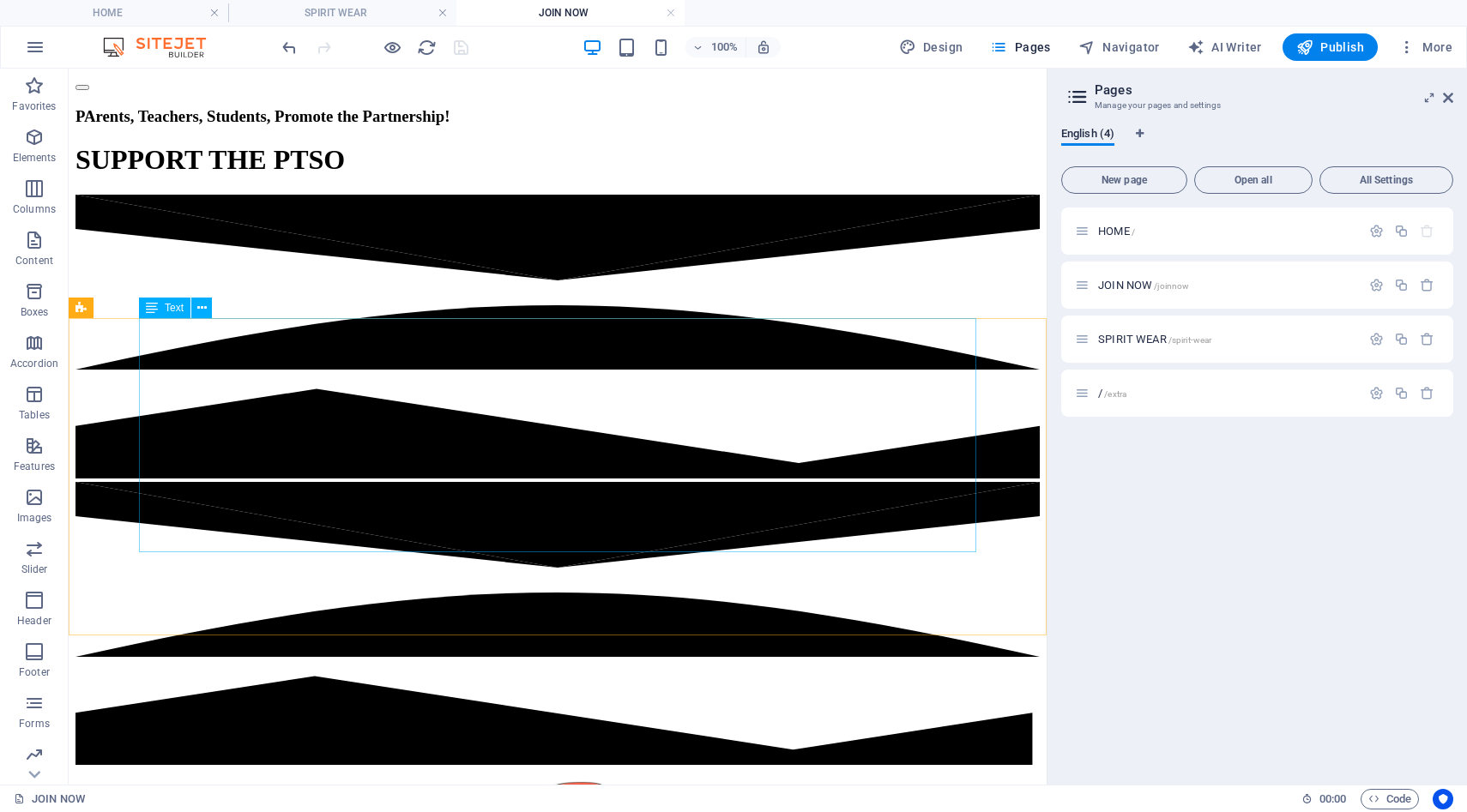
click at [159, 309] on div "Text" at bounding box center [165, 308] width 52 height 21
click at [203, 309] on icon at bounding box center [202, 308] width 10 height 18
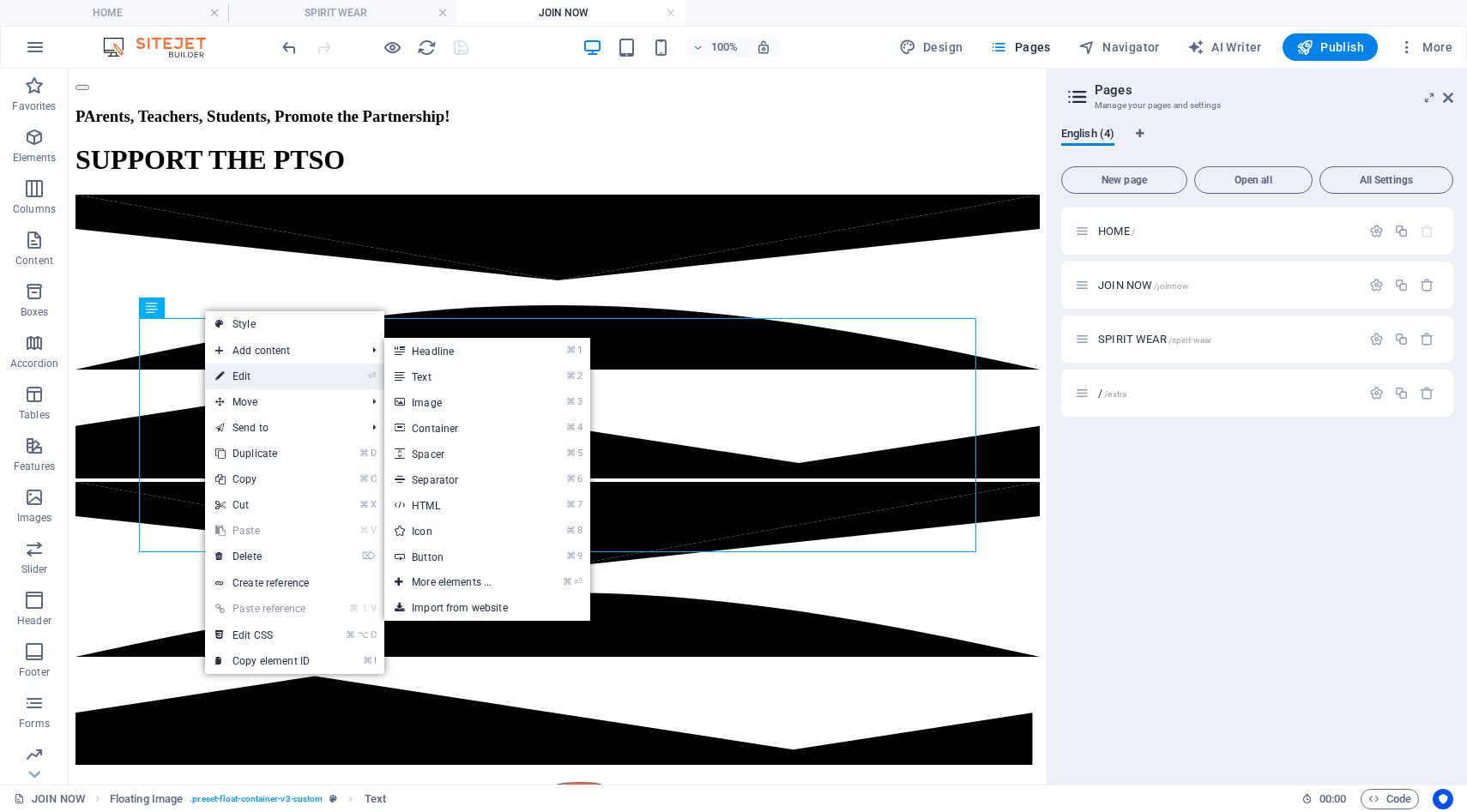
click at [236, 375] on link "⏎ Edit" at bounding box center [262, 376] width 115 height 26
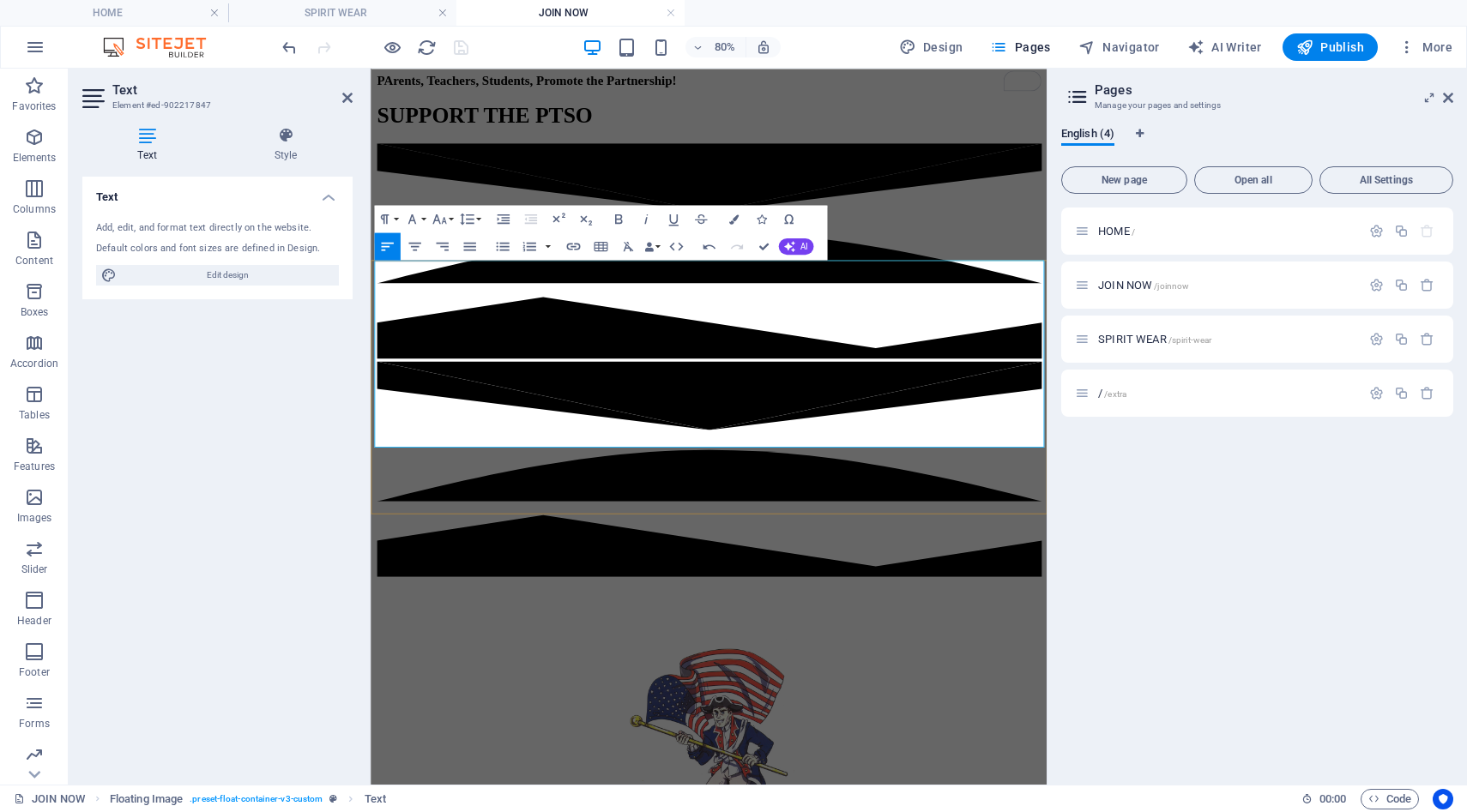
scroll to position [209, 0]
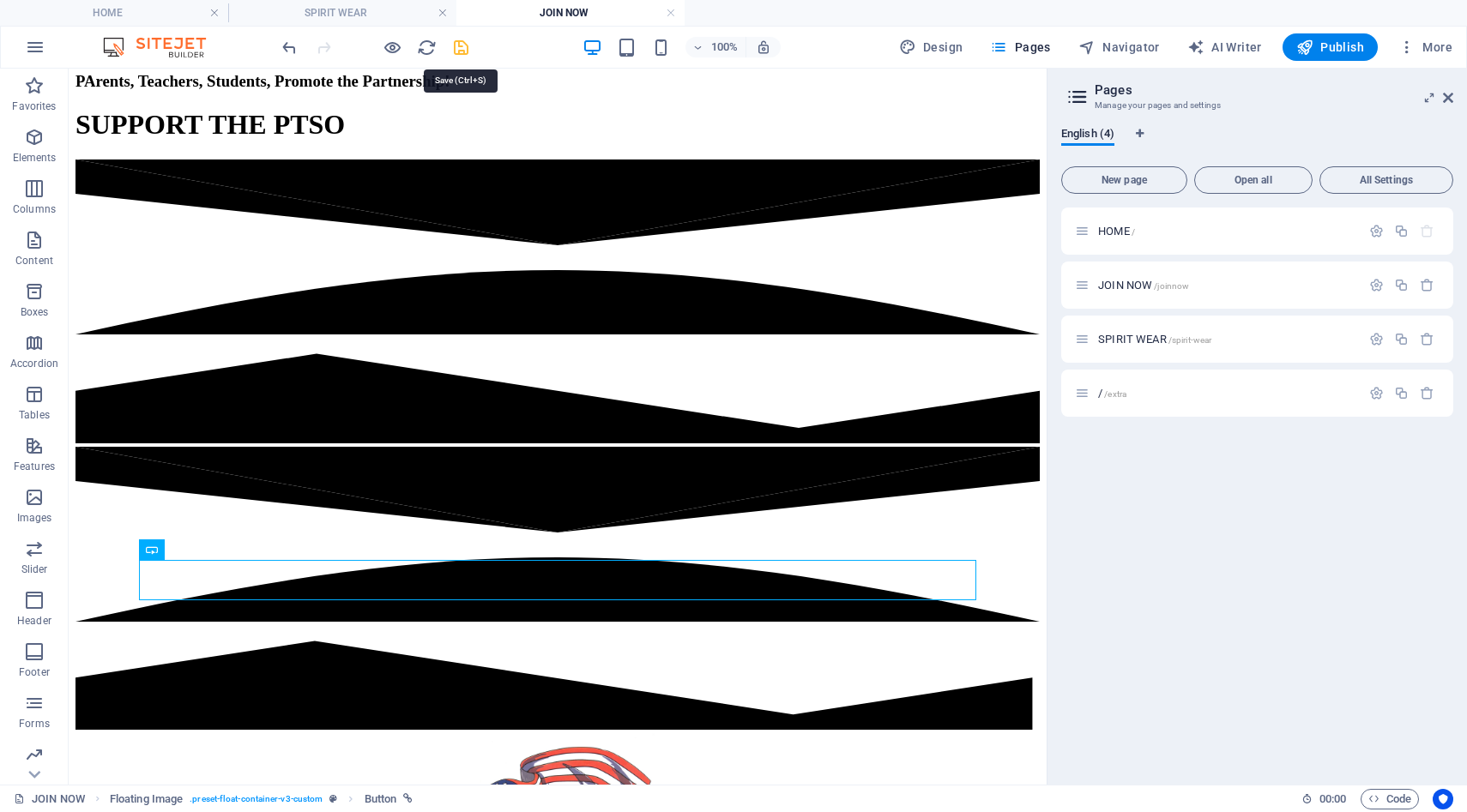
click at [462, 45] on icon "save" at bounding box center [461, 47] width 20 height 20
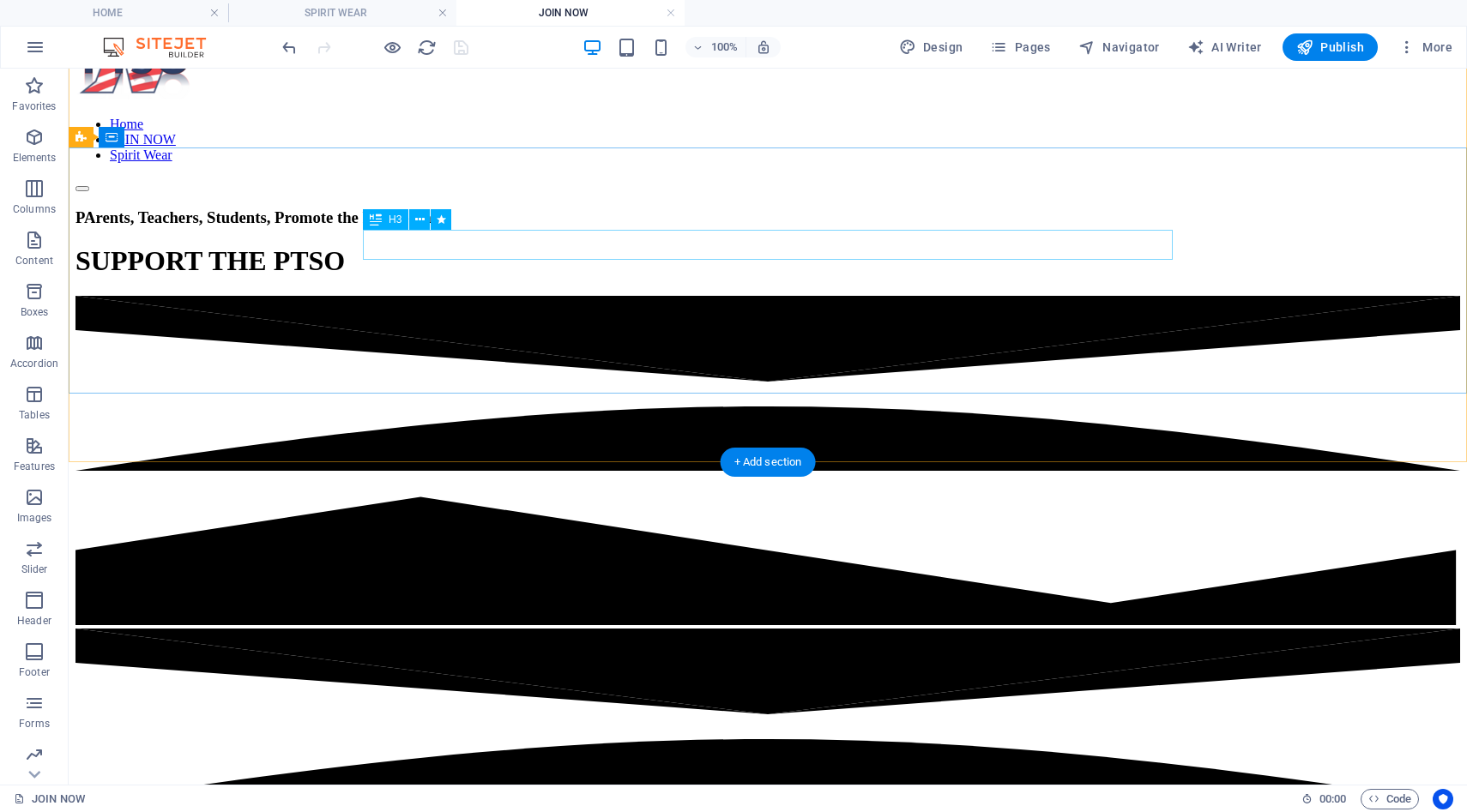
scroll to position [0, 0]
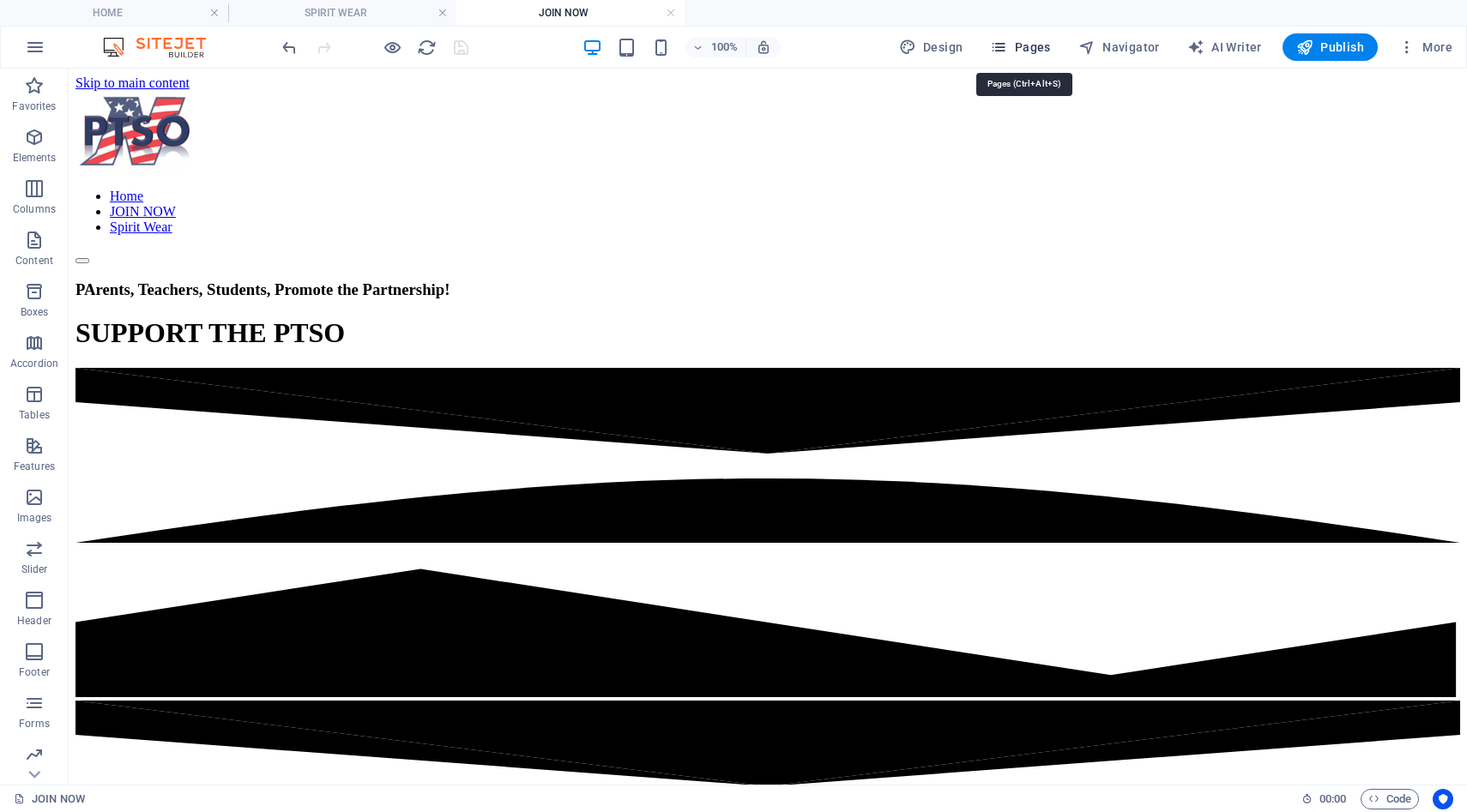
click at [1015, 43] on span "Pages" at bounding box center [1020, 47] width 60 height 17
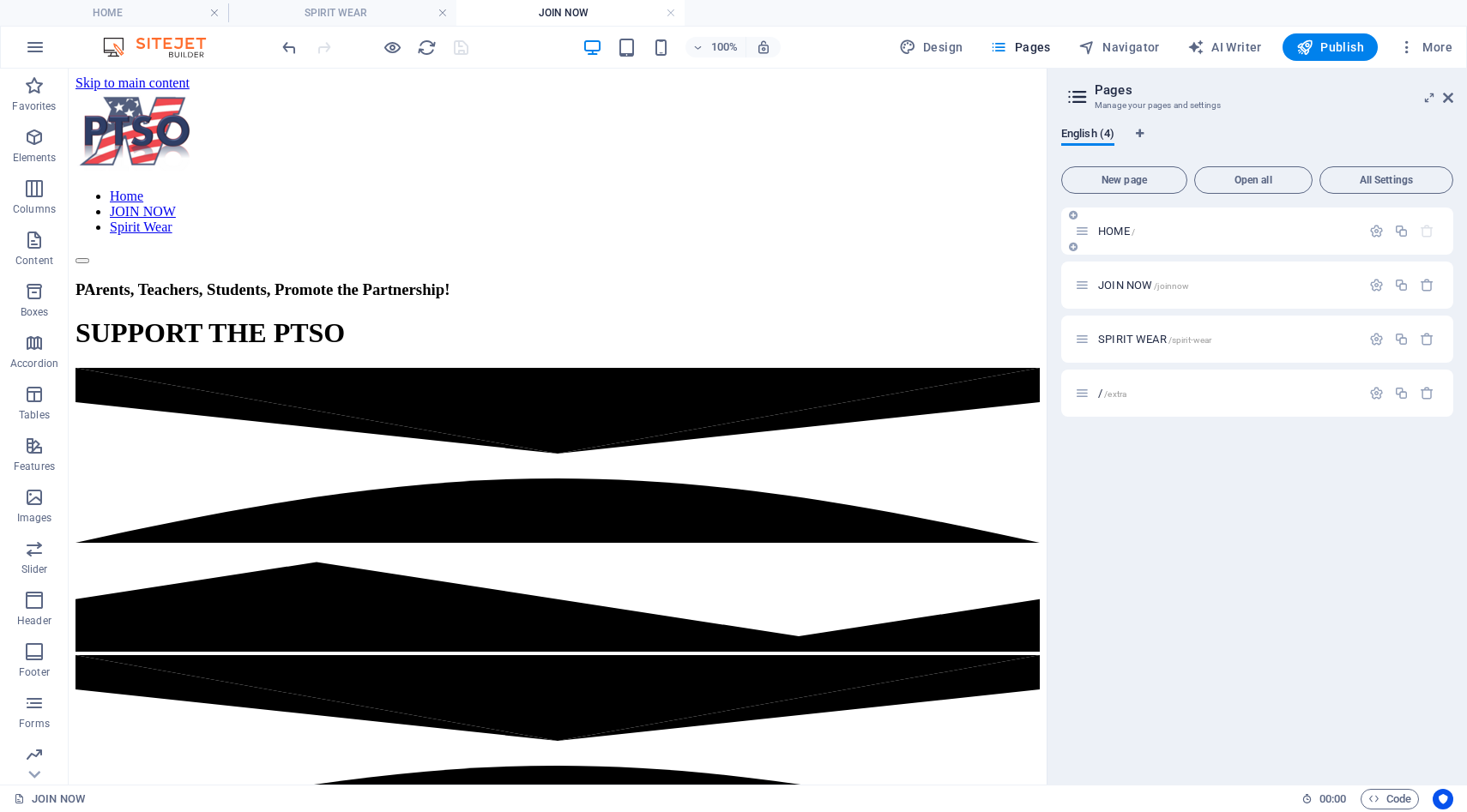
click at [1137, 229] on p "HOME /" at bounding box center [1227, 232] width 258 height 11
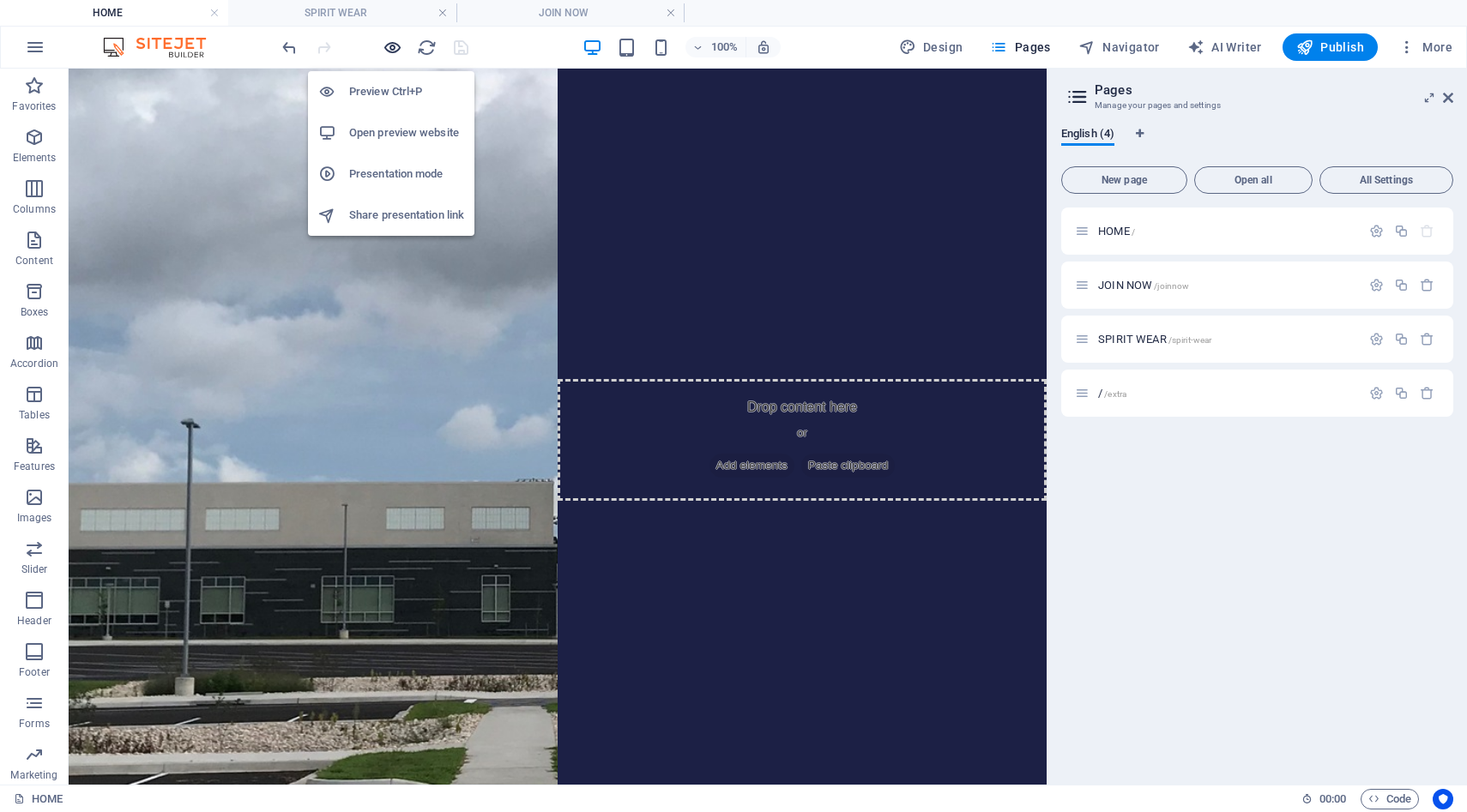
click at [385, 49] on icon "button" at bounding box center [393, 47] width 20 height 20
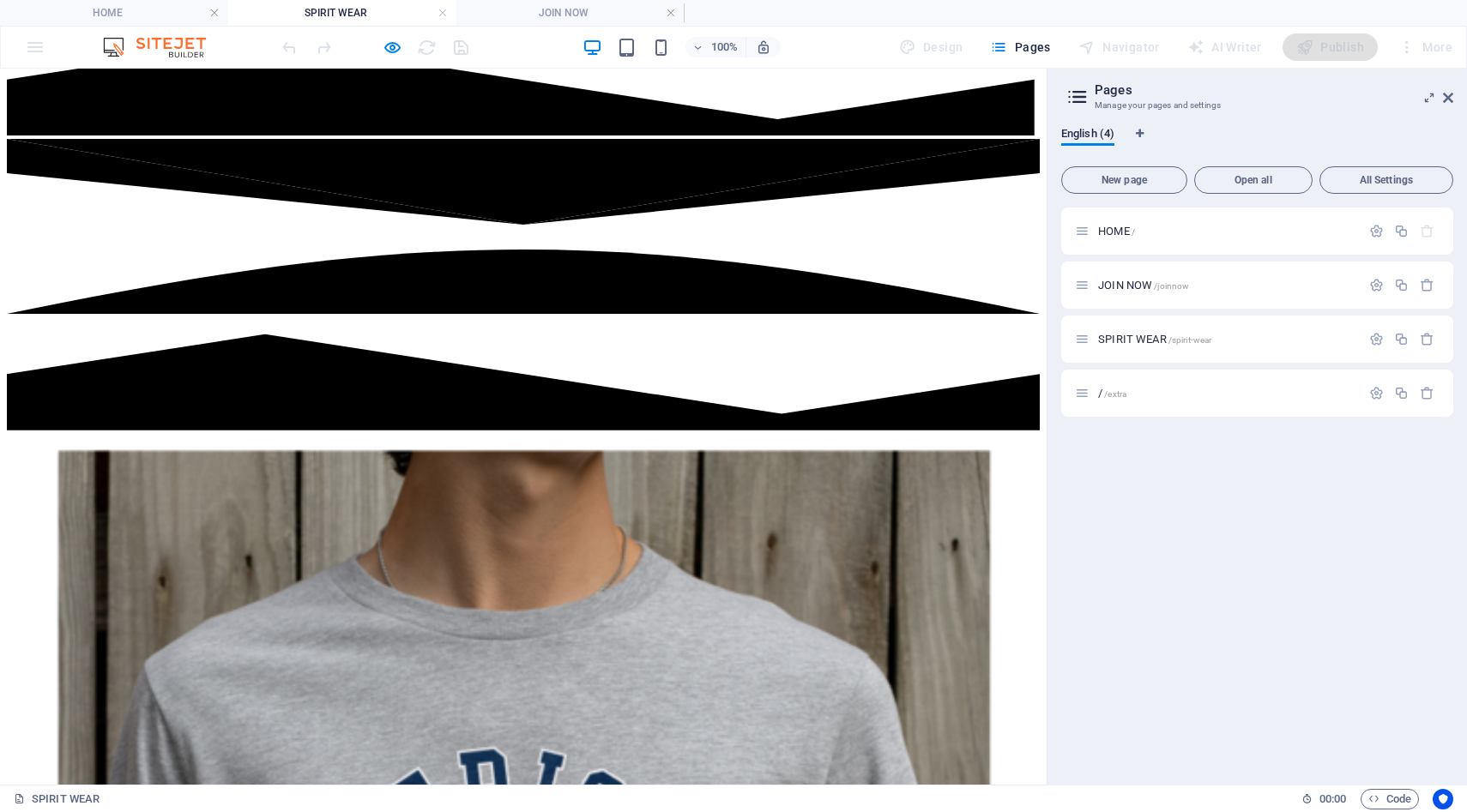
scroll to position [580, 0]
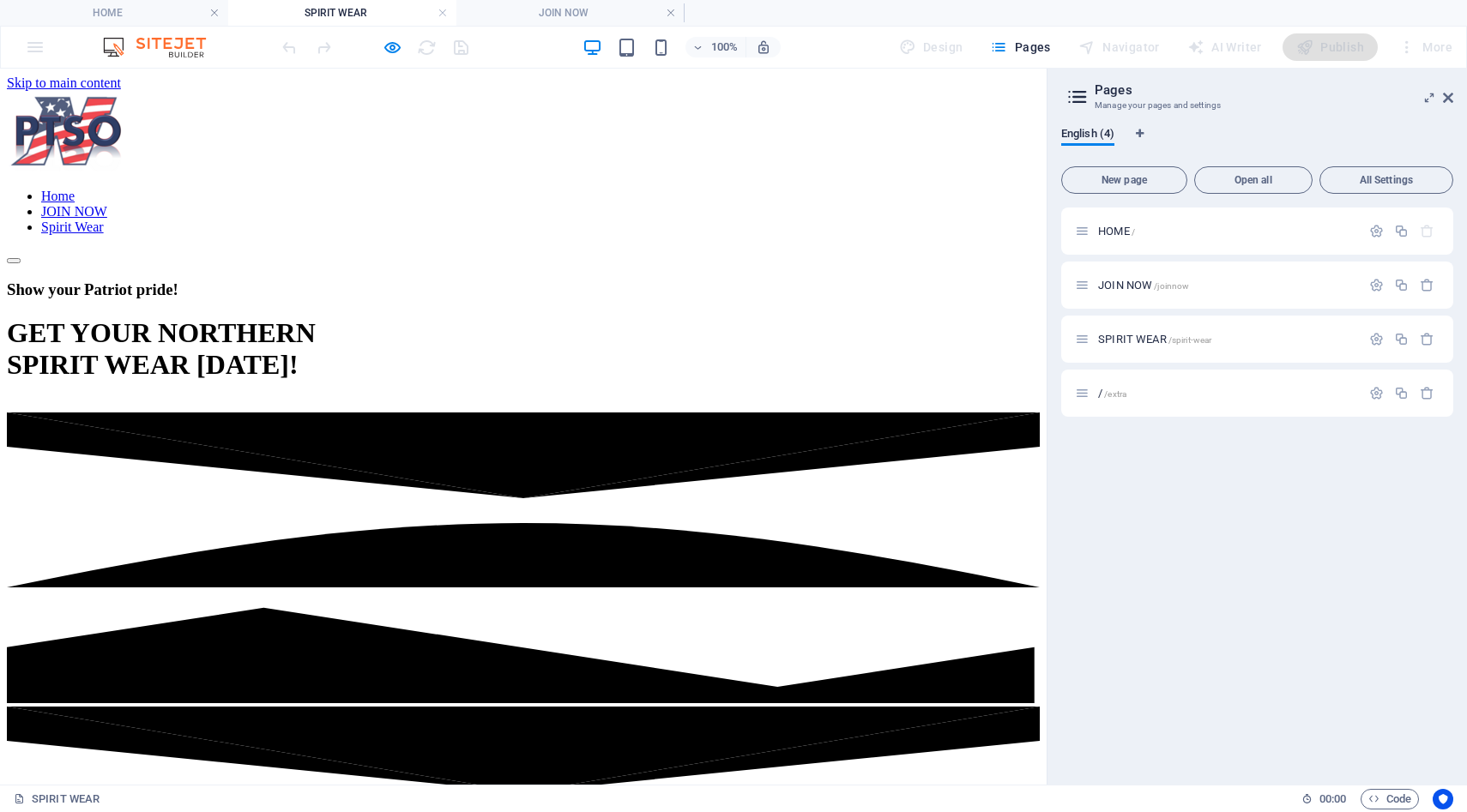
scroll to position [580, 0]
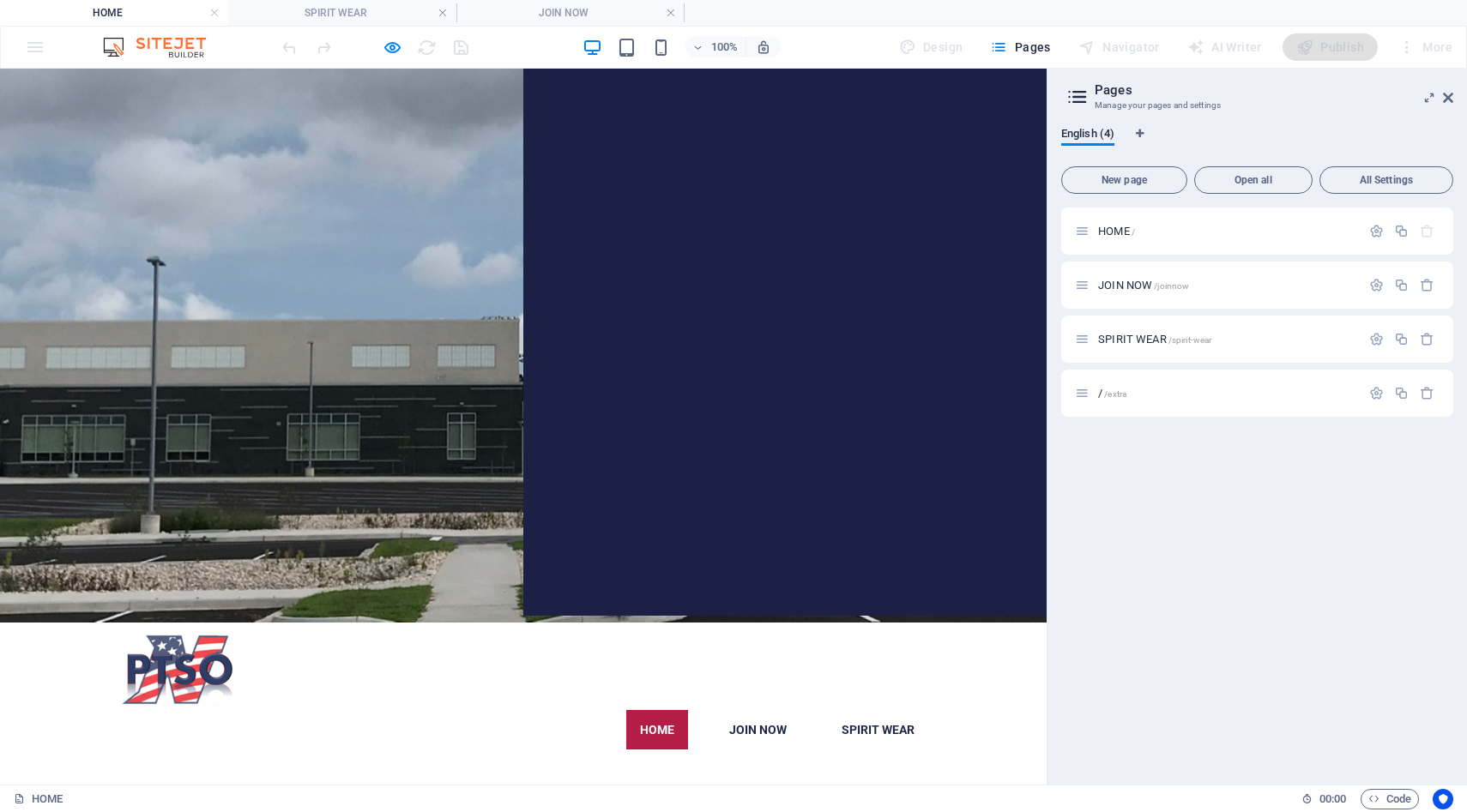
scroll to position [0, 0]
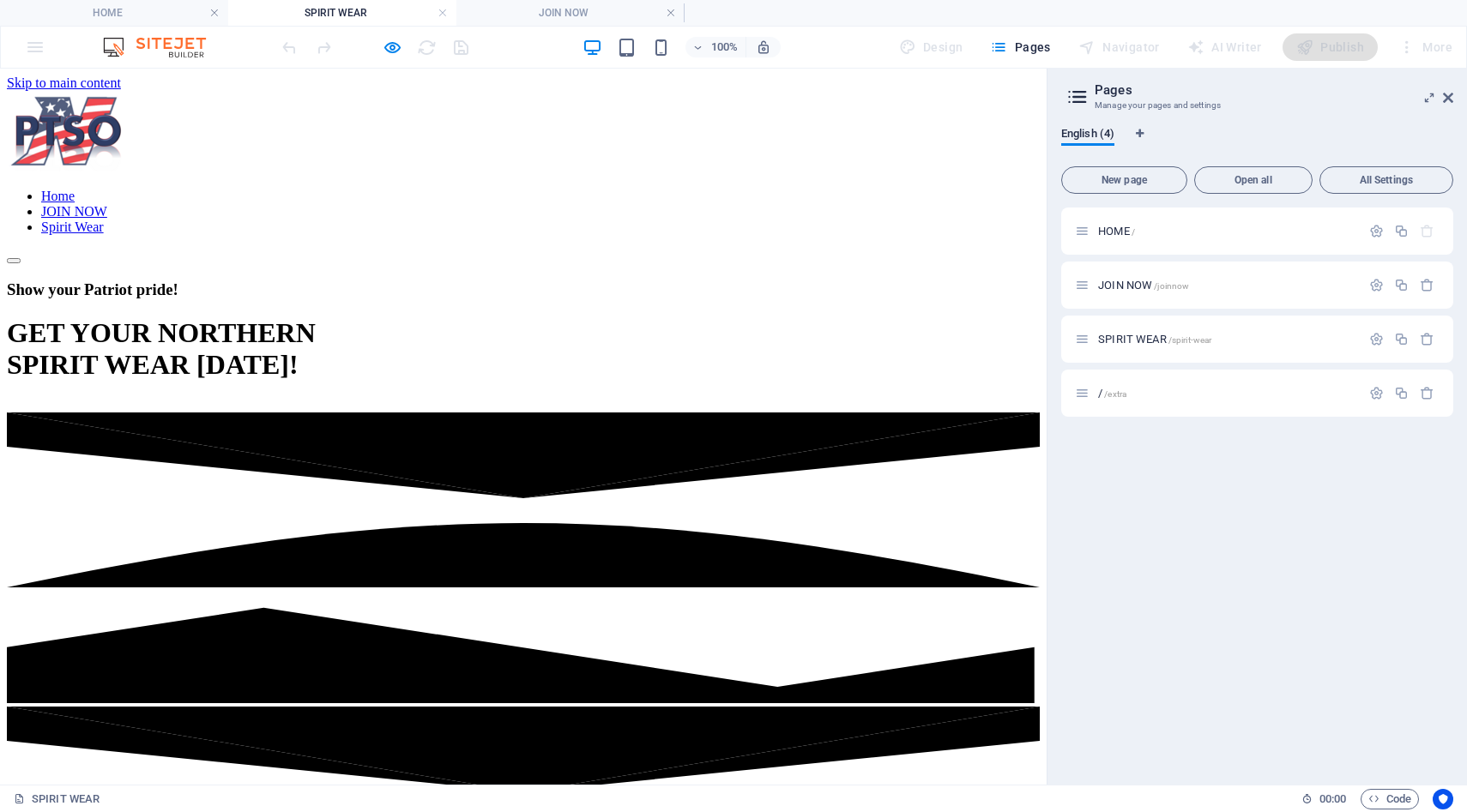
scroll to position [580, 0]
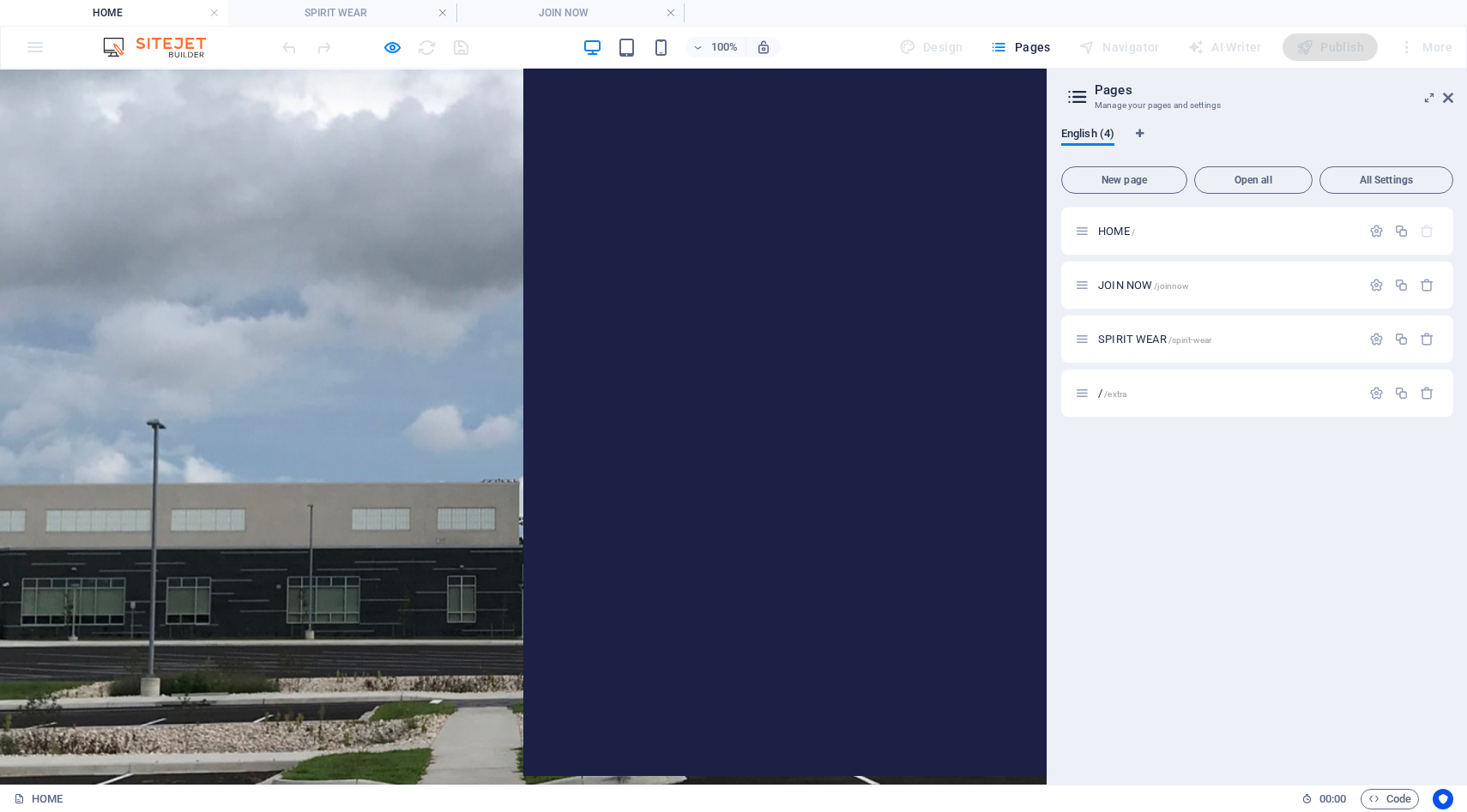
scroll to position [0, 0]
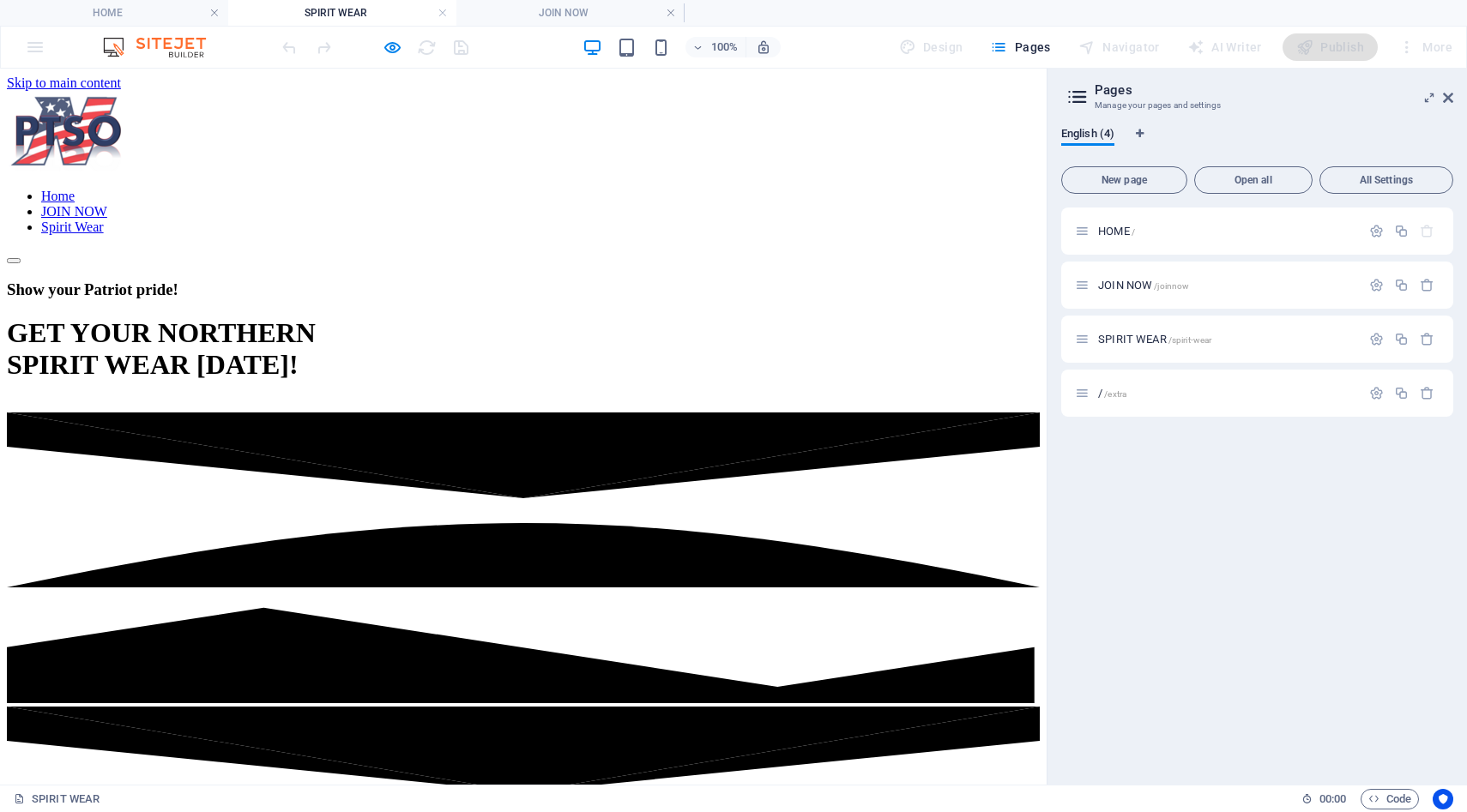
scroll to position [580, 0]
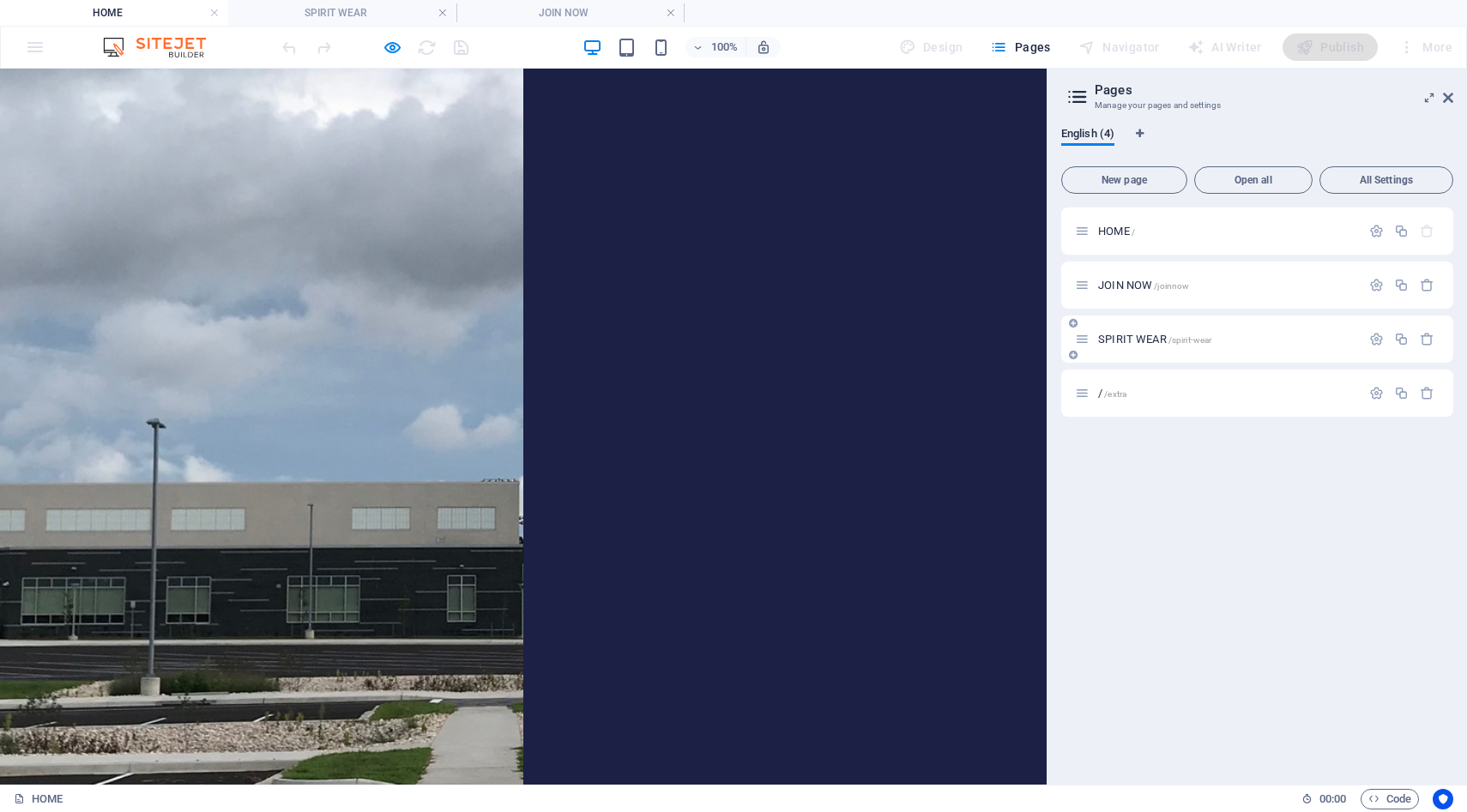
click at [1095, 343] on div "SPIRIT WEAR /spirit-wear" at bounding box center [1227, 340] width 268 height 11
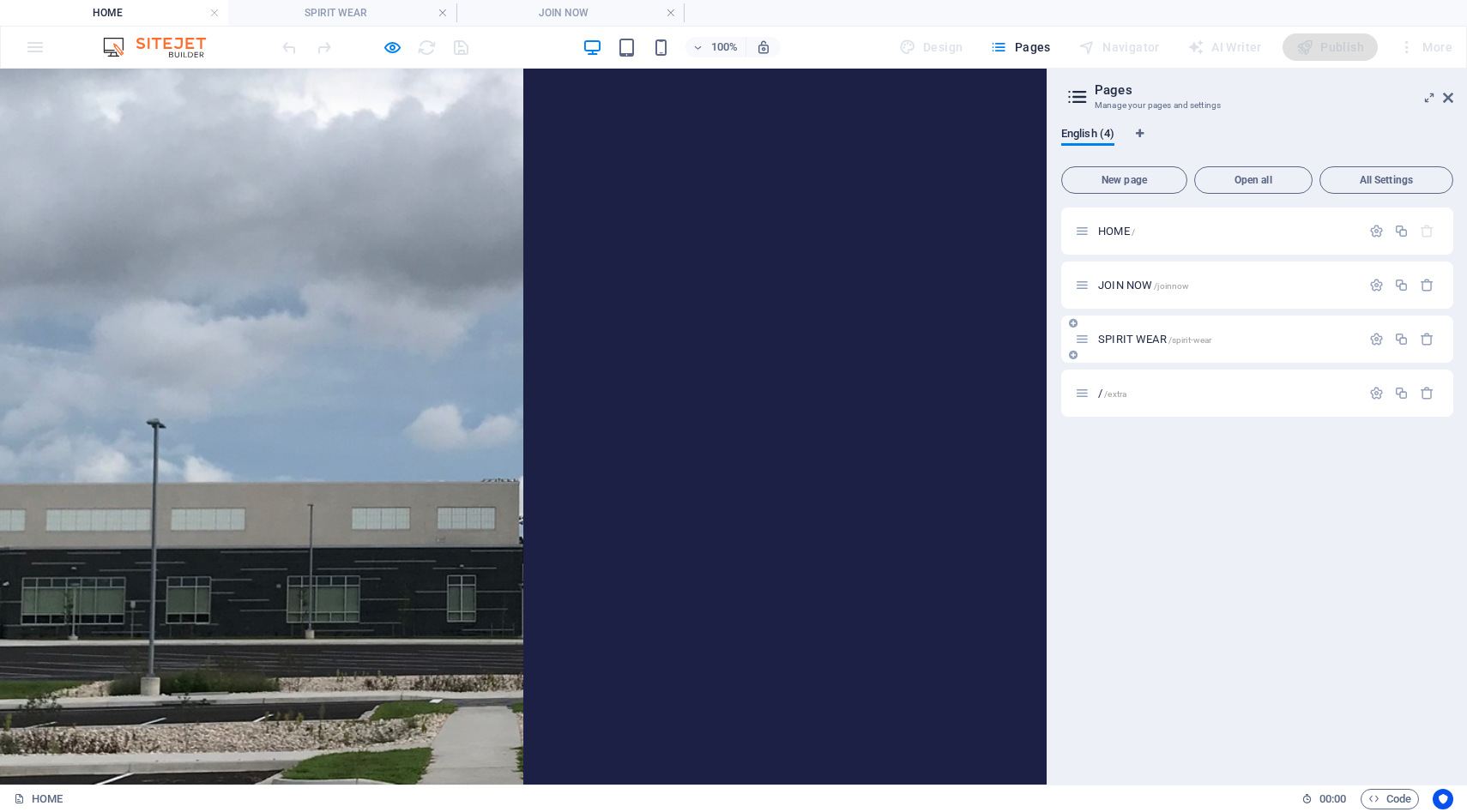
click at [1171, 334] on span "SPIRIT WEAR /spirit-wear" at bounding box center [1155, 339] width 113 height 12
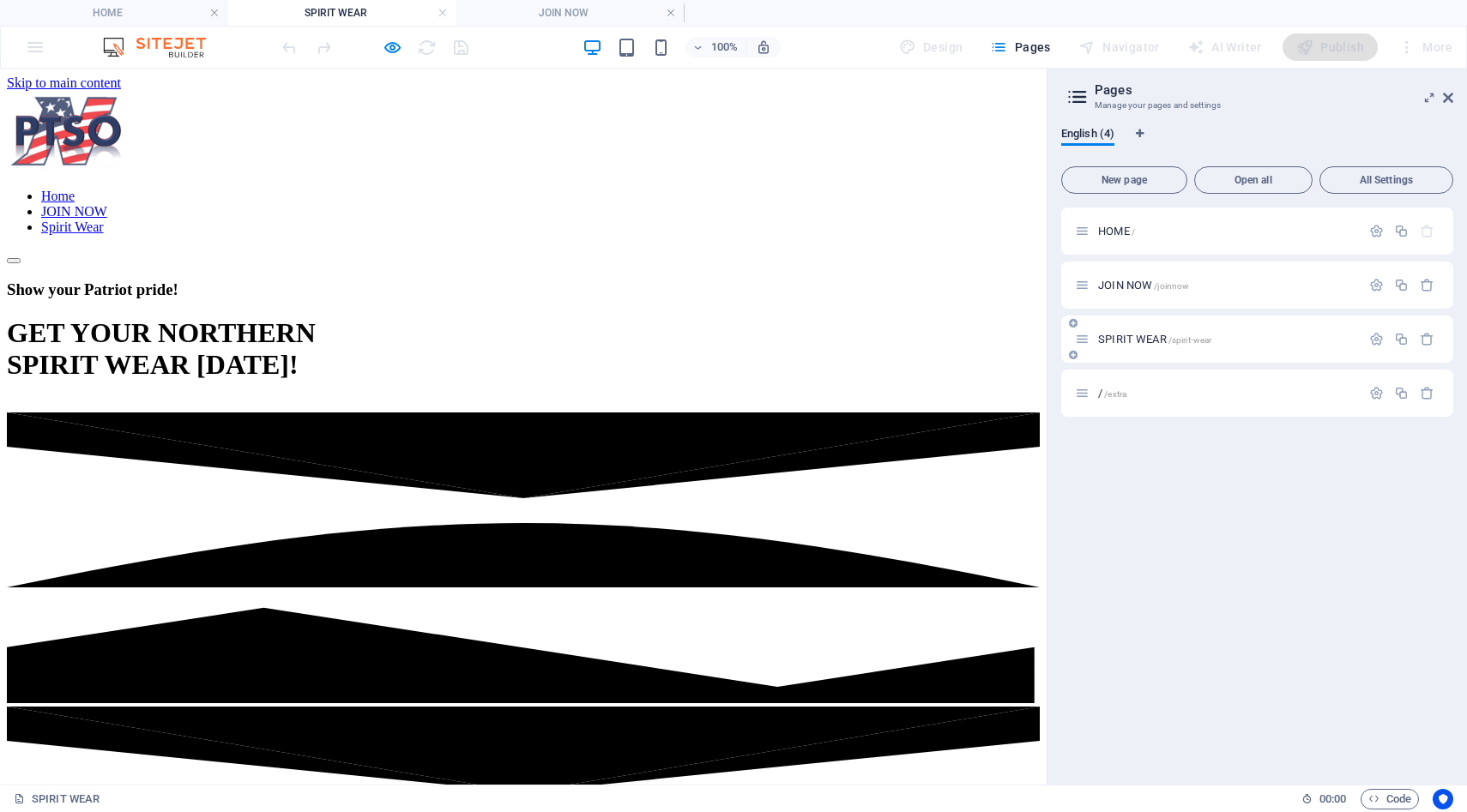
scroll to position [580, 0]
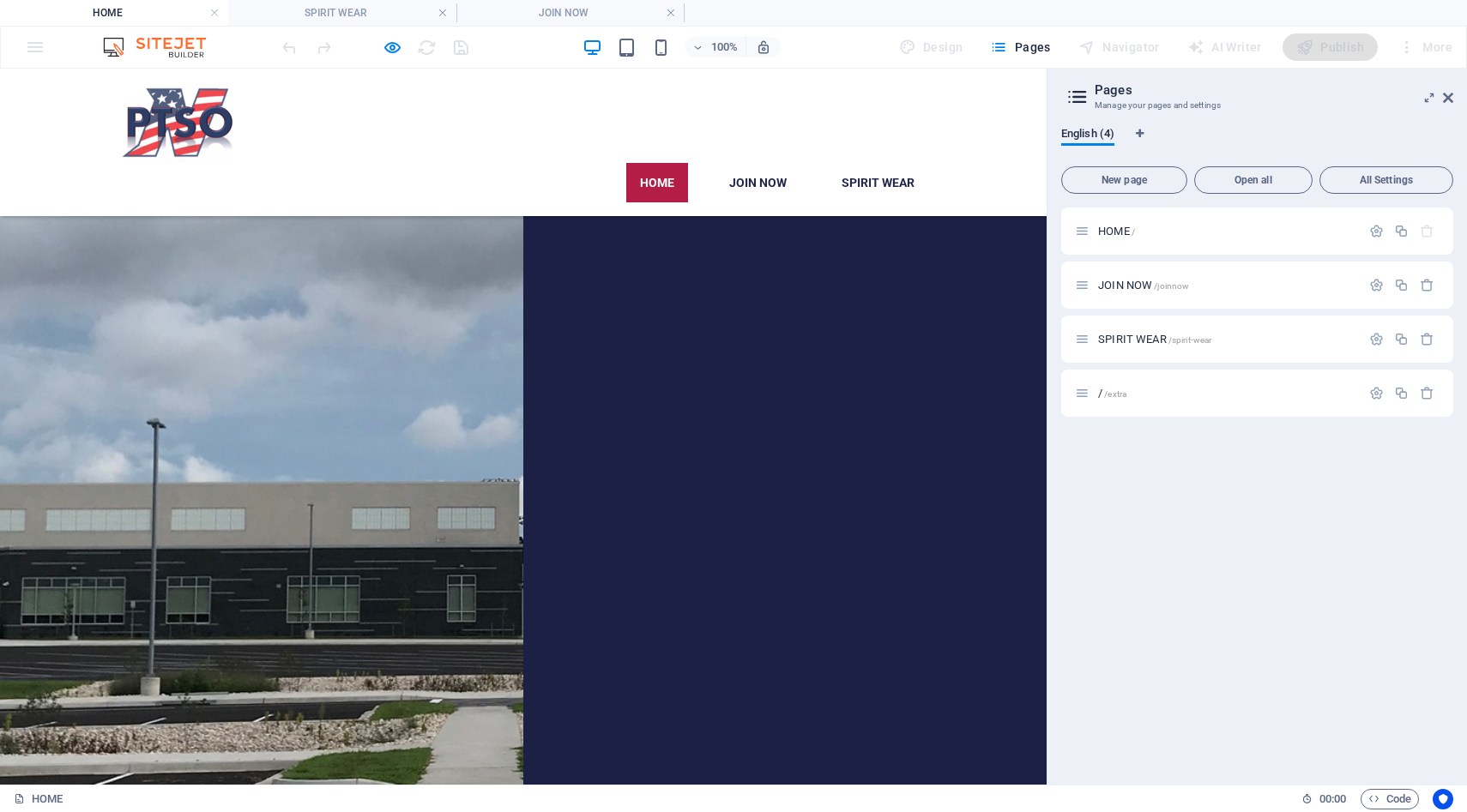
scroll to position [0, 0]
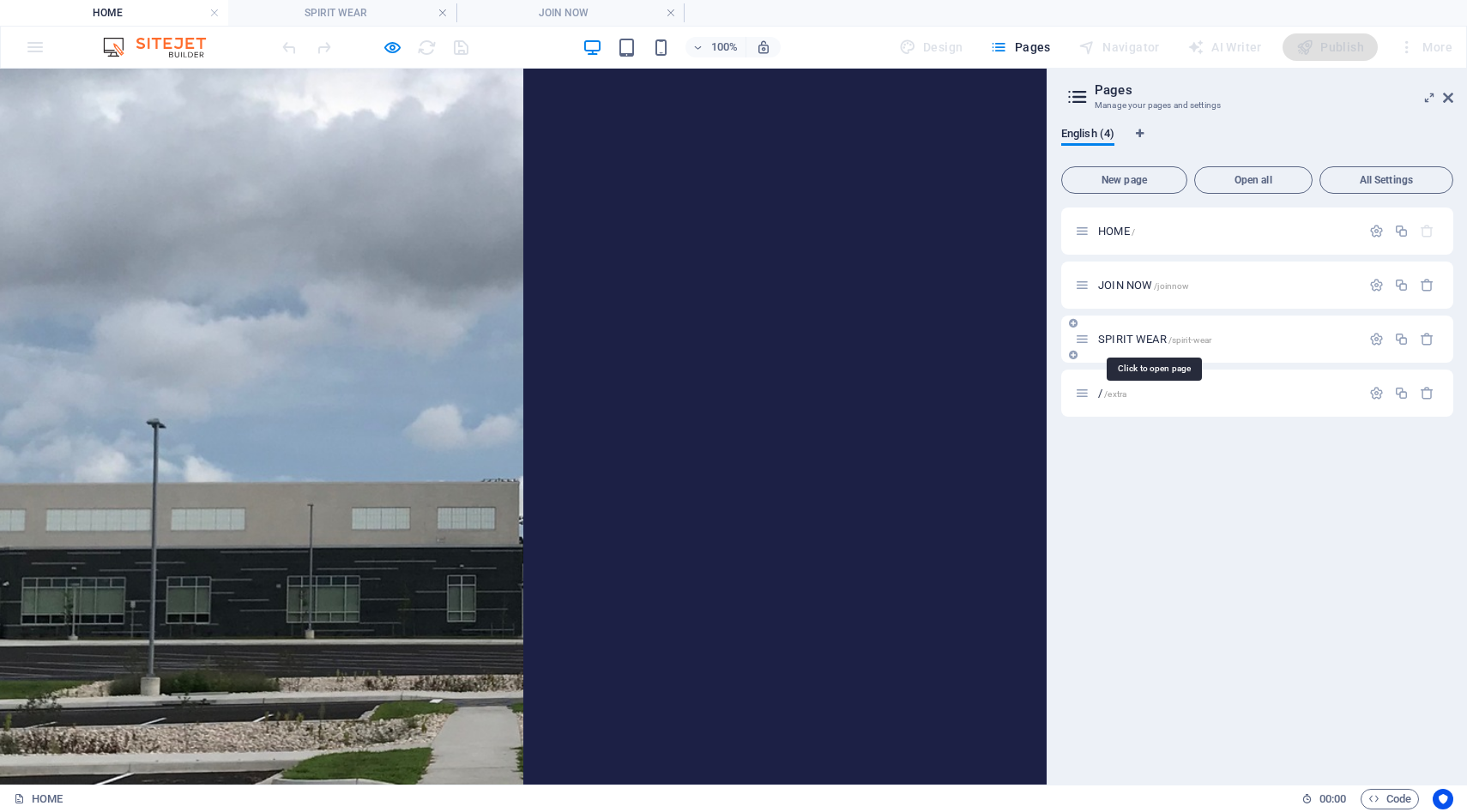
click at [1114, 342] on span "SPIRIT WEAR /spirit-wear" at bounding box center [1155, 339] width 113 height 12
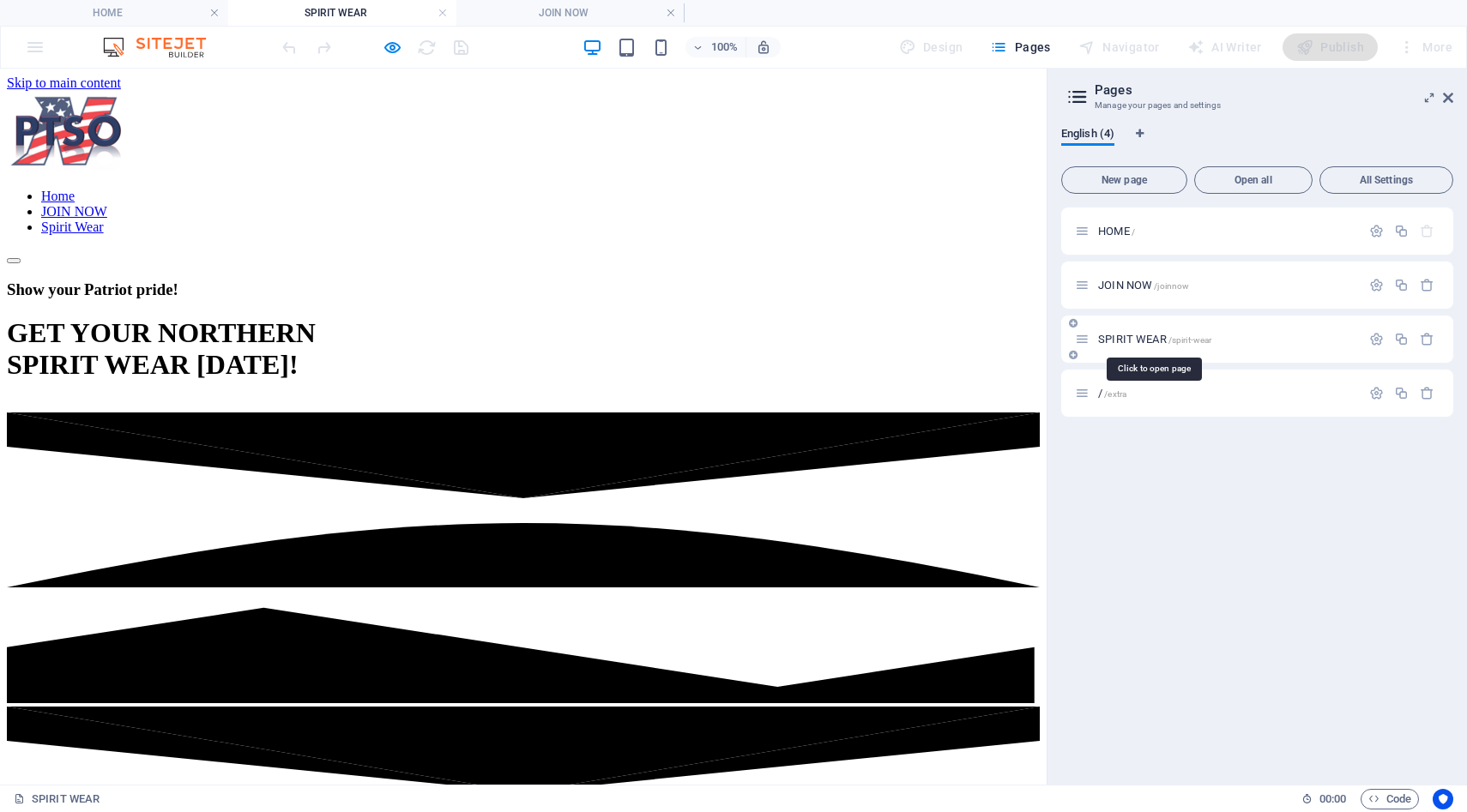
scroll to position [580, 0]
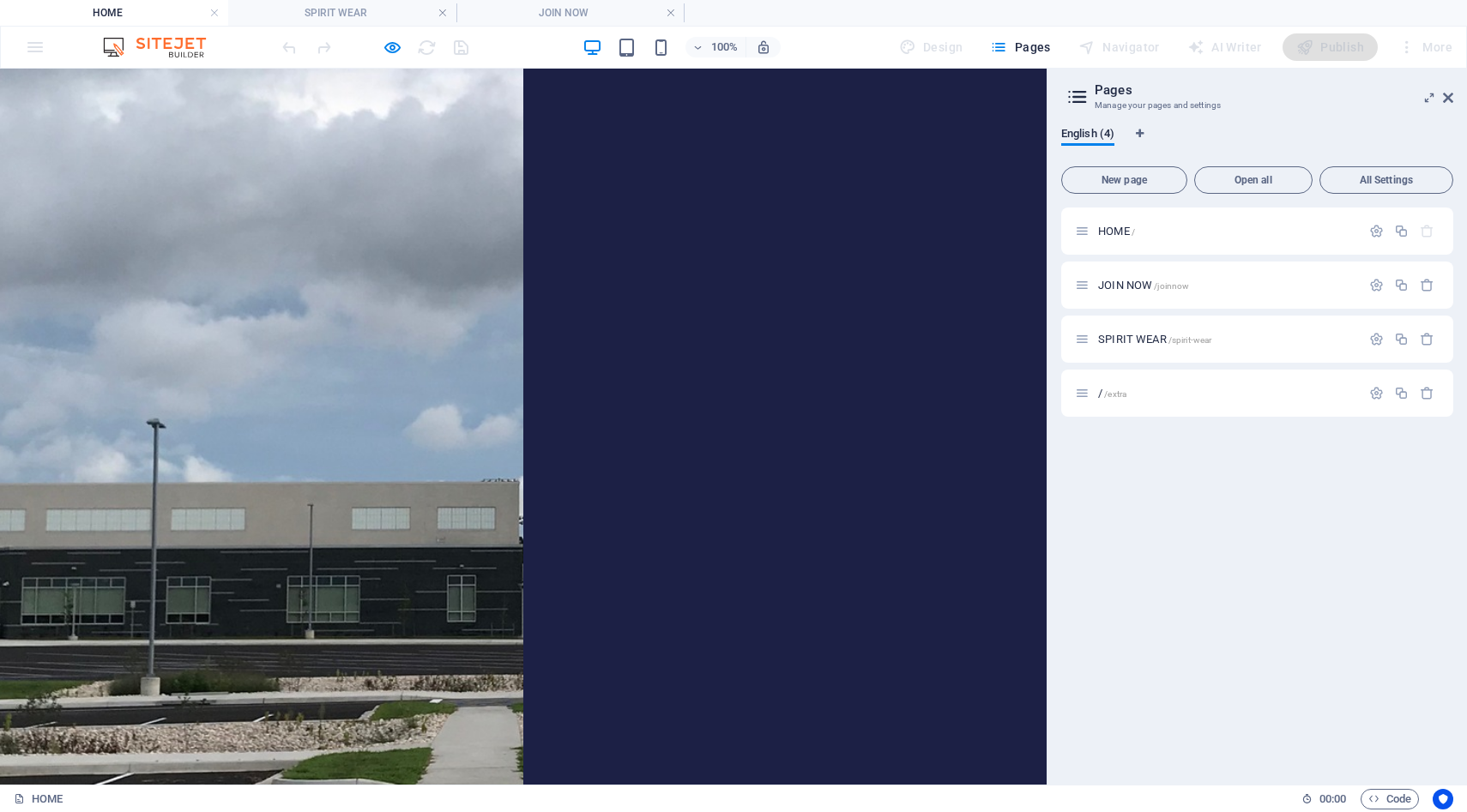
scroll to position [0, 0]
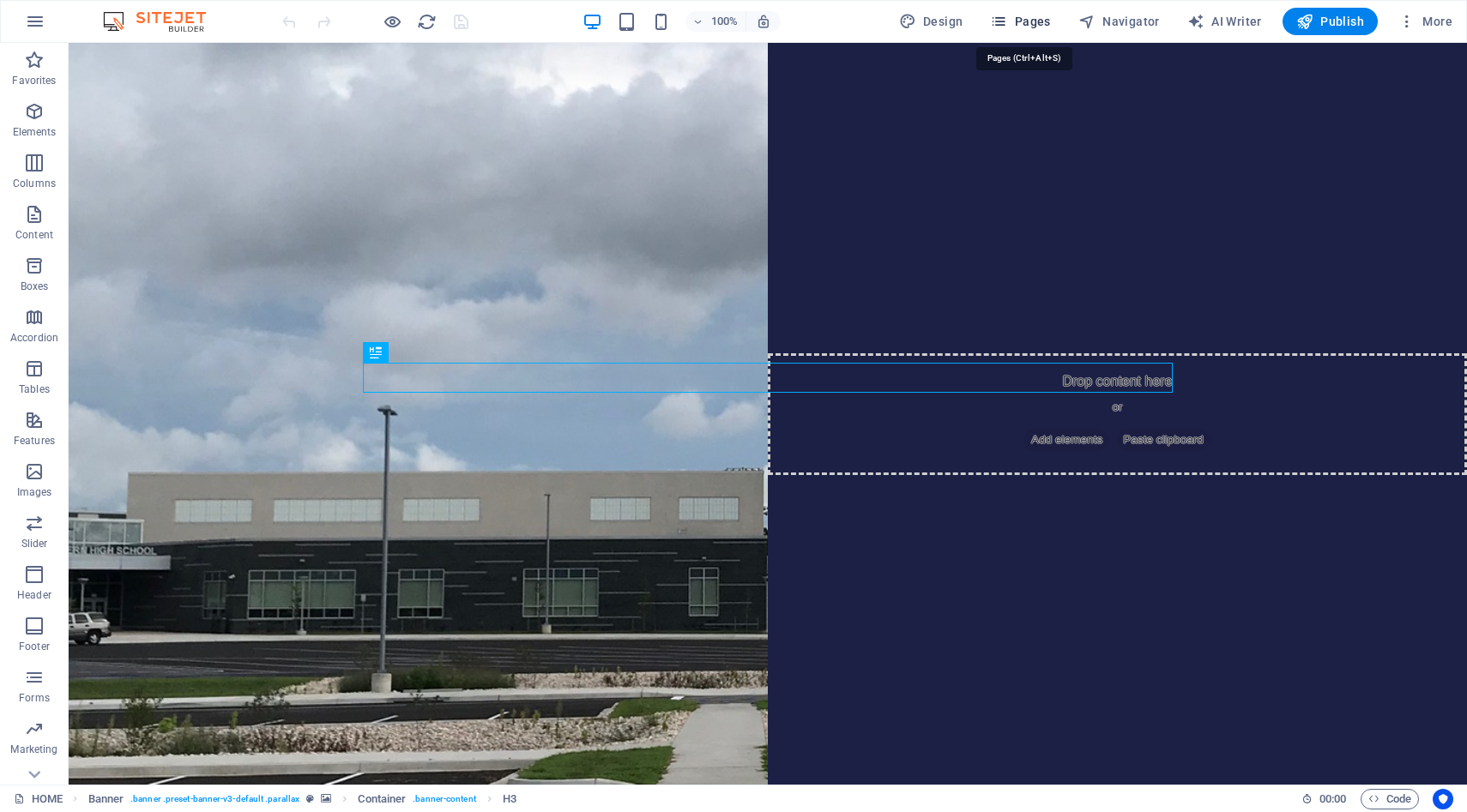
click at [1018, 29] on span "Pages" at bounding box center [1020, 21] width 60 height 17
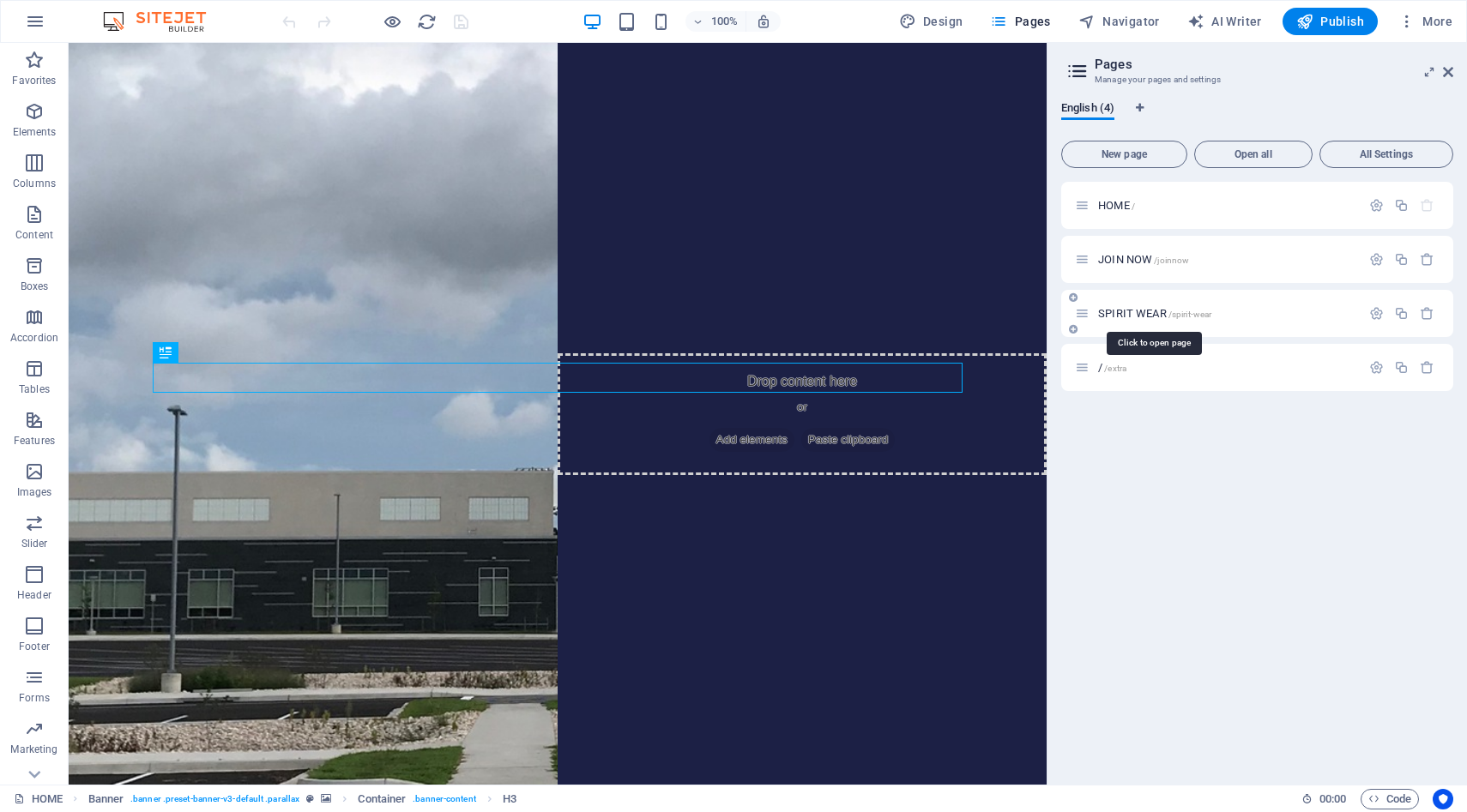
click at [1163, 309] on span "SPIRIT WEAR /spirit-wear" at bounding box center [1155, 313] width 113 height 12
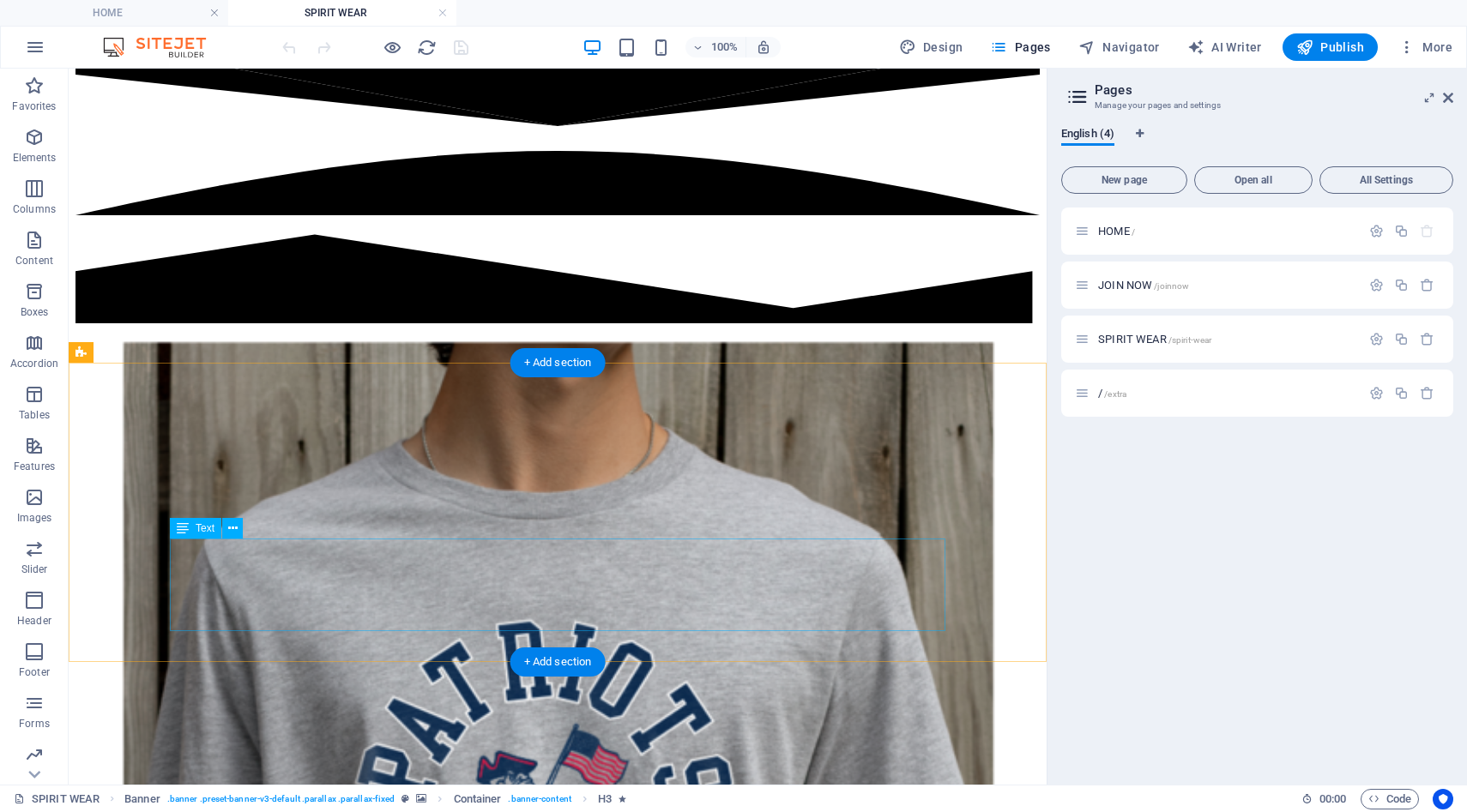
scroll to position [671, 0]
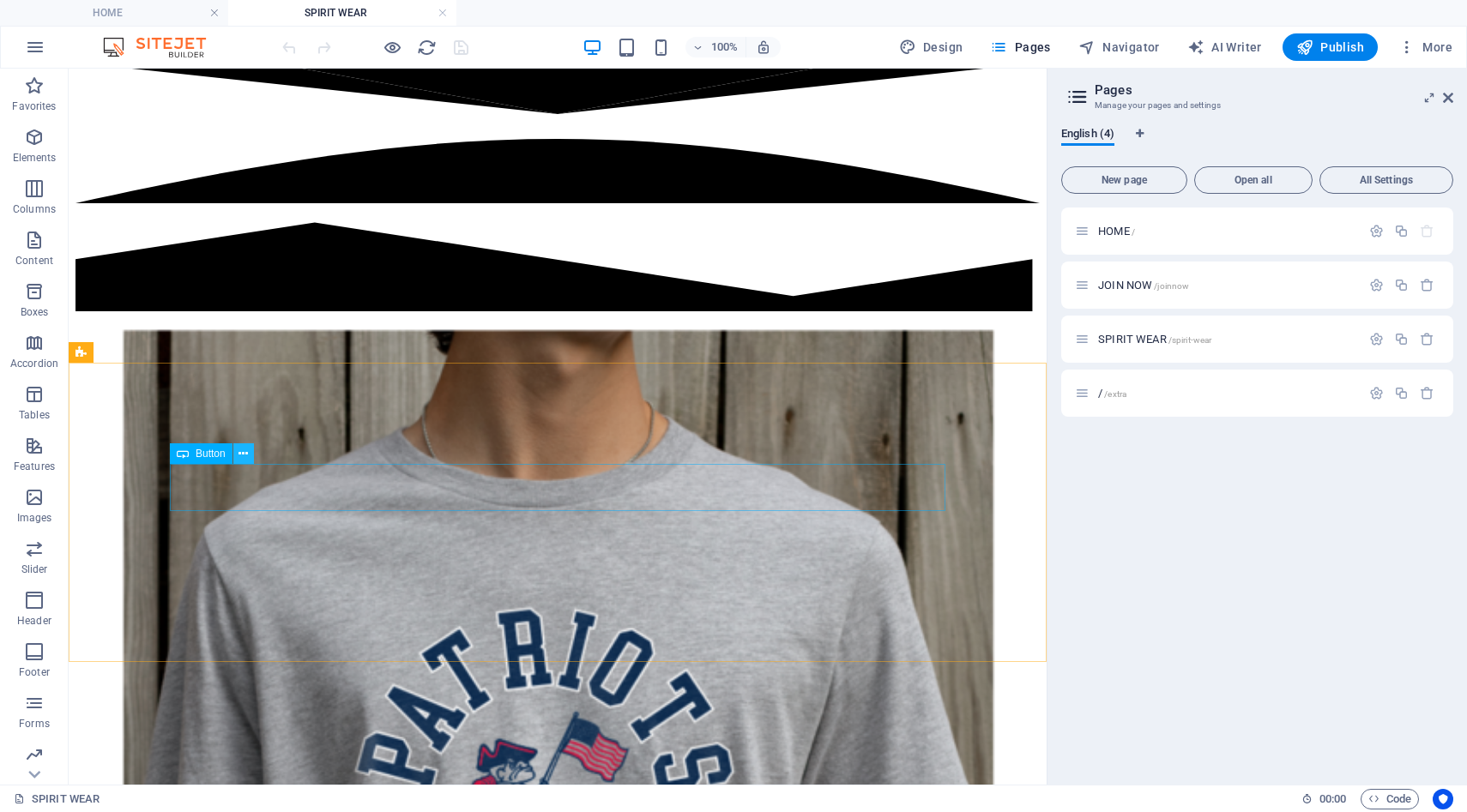
click at [243, 456] on icon at bounding box center [243, 454] width 10 height 18
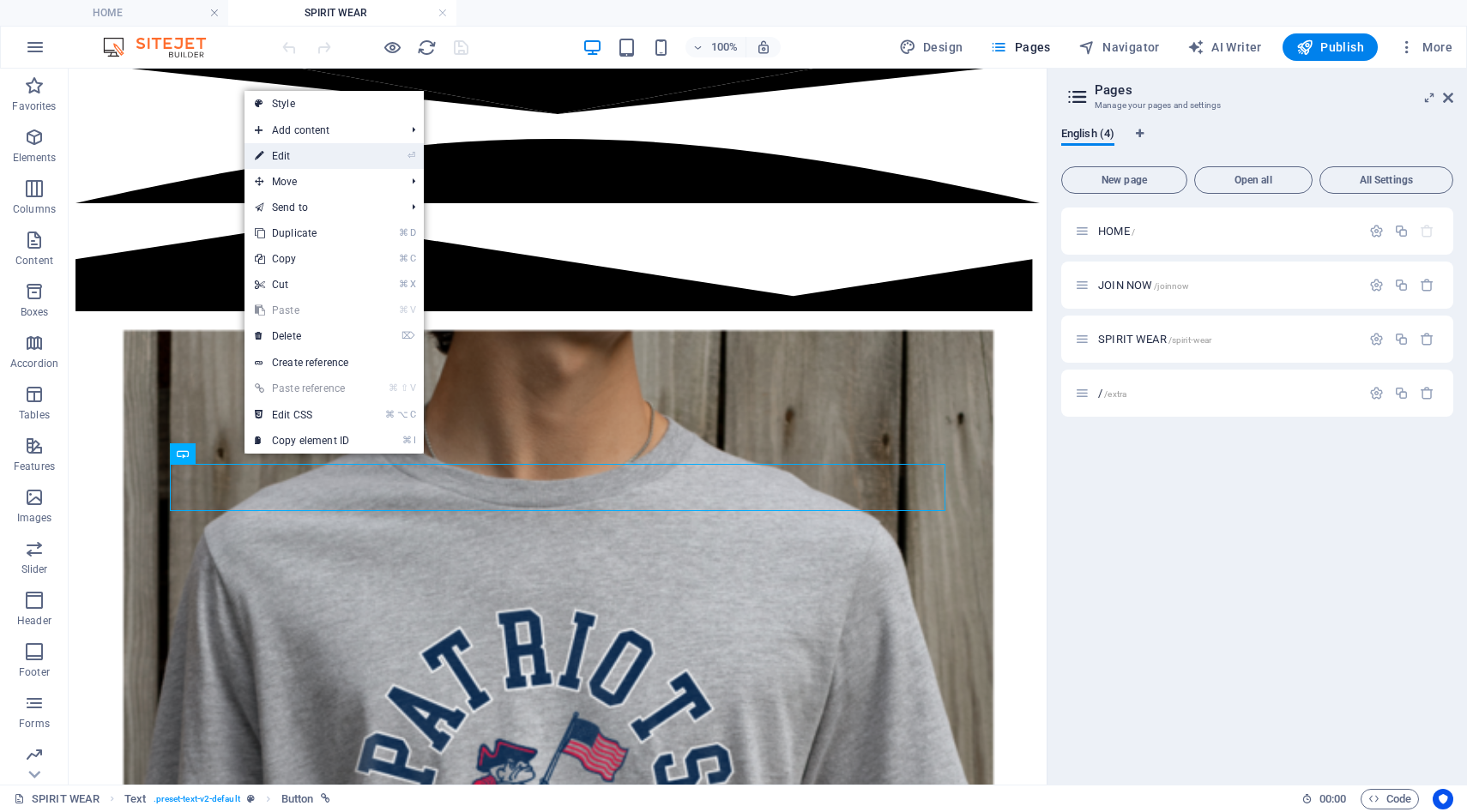
click at [316, 164] on link "⏎ Edit" at bounding box center [302, 156] width 115 height 26
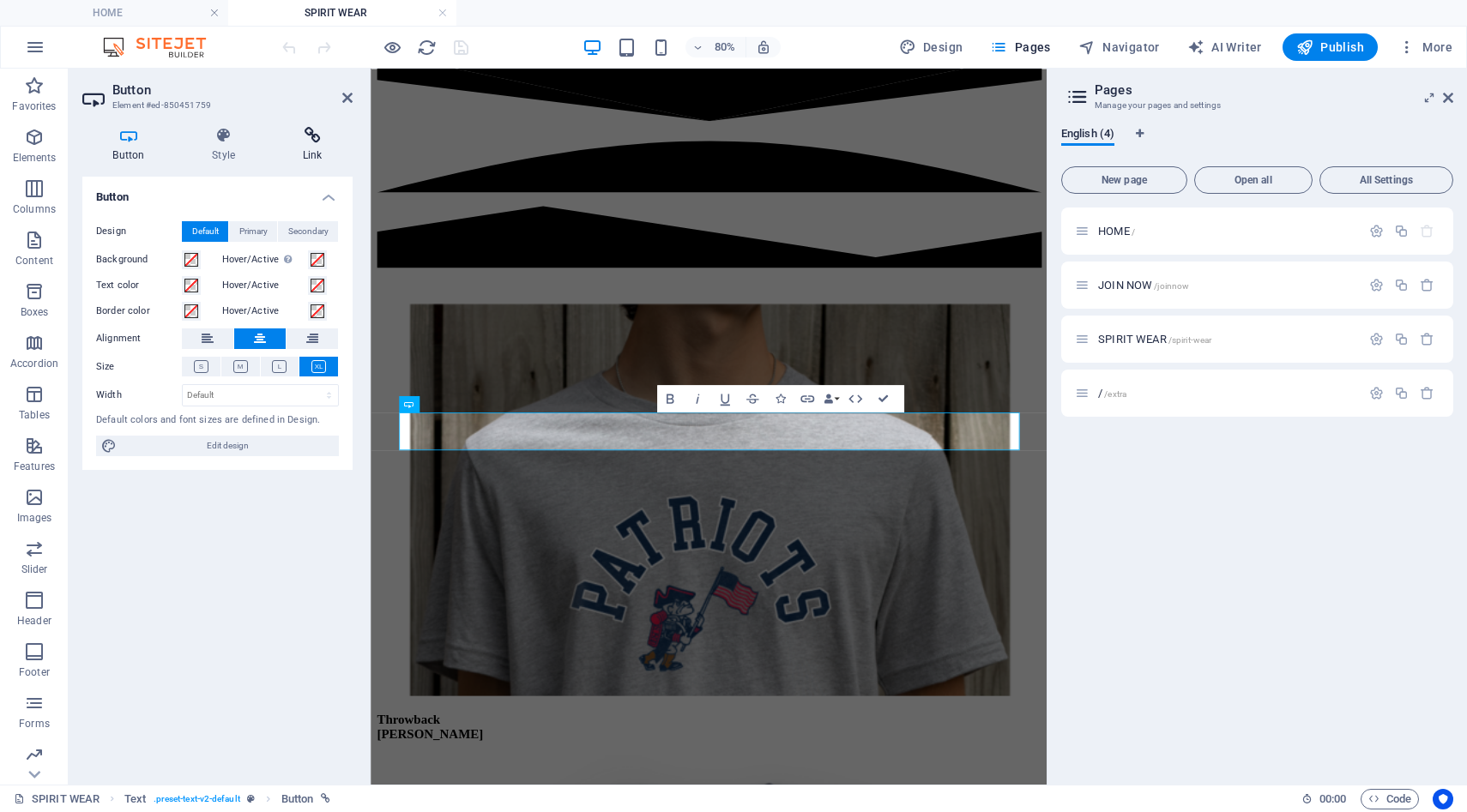
click at [301, 152] on h4 "Link" at bounding box center [312, 146] width 80 height 36
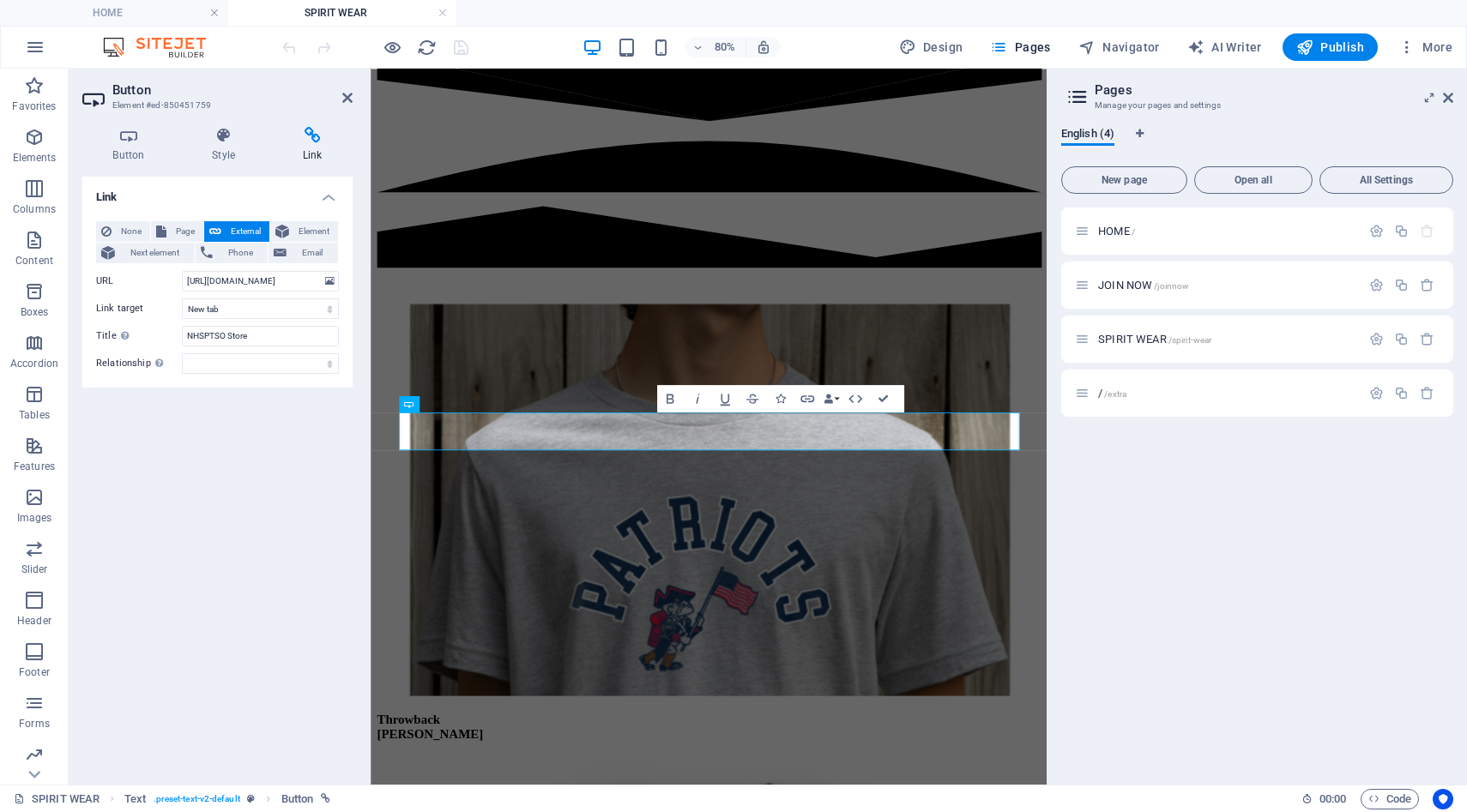
click at [1171, 639] on div "HOME / JOIN NOW /joinnow SPIRIT WEAR /spirit-wear / /extra" at bounding box center [1256, 489] width 392 height 564
click at [350, 103] on icon at bounding box center [347, 98] width 11 height 13
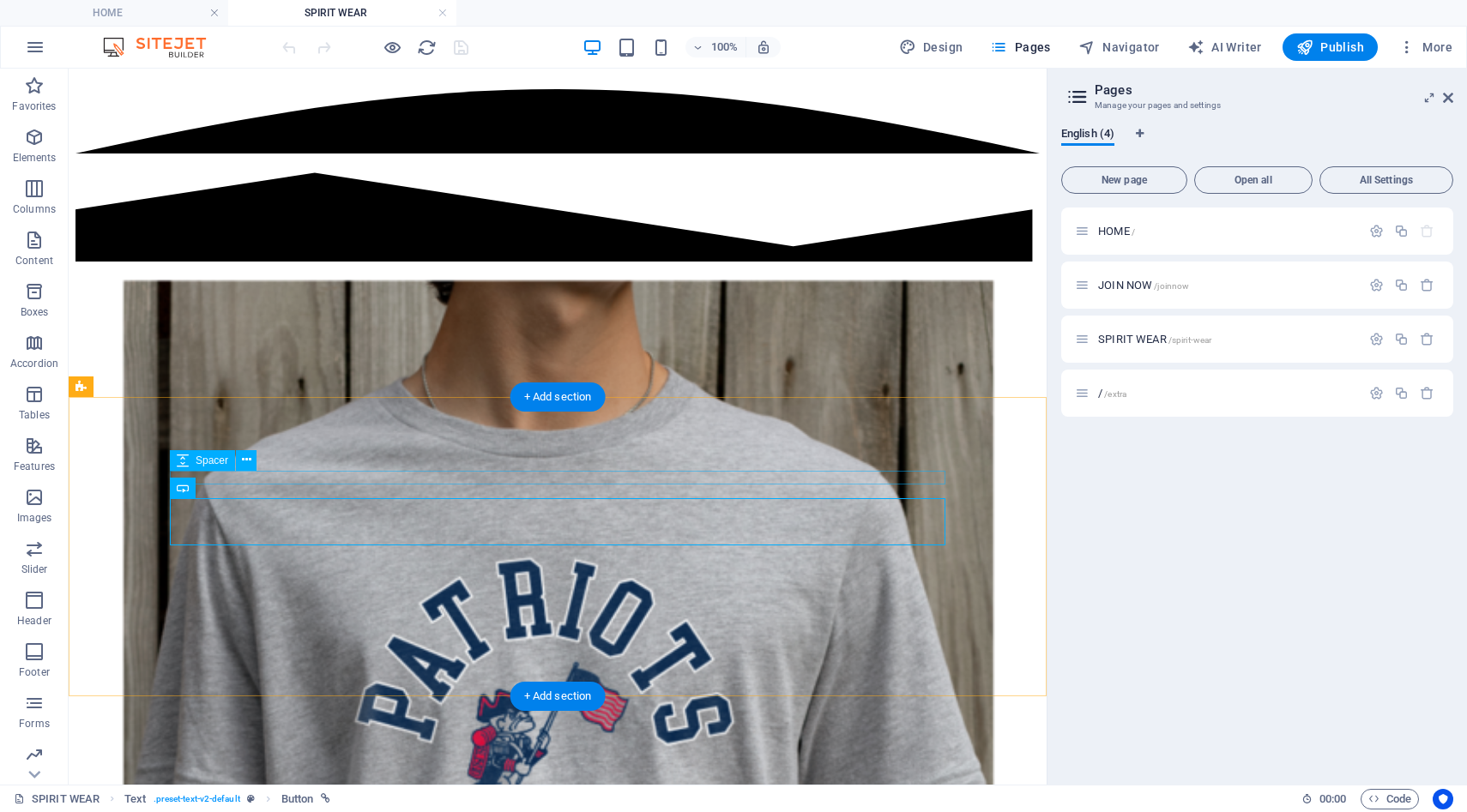
scroll to position [817, 0]
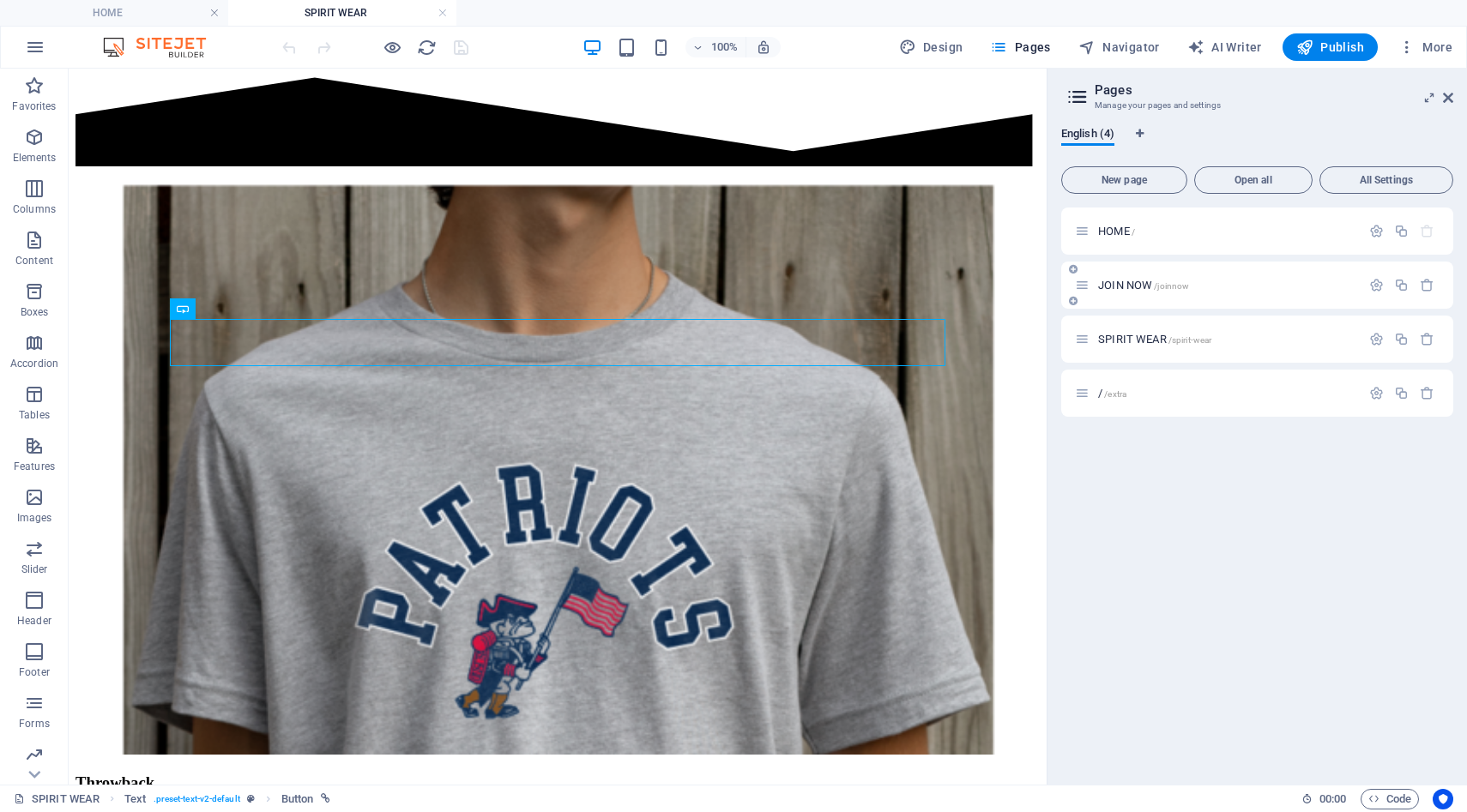
click at [1096, 289] on div "JOIN NOW /joinnow" at bounding box center [1227, 285] width 268 height 11
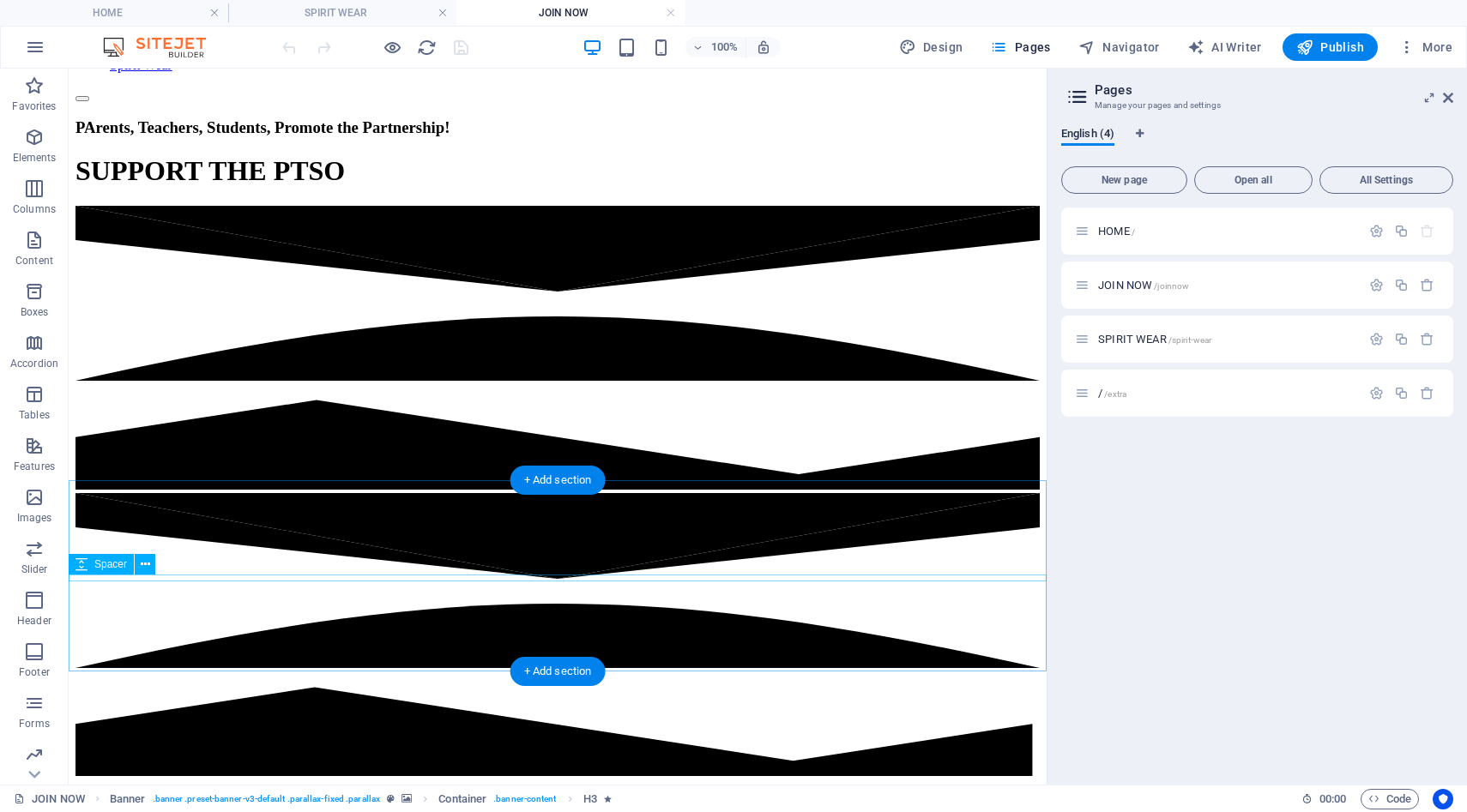
scroll to position [582, 0]
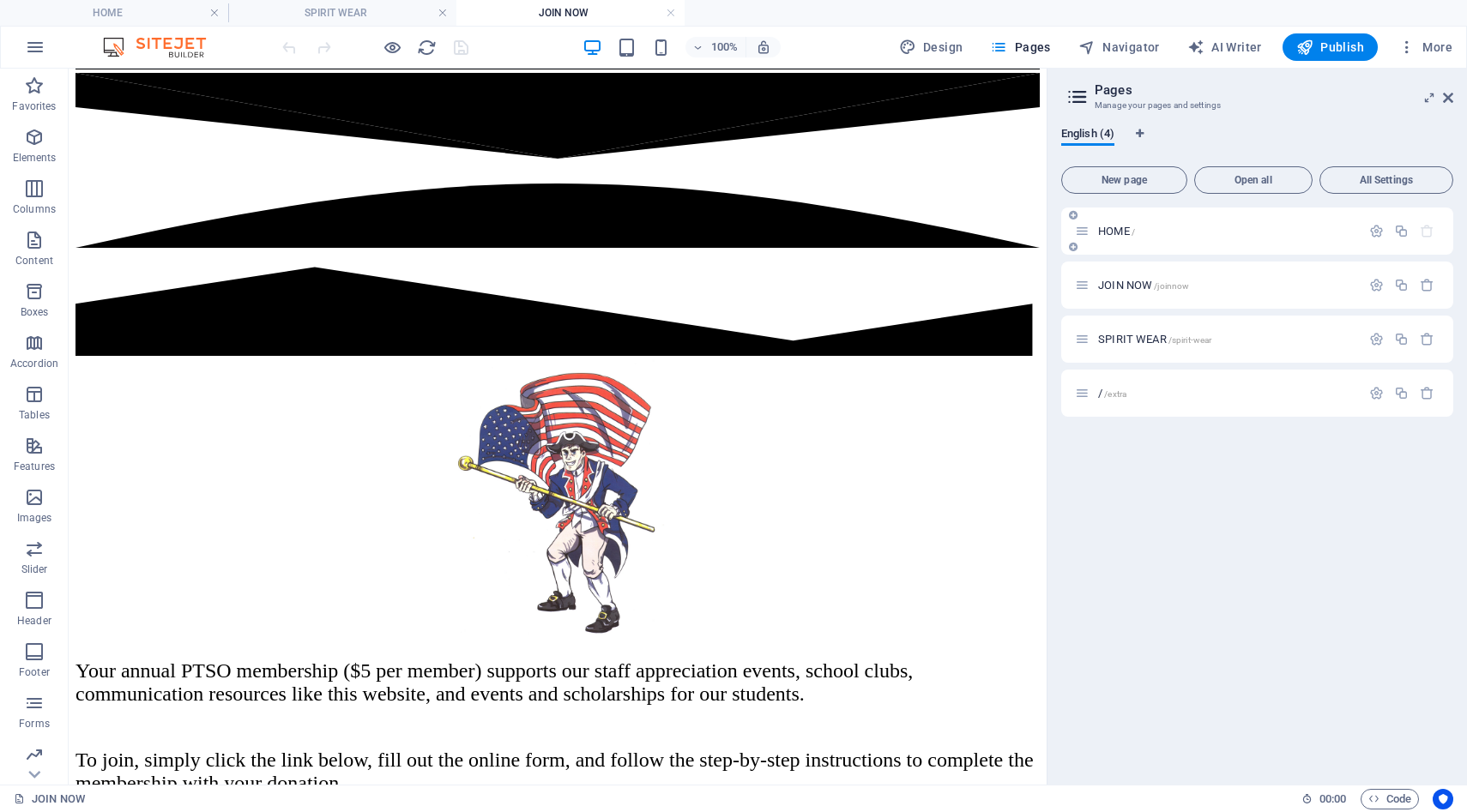
click at [1107, 242] on div "HOME /" at bounding box center [1256, 231] width 392 height 47
click at [1104, 235] on span "HOME /" at bounding box center [1117, 231] width 37 height 12
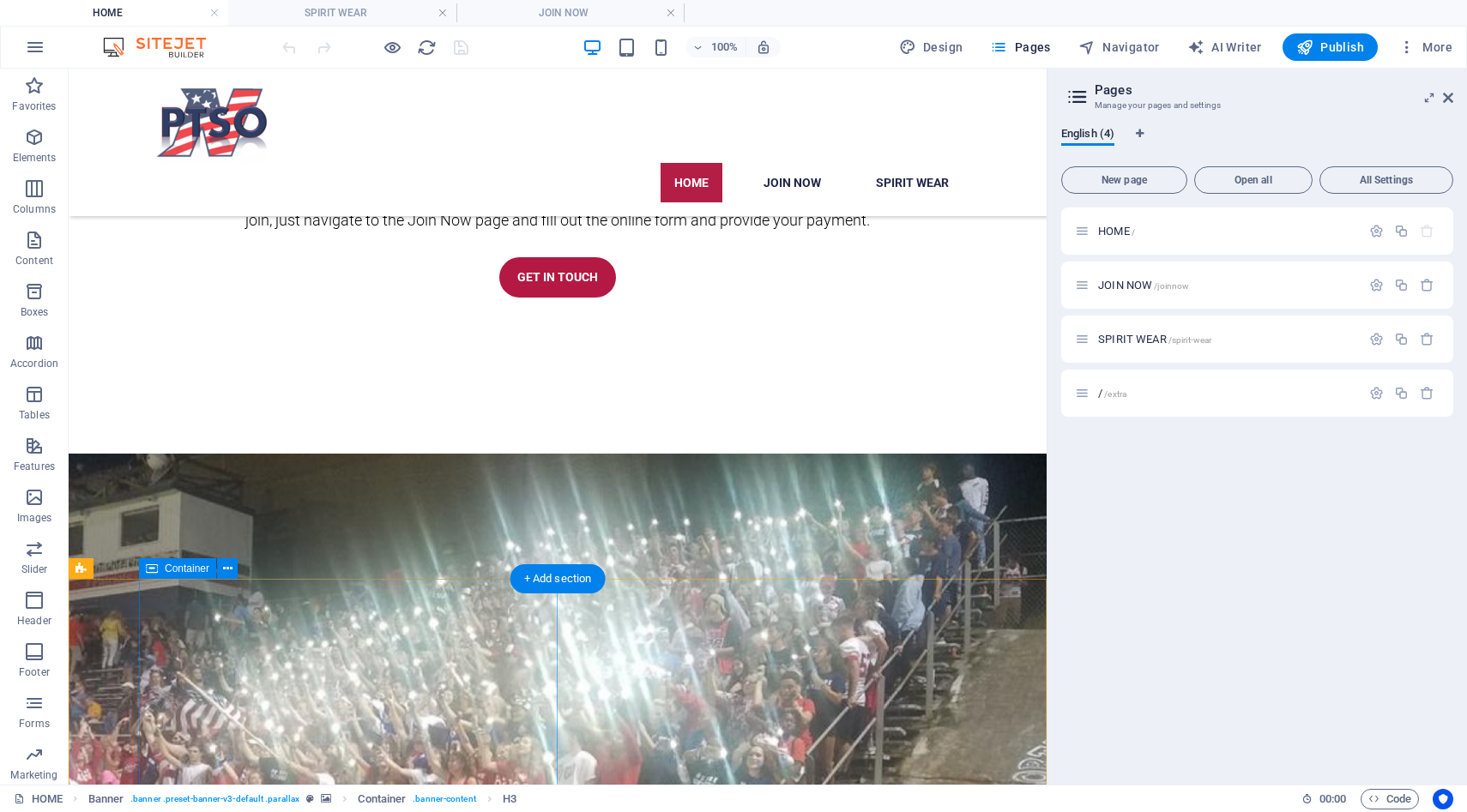
scroll to position [1224, 0]
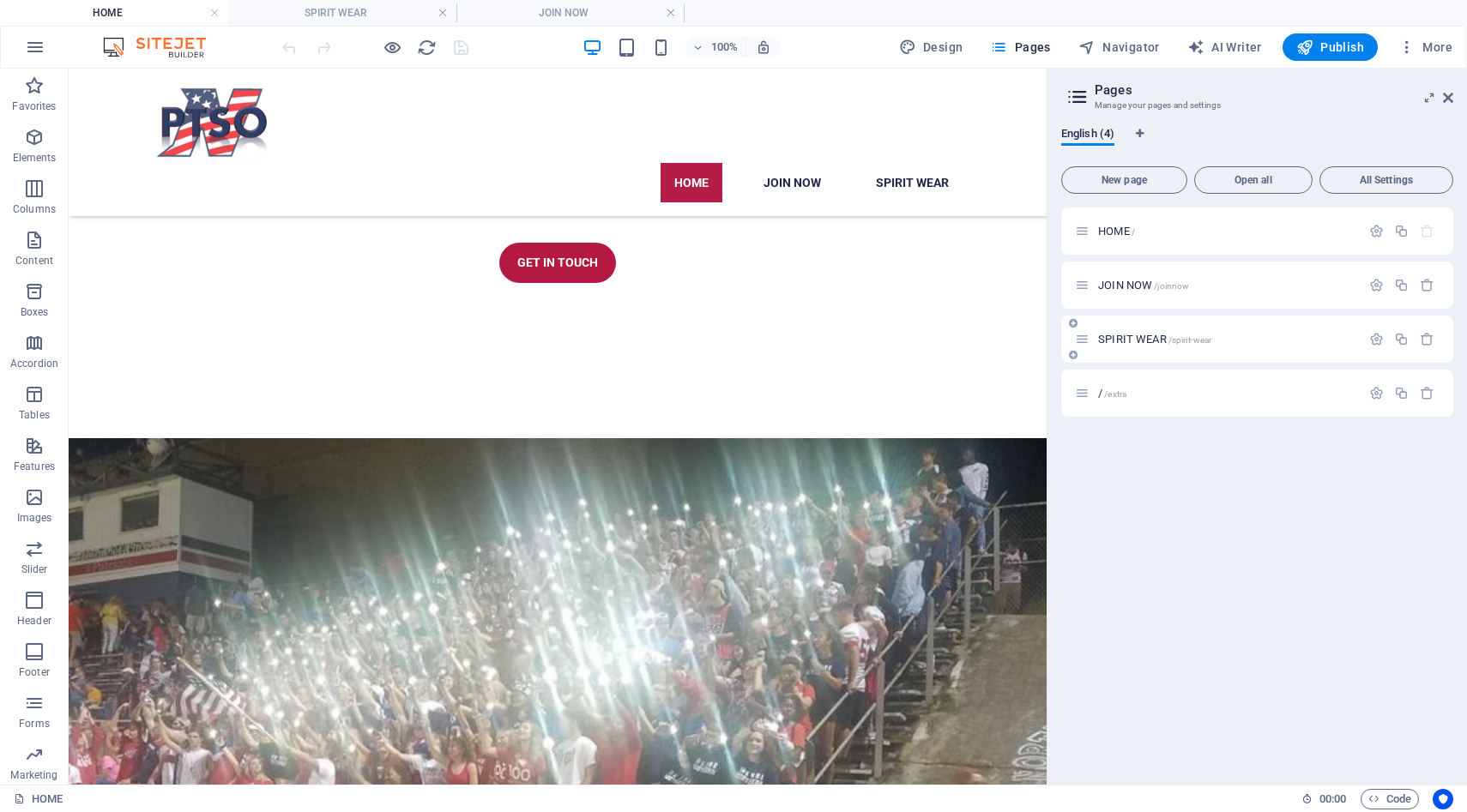
click at [1135, 341] on span "SPIRIT WEAR /spirit-wear" at bounding box center [1155, 339] width 113 height 12
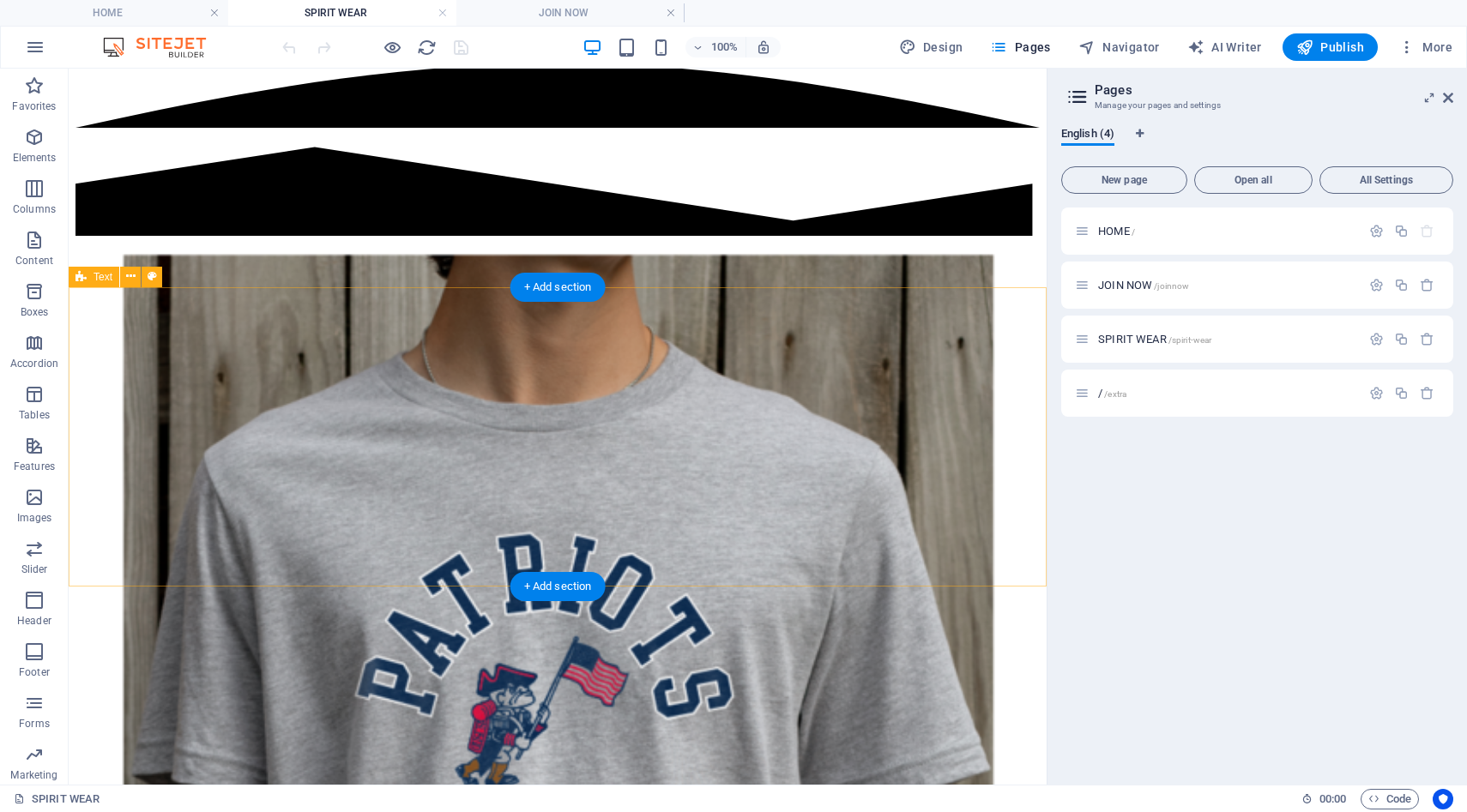
scroll to position [817, 0]
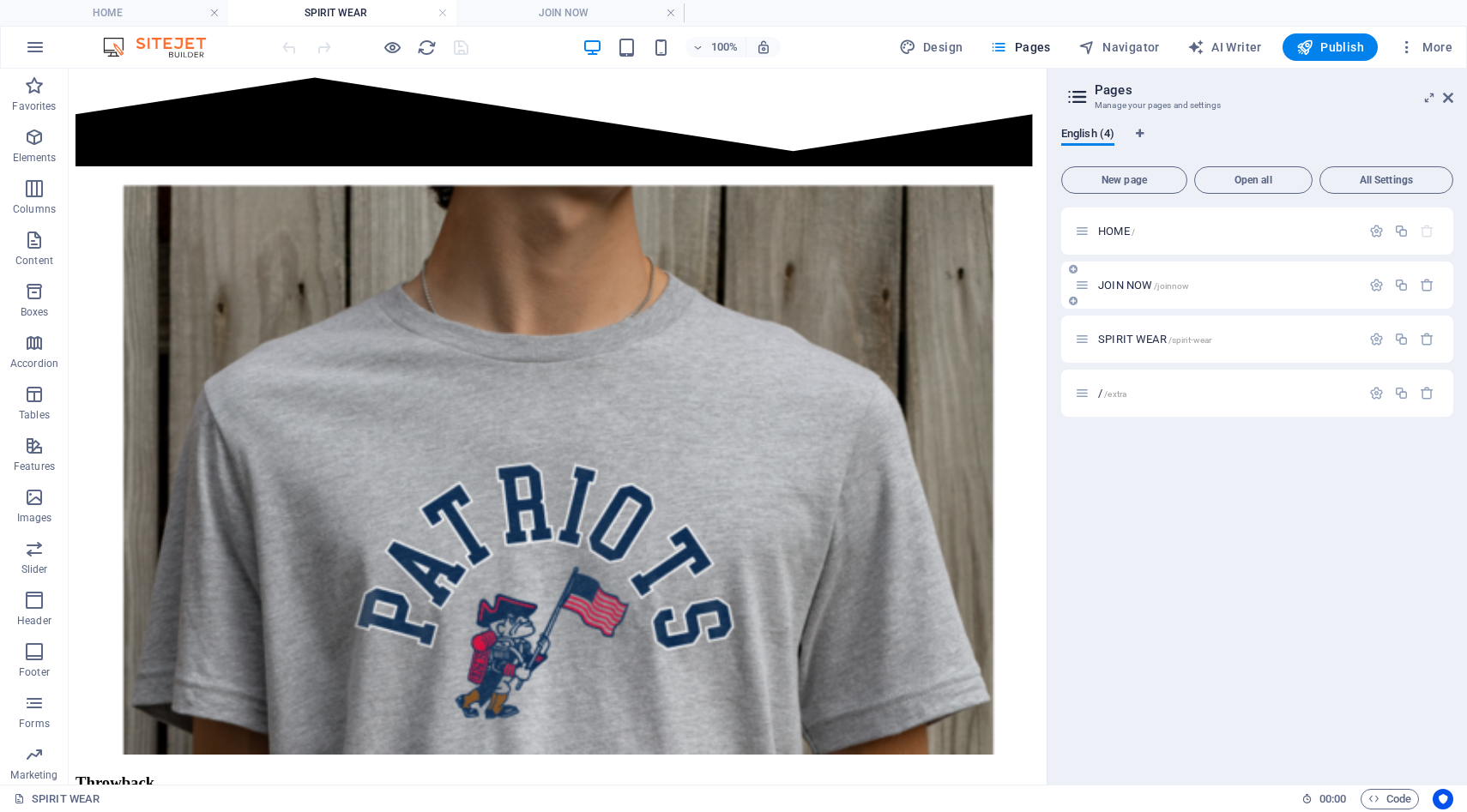
click at [1112, 282] on span "JOIN NOW /joinnow" at bounding box center [1143, 284] width 91 height 12
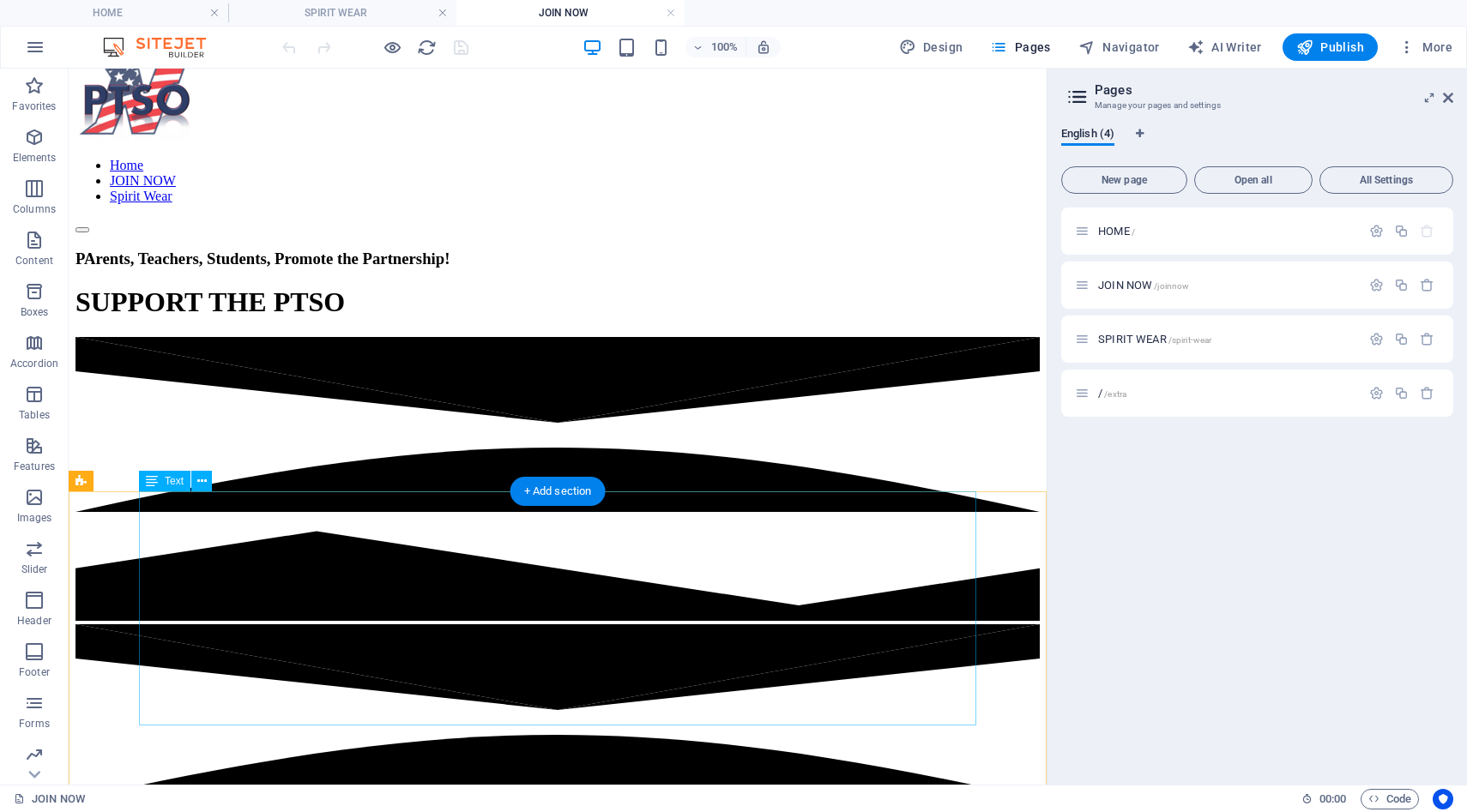
scroll to position [0, 0]
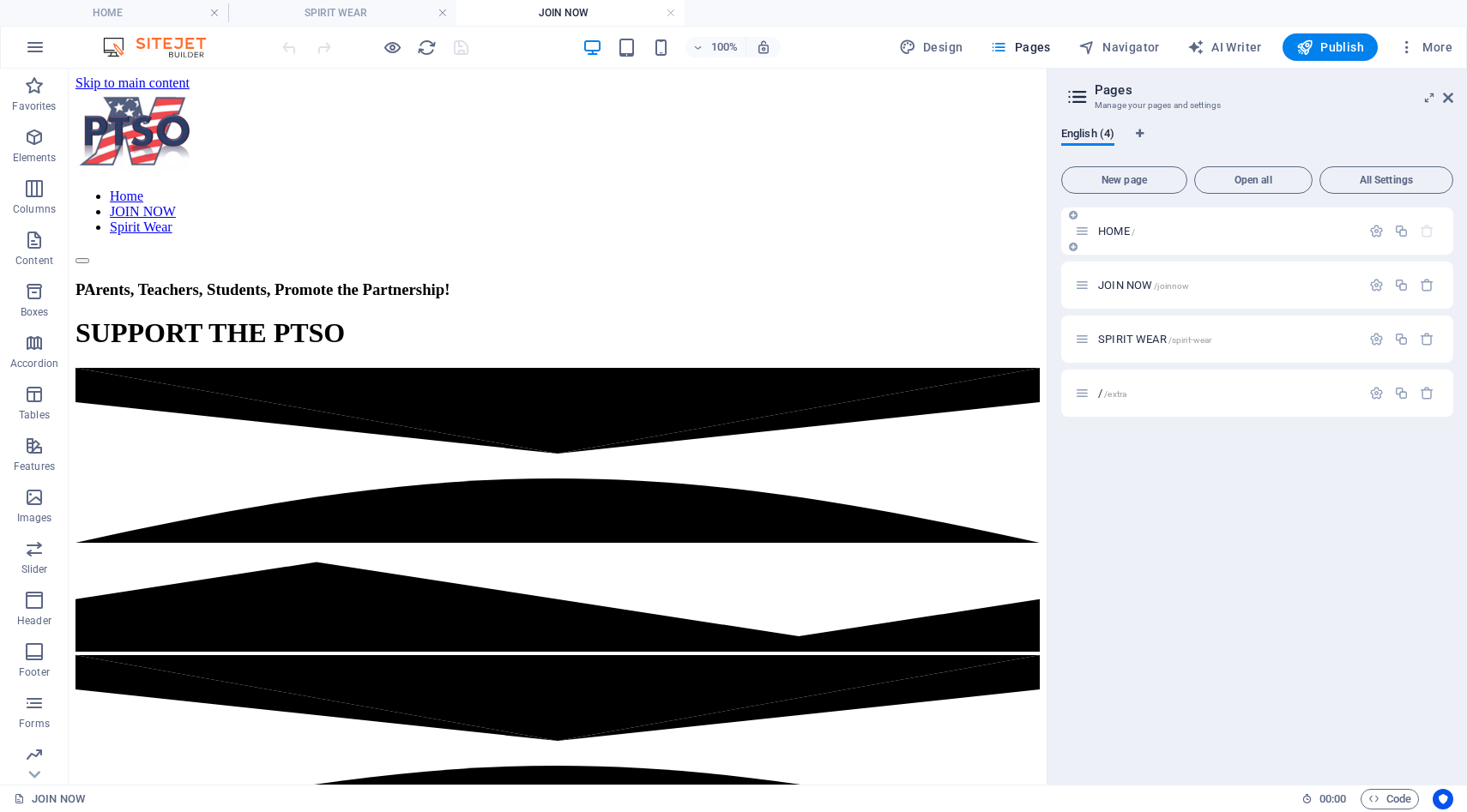
click at [1105, 230] on span "HOME /" at bounding box center [1117, 231] width 37 height 12
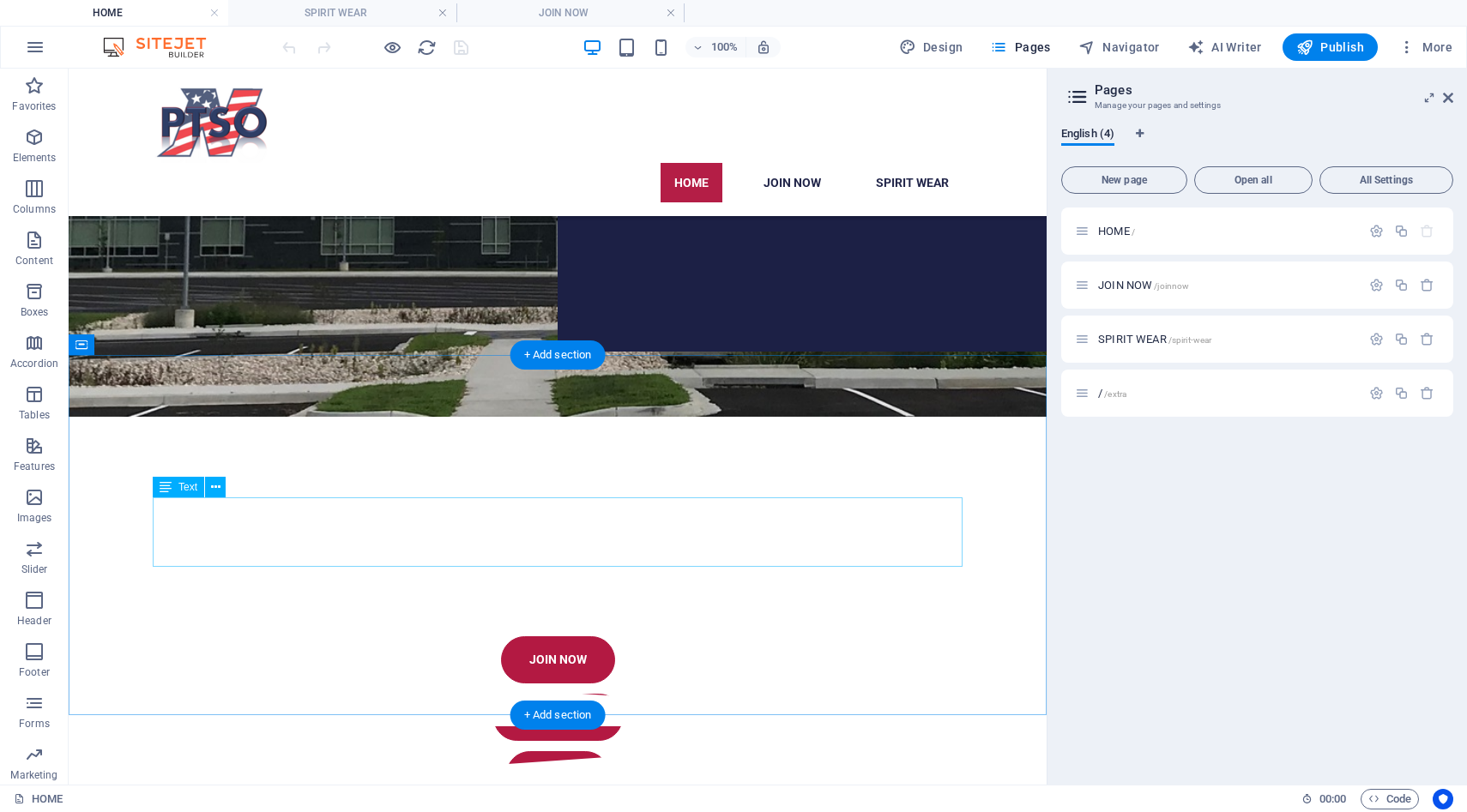
scroll to position [429, 0]
